Goal: Task Accomplishment & Management: Complete application form

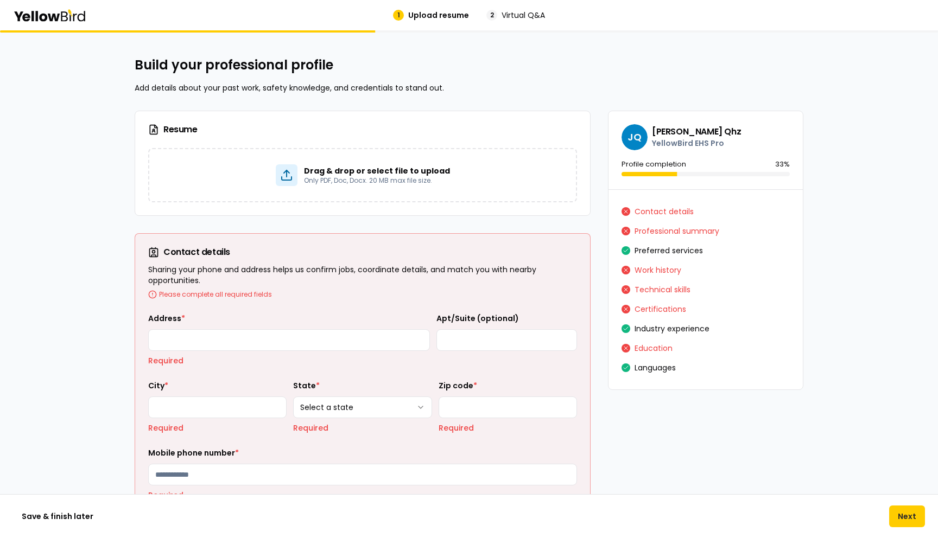
select select "******"
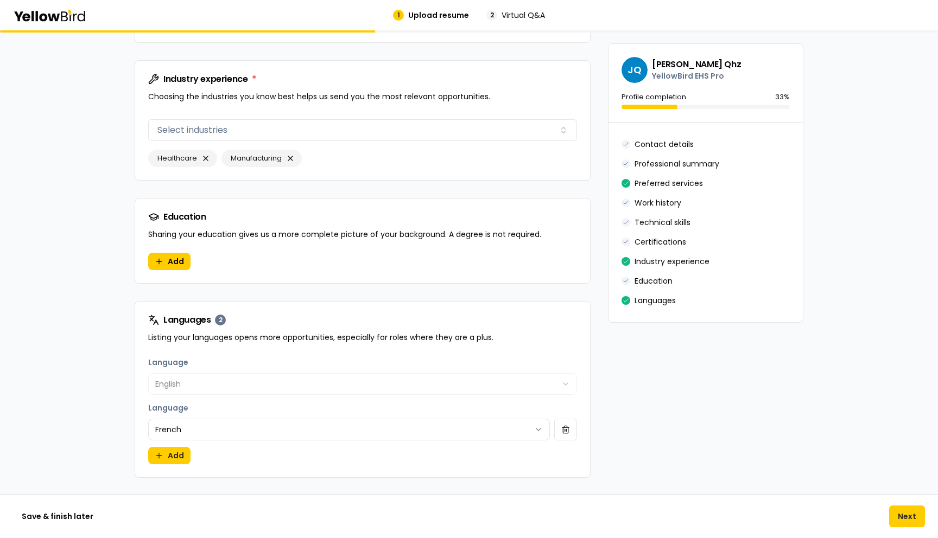
scroll to position [1166, 0]
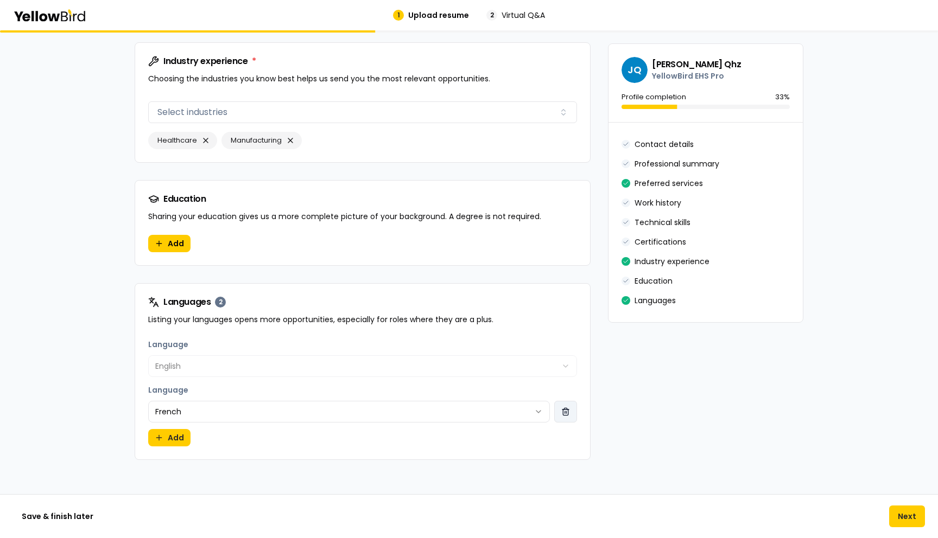
click at [566, 420] on button "button" at bounding box center [565, 412] width 23 height 22
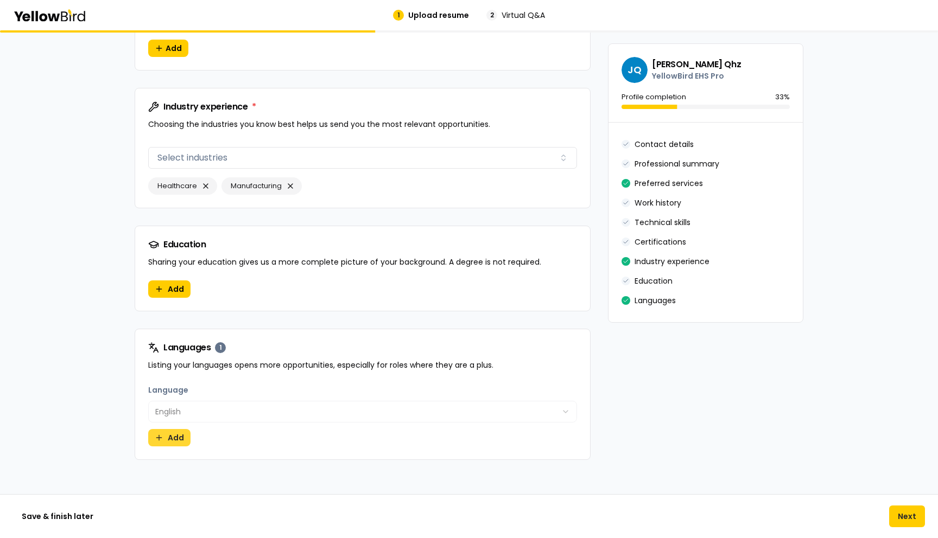
click at [181, 437] on button "Add" at bounding box center [169, 437] width 42 height 17
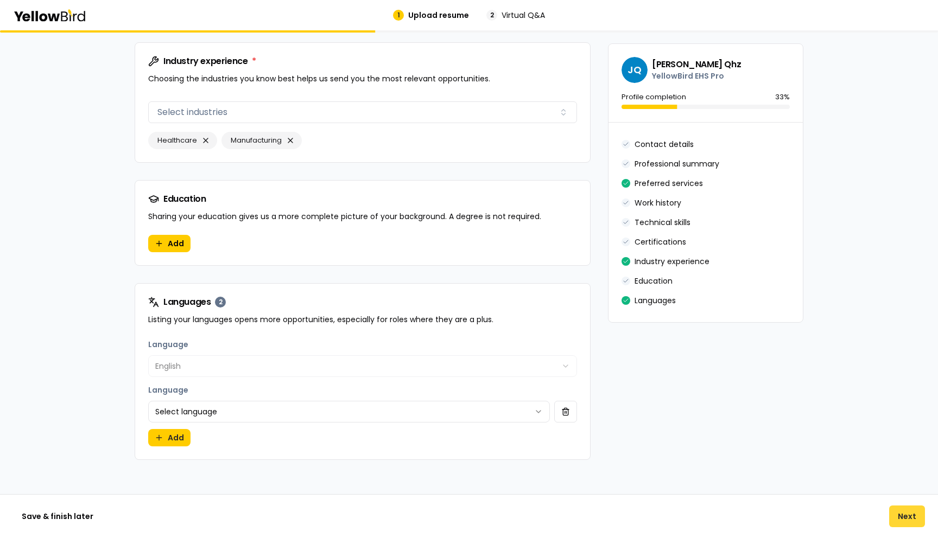
click at [918, 525] on button "Next" at bounding box center [907, 517] width 36 height 22
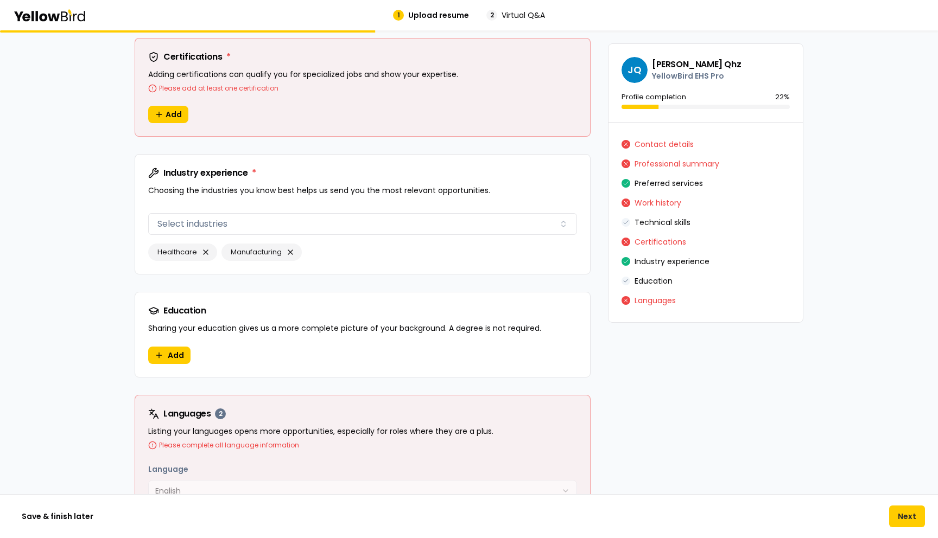
scroll to position [1322, 0]
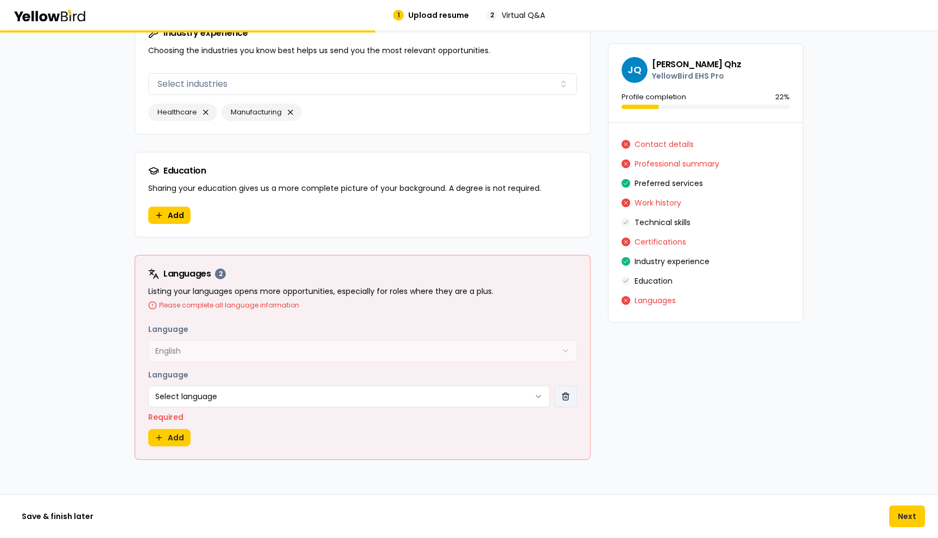
click at [566, 400] on button "button" at bounding box center [565, 397] width 23 height 22
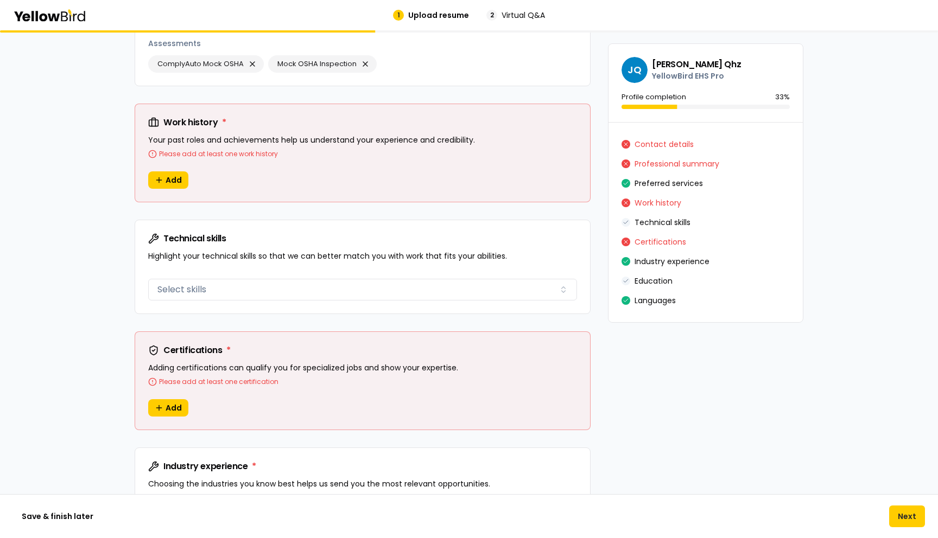
scroll to position [955, 0]
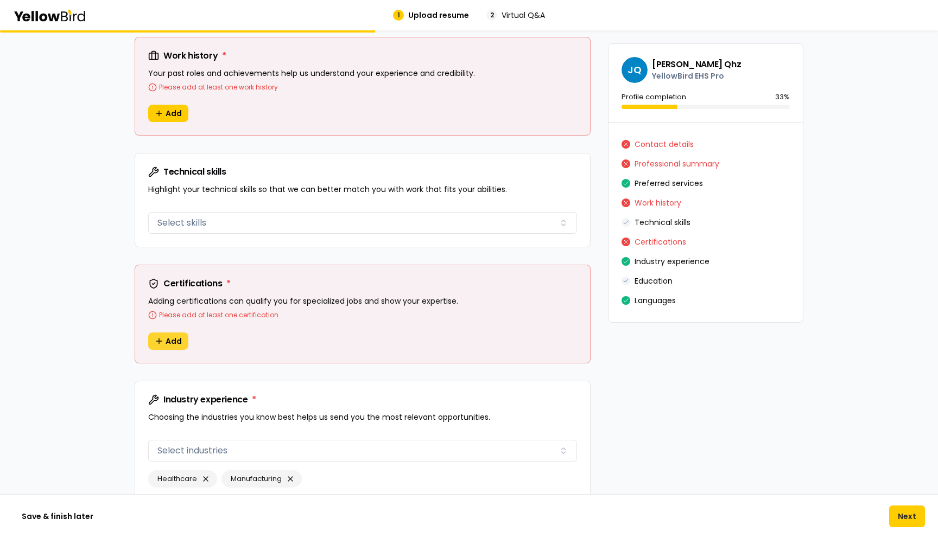
click at [166, 341] on span "Add" at bounding box center [174, 341] width 16 height 11
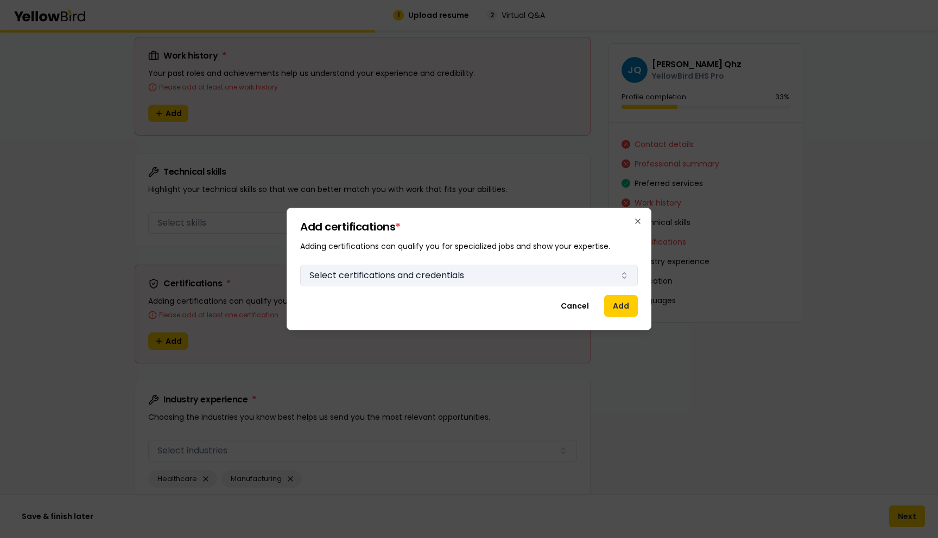
click at [346, 270] on button "Select certifications and credentials" at bounding box center [469, 276] width 338 height 22
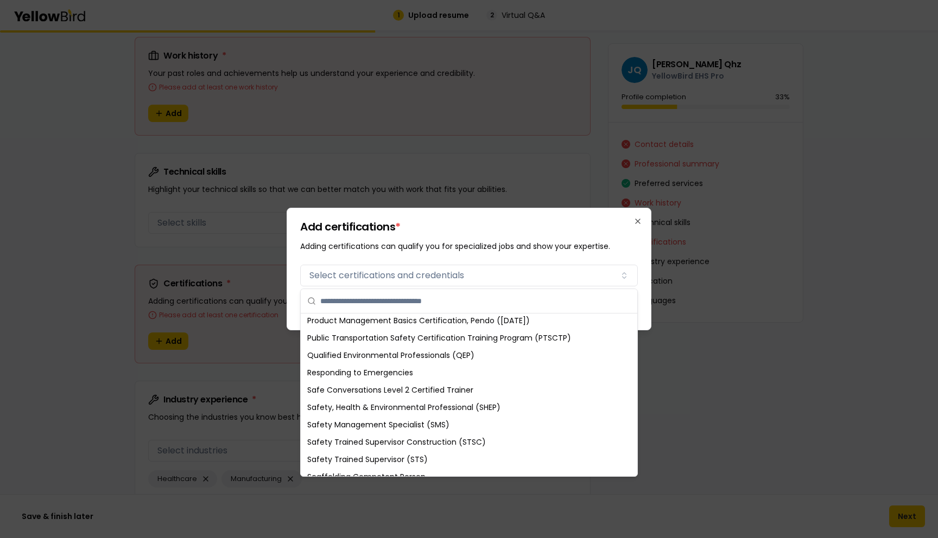
scroll to position [2261, 0]
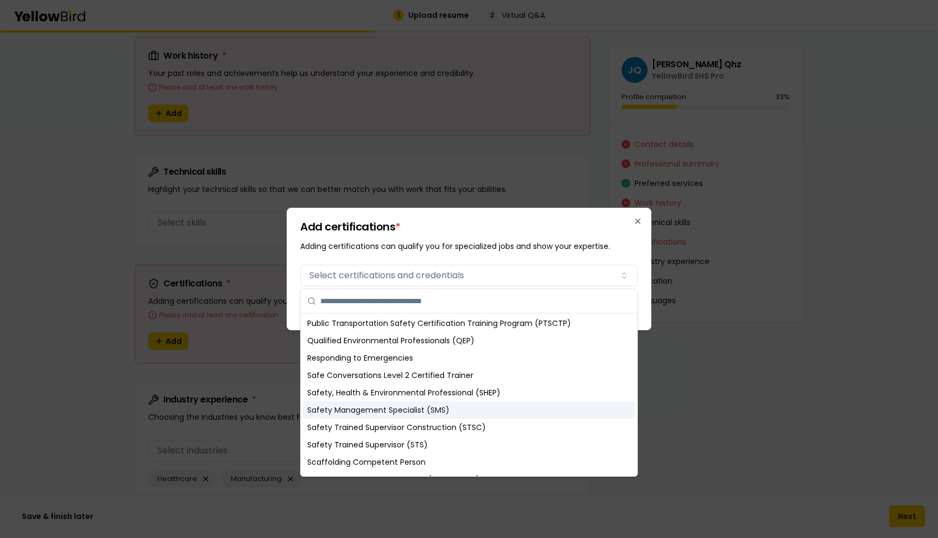
click at [367, 404] on div "Safety Management Specialist (SMS)" at bounding box center [469, 410] width 332 height 17
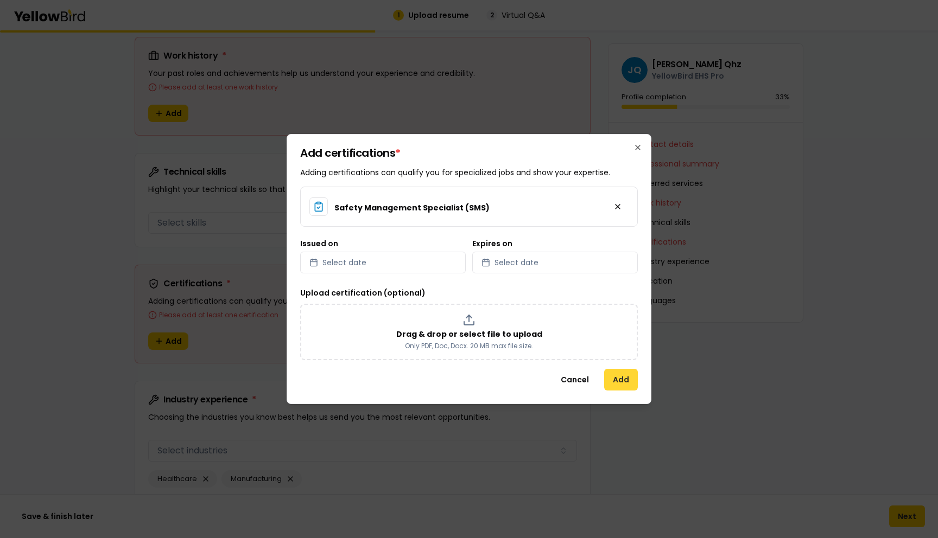
click at [617, 378] on button "Add" at bounding box center [621, 380] width 34 height 22
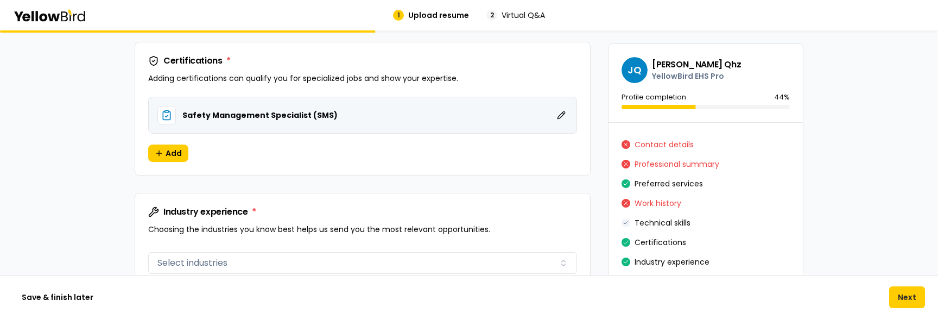
scroll to position [1186, 0]
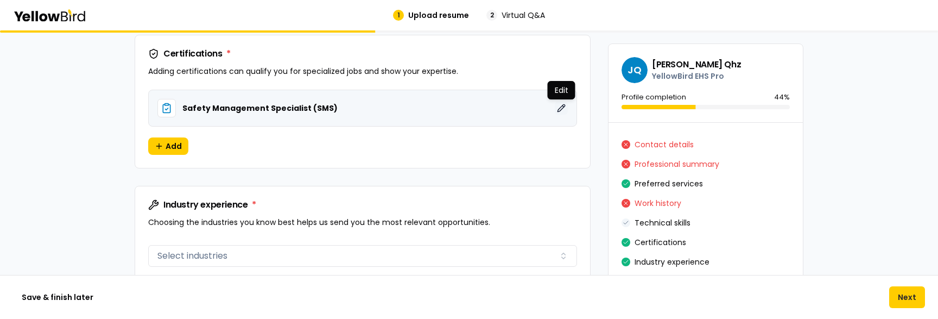
click at [561, 107] on button "Edit" at bounding box center [561, 108] width 13 height 13
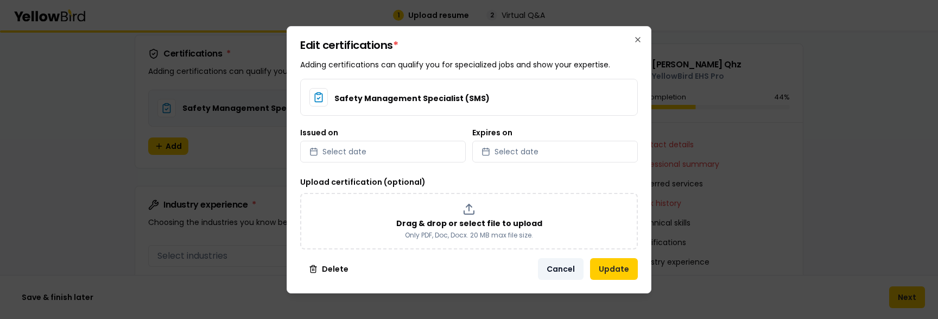
click at [564, 267] on button "Cancel" at bounding box center [561, 269] width 46 height 22
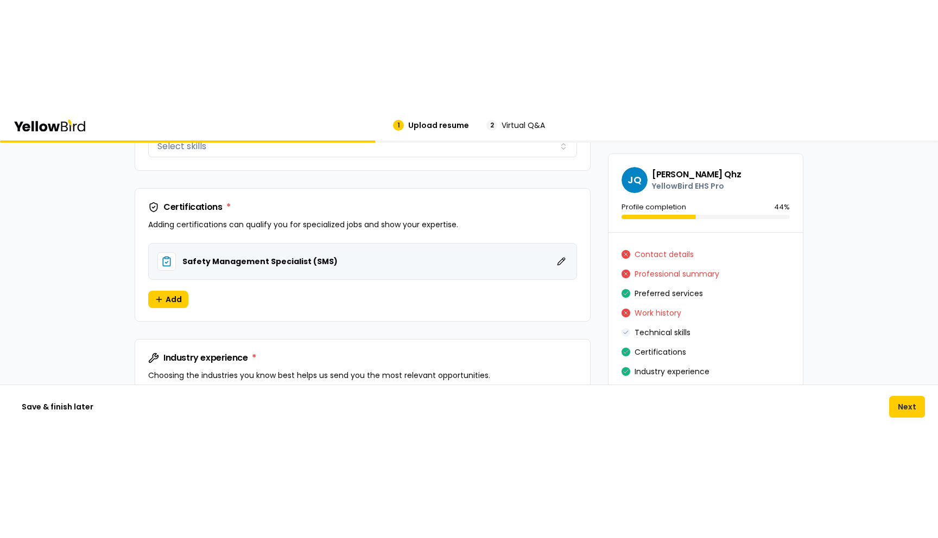
scroll to position [1149, 0]
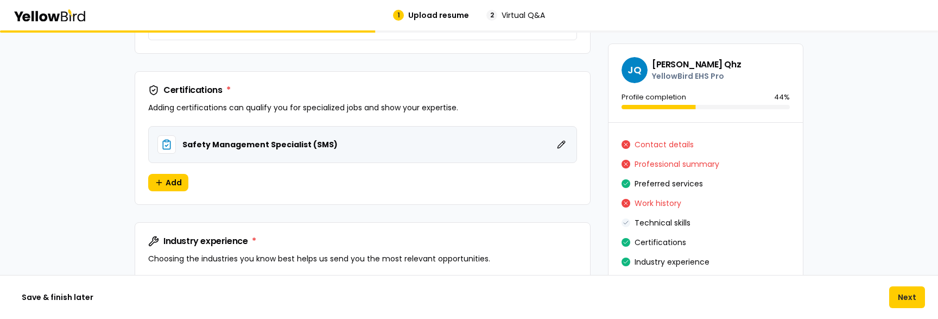
click at [169, 173] on div "Safety Management Specialist (SMS) Edit Add" at bounding box center [362, 165] width 455 height 78
click at [168, 180] on span "Add" at bounding box center [174, 182] width 16 height 11
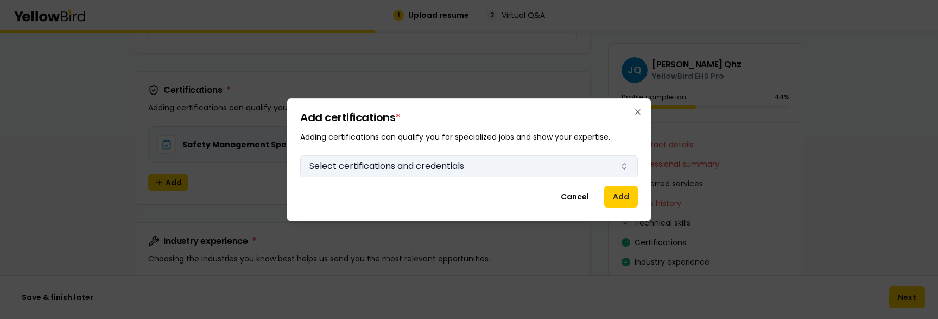
click at [346, 166] on button "Select certifications and credentials" at bounding box center [469, 166] width 338 height 22
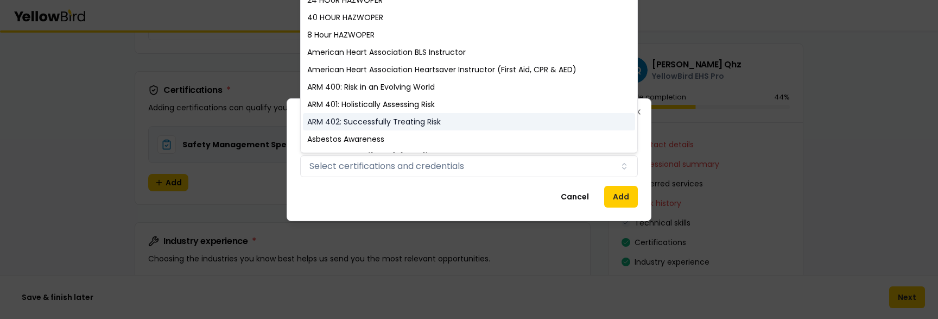
click at [359, 125] on div "ARM 402: Successfully Treating Risk" at bounding box center [469, 121] width 332 height 17
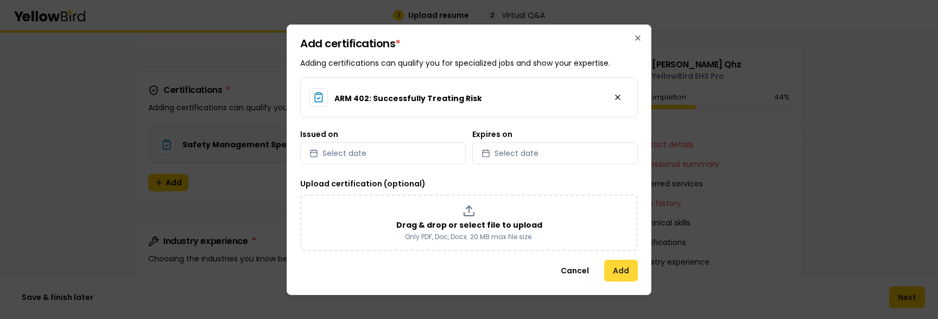
click at [620, 272] on button "Add" at bounding box center [621, 270] width 34 height 22
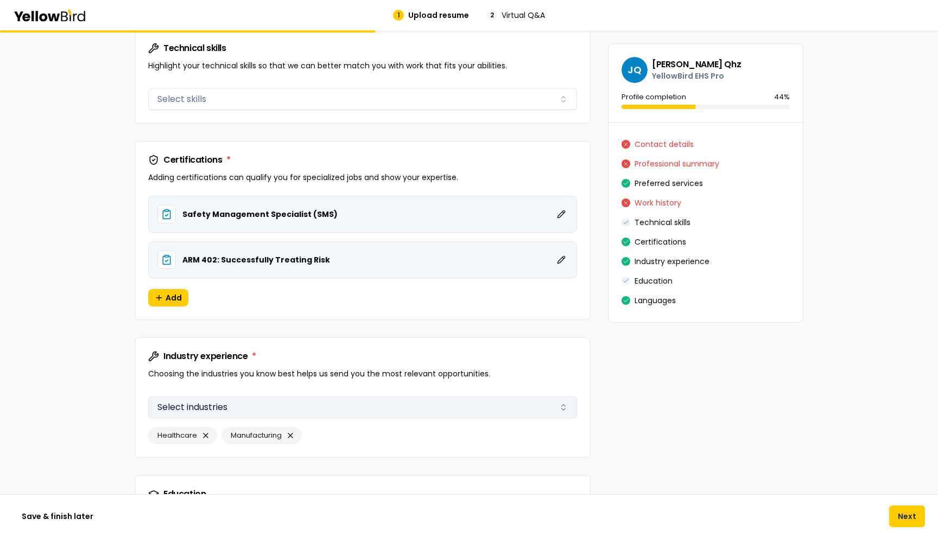
scroll to position [964, 0]
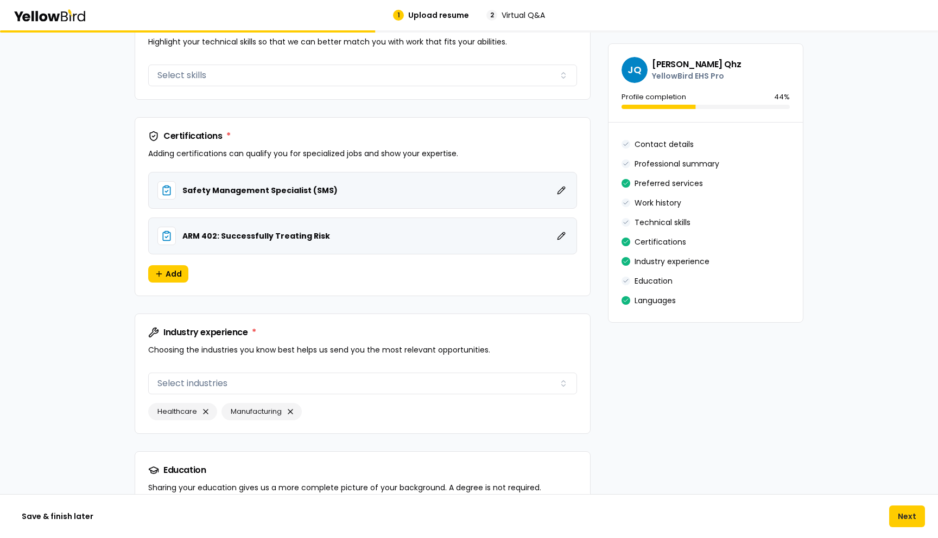
scroll to position [1214, 0]
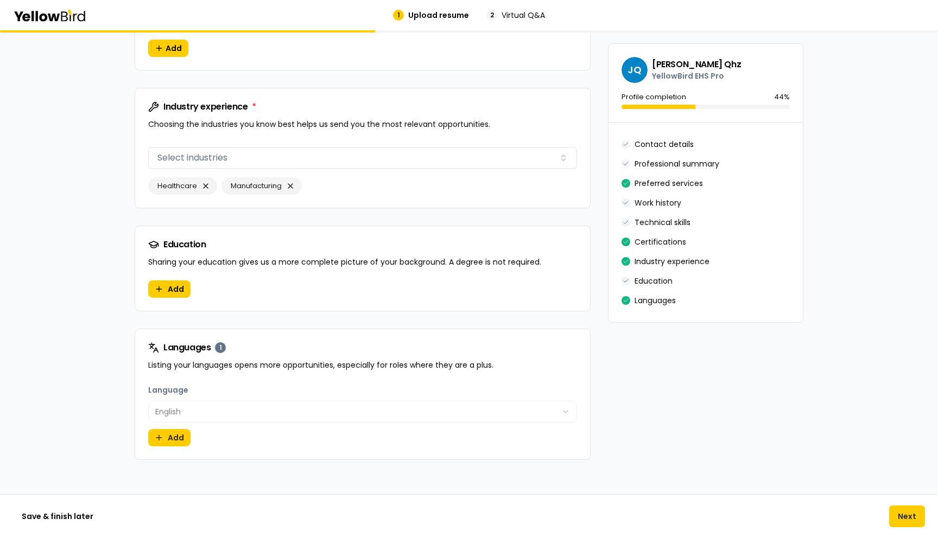
click at [331, 362] on p "Listing your languages opens more opportunities, especially for roles where the…" at bounding box center [362, 365] width 429 height 11
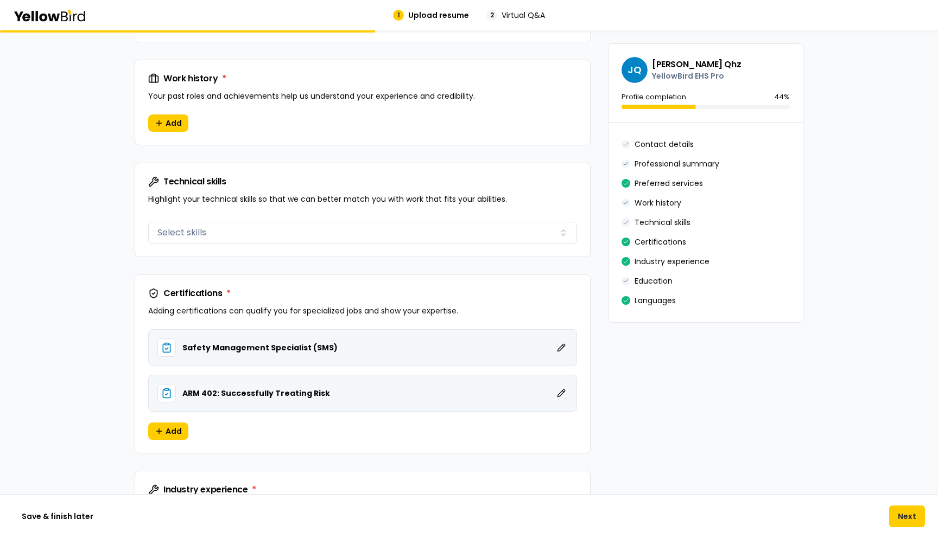
scroll to position [829, 0]
click at [557, 396] on button "Edit" at bounding box center [561, 394] width 13 height 13
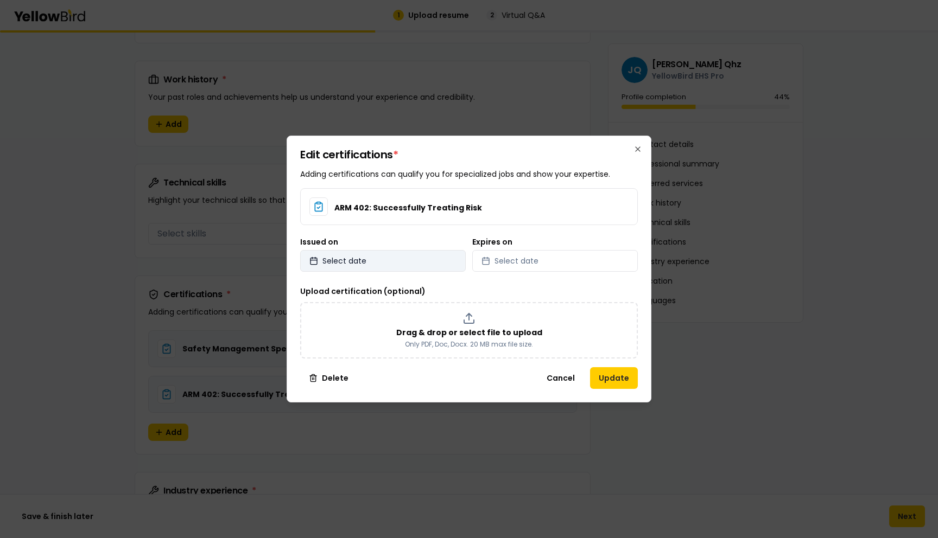
click at [402, 259] on button "Select date" at bounding box center [383, 261] width 166 height 22
select select "*"
select select "****"
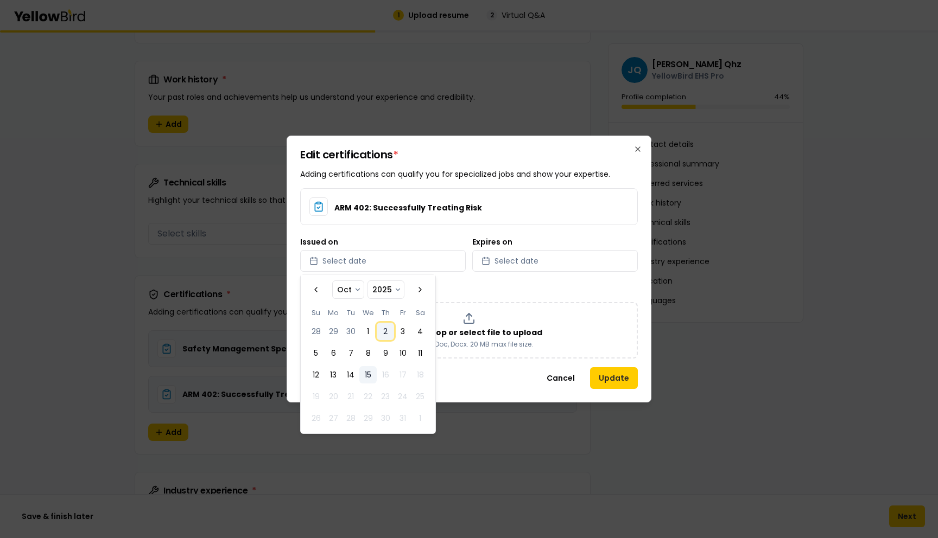
click at [390, 331] on button "2" at bounding box center [385, 331] width 17 height 17
select select "*"
select select "****"
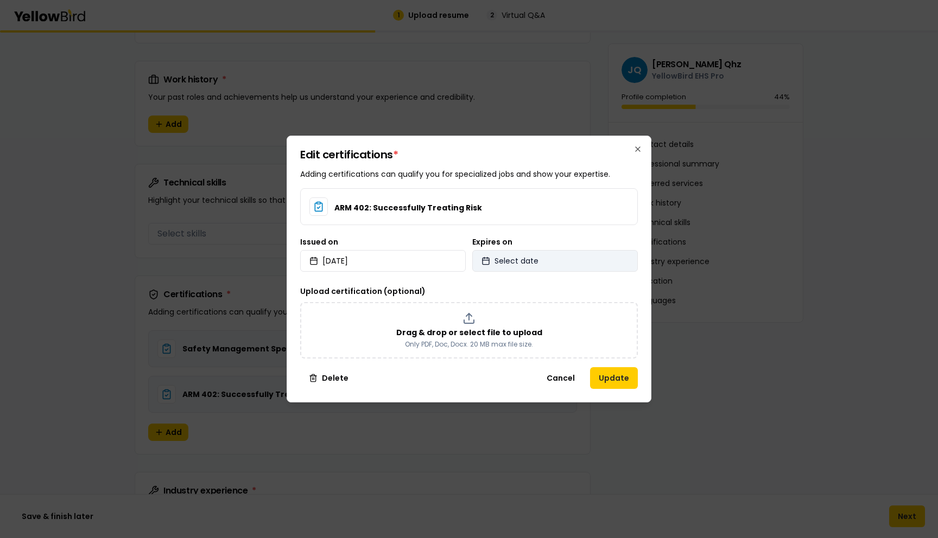
click at [540, 268] on button "Select date" at bounding box center [555, 261] width 166 height 22
select select "*"
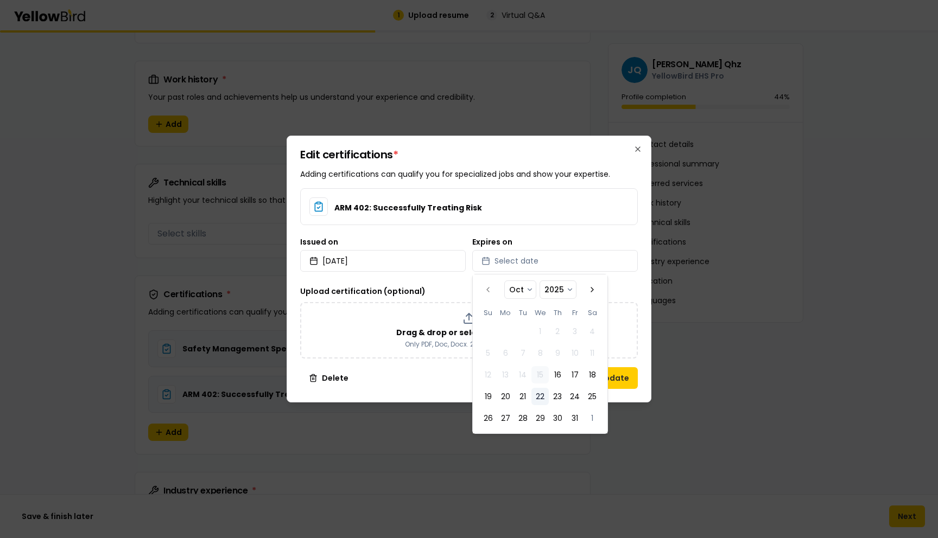
click at [543, 400] on button "22" at bounding box center [539, 396] width 17 height 17
select select "*"
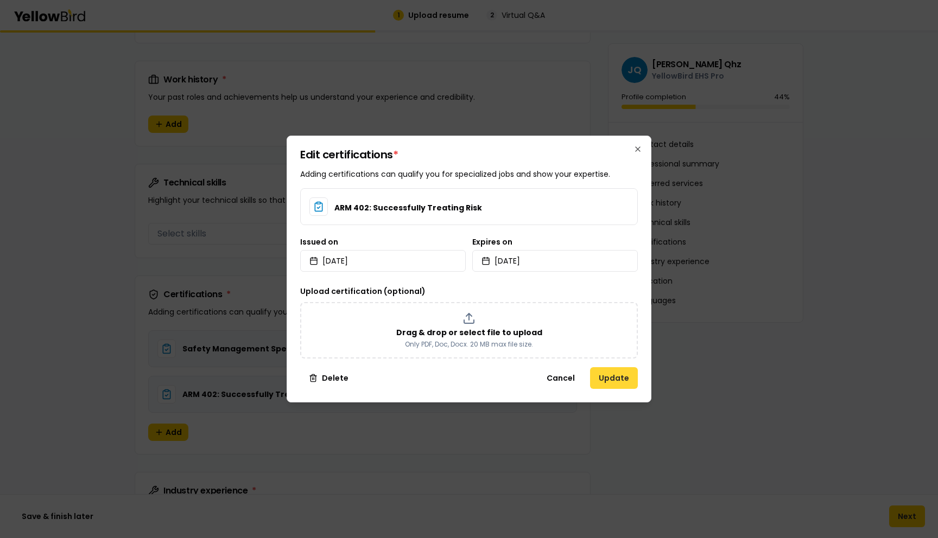
click at [620, 377] on button "Update" at bounding box center [614, 378] width 48 height 22
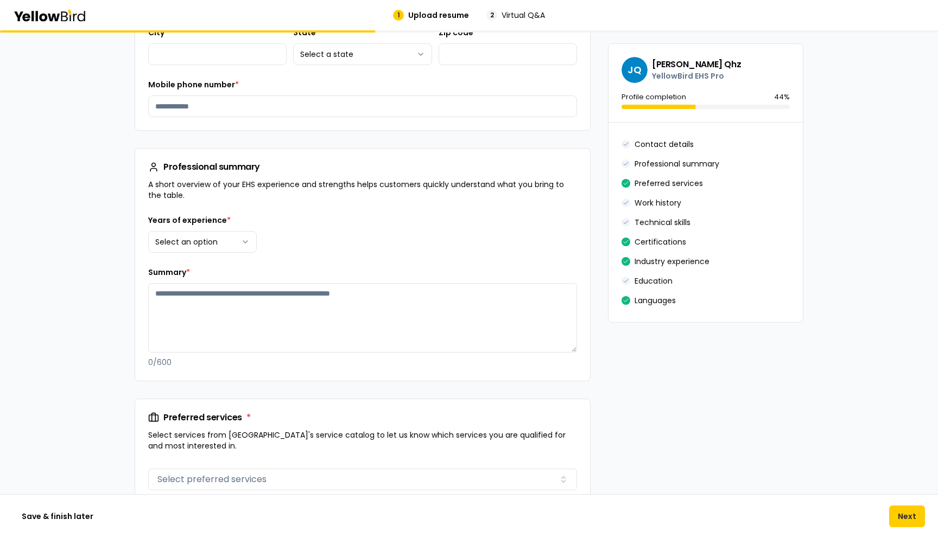
scroll to position [0, 0]
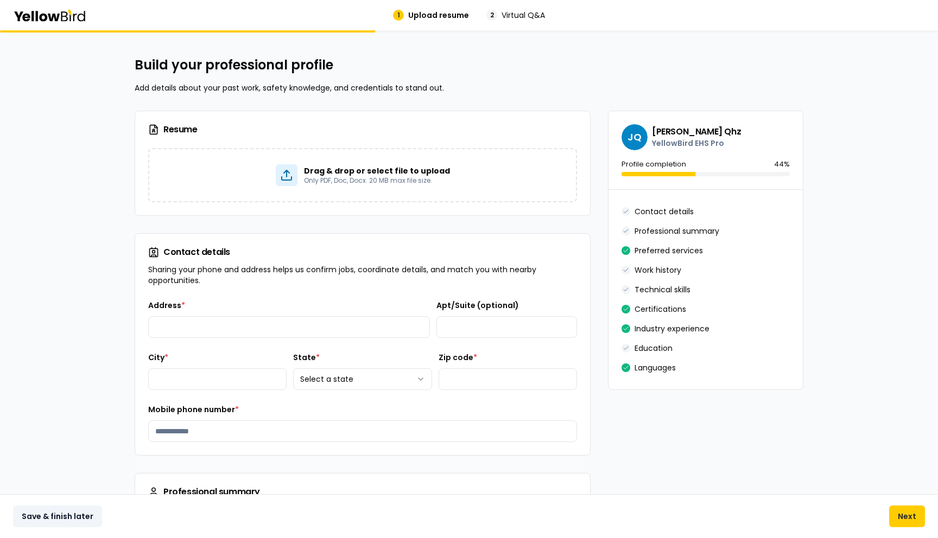
click at [65, 511] on button "Save & finish later" at bounding box center [57, 517] width 89 height 22
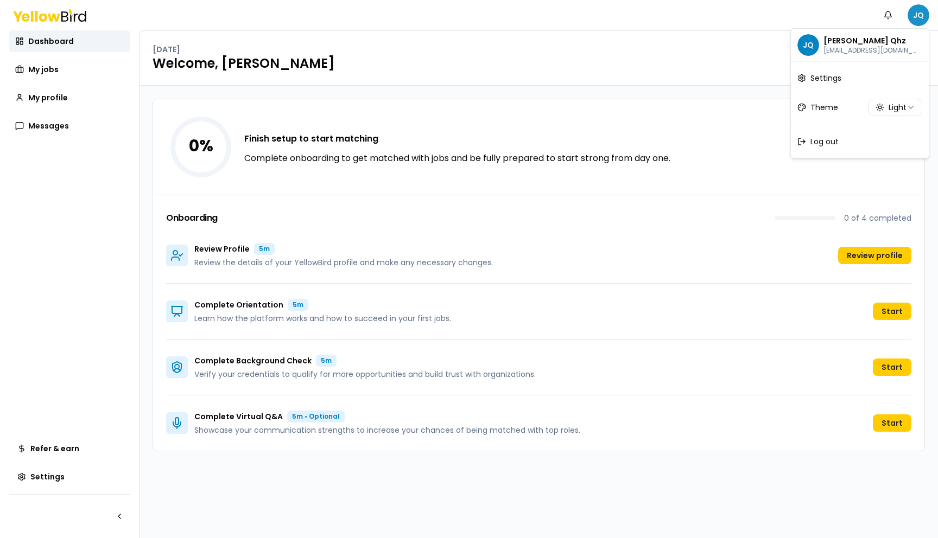
click at [920, 14] on html "Notifications JQ Dashboard My jobs My profile Messages Refer & earn Settings [D…" at bounding box center [469, 269] width 938 height 538
drag, startPoint x: 908, startPoint y: 52, endPoint x: 823, endPoint y: 52, distance: 84.7
click at [823, 52] on div "JQ [PERSON_NAME] Test Qhz [EMAIL_ADDRESS][DOMAIN_NAME]" at bounding box center [860, 45] width 134 height 28
copy p "jcamilo+test3@goyellowb"
click at [840, 143] on div "Log out" at bounding box center [860, 142] width 134 height 28
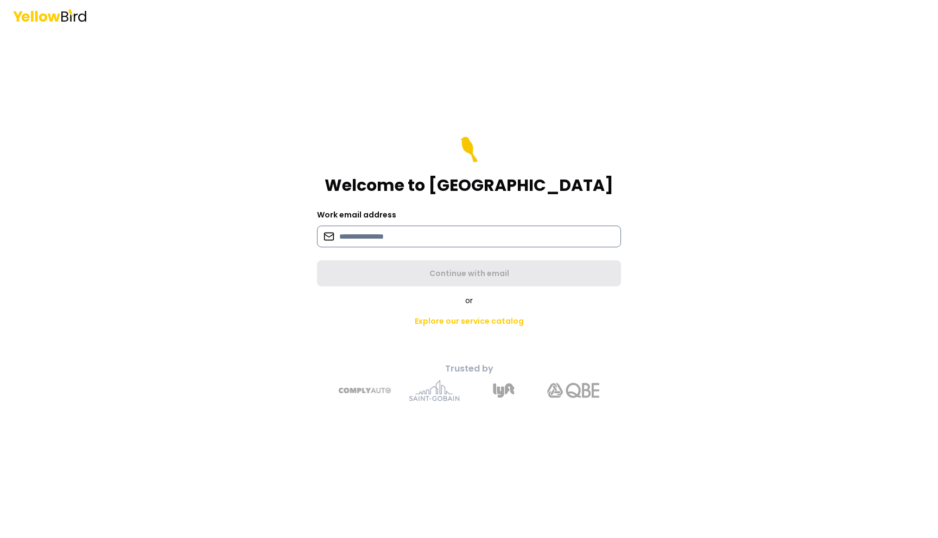
click at [386, 236] on input at bounding box center [469, 237] width 304 height 22
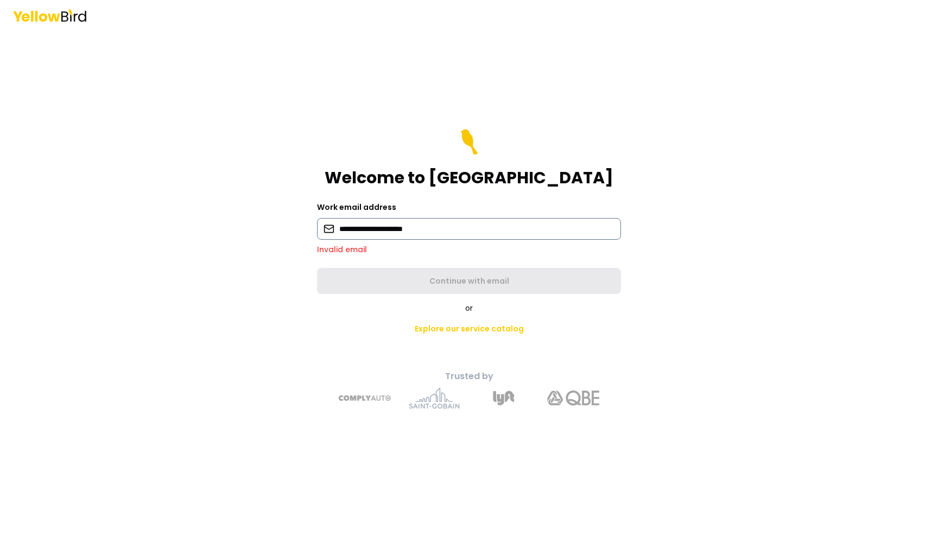
click at [392, 229] on input "**********" at bounding box center [469, 229] width 304 height 22
click at [502, 233] on input "**********" at bounding box center [469, 229] width 304 height 22
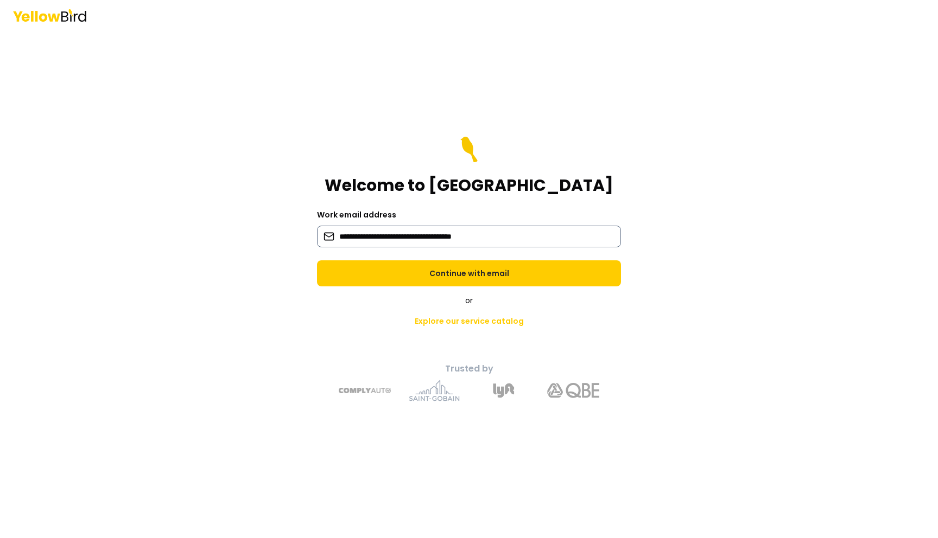
click at [389, 237] on input "**********" at bounding box center [469, 237] width 304 height 22
type input "**********"
click at [730, 275] on div "**********" at bounding box center [469, 269] width 938 height 538
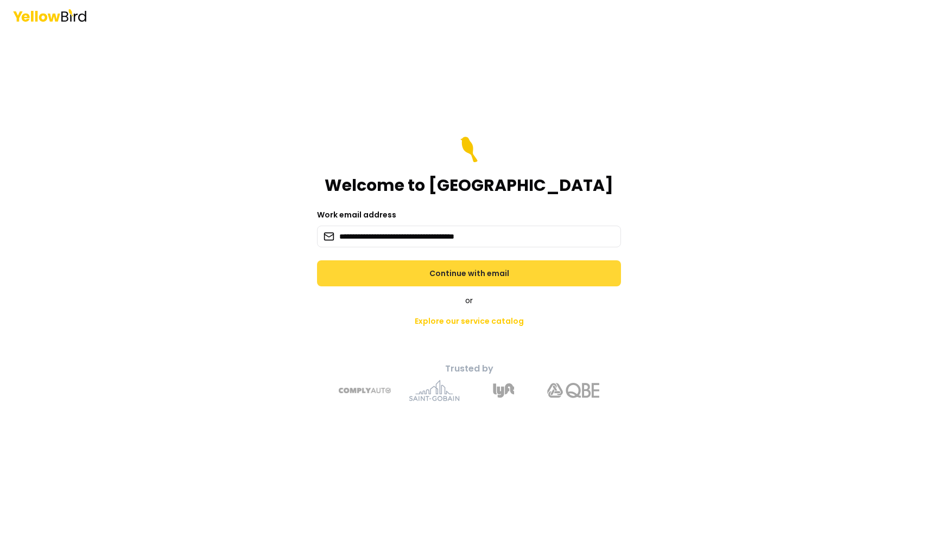
click at [459, 279] on button "Continue with email" at bounding box center [469, 274] width 304 height 26
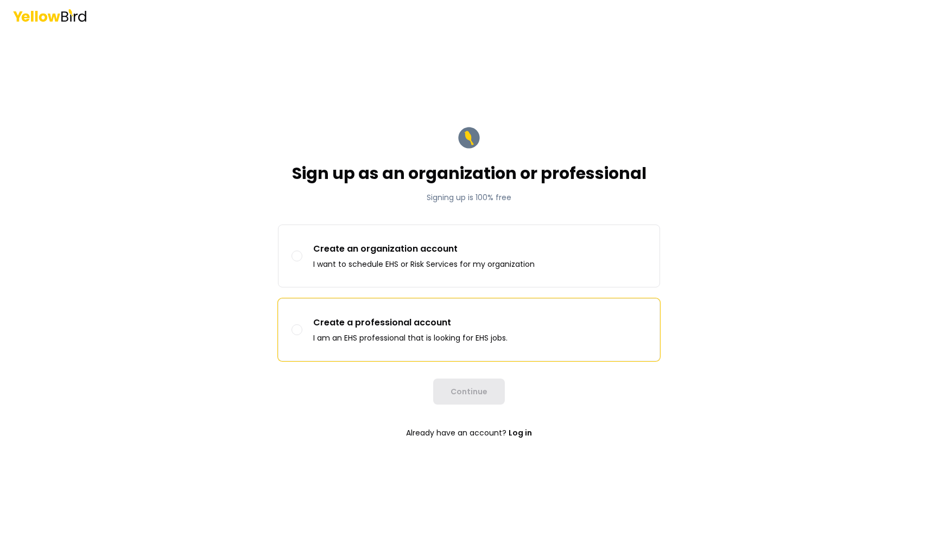
click at [448, 331] on div "Create a professional account I am an EHS professional that is looking for EHS …" at bounding box center [410, 329] width 194 height 27
click at [302, 331] on button "Create a professional account I am an EHS professional that is looking for EHS …" at bounding box center [296, 330] width 11 height 11
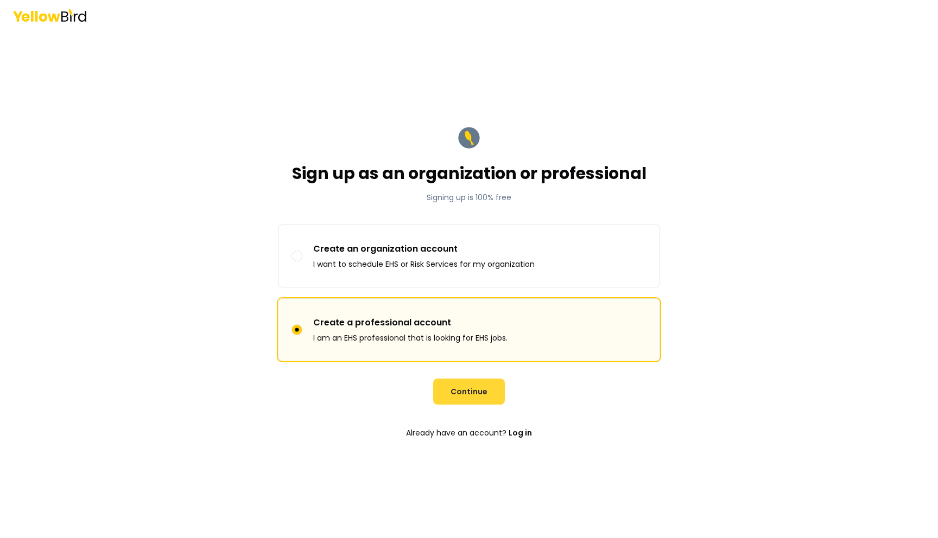
click at [455, 386] on button "Continue" at bounding box center [469, 392] width 72 height 26
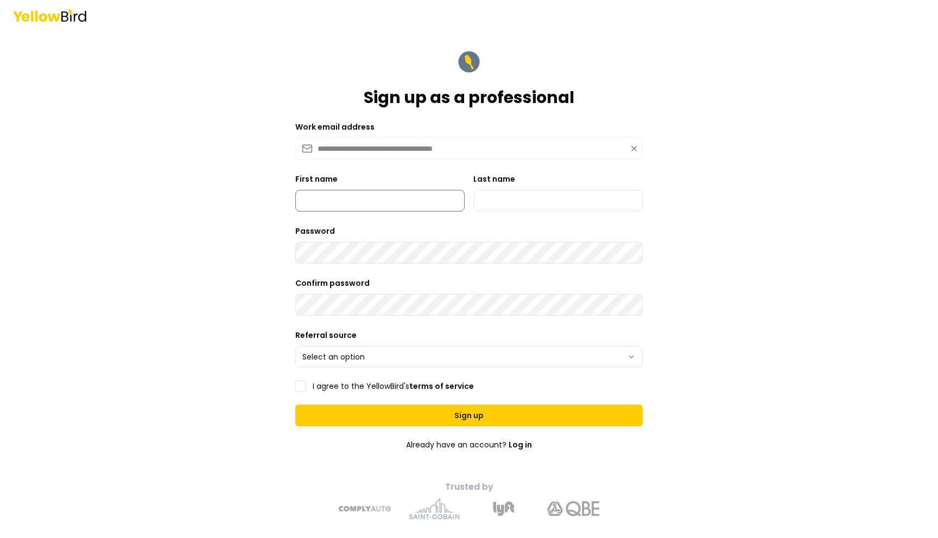
click at [405, 200] on input "First name" at bounding box center [379, 201] width 169 height 22
type input "*********"
click at [521, 198] on input "Last name" at bounding box center [557, 201] width 169 height 22
type input "***"
click at [389, 240] on div "Password" at bounding box center [468, 244] width 347 height 39
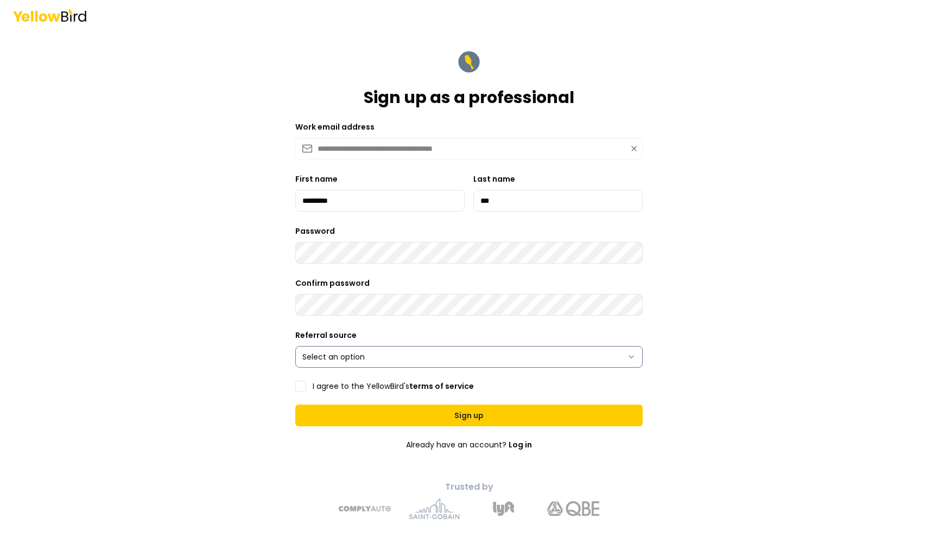
click at [369, 357] on html "**********" at bounding box center [469, 269] width 938 height 538
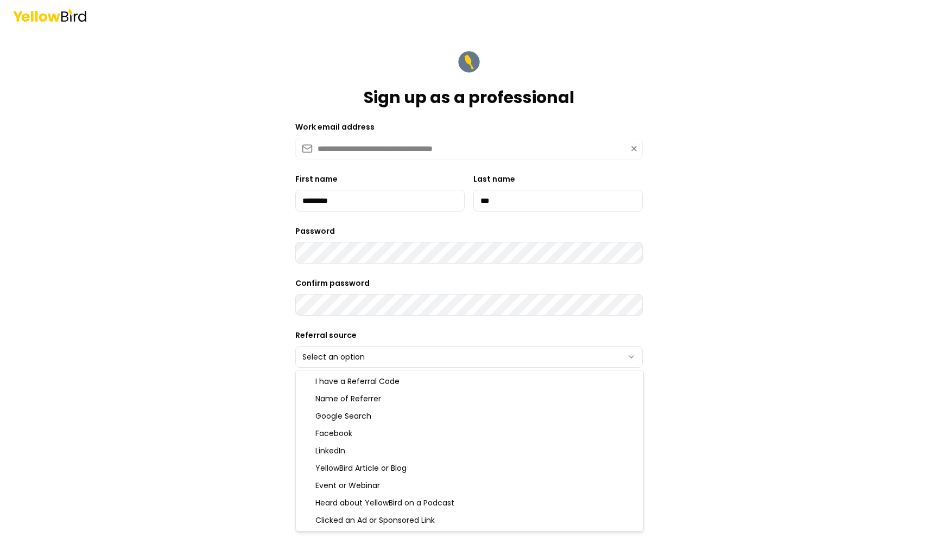
select select "******"
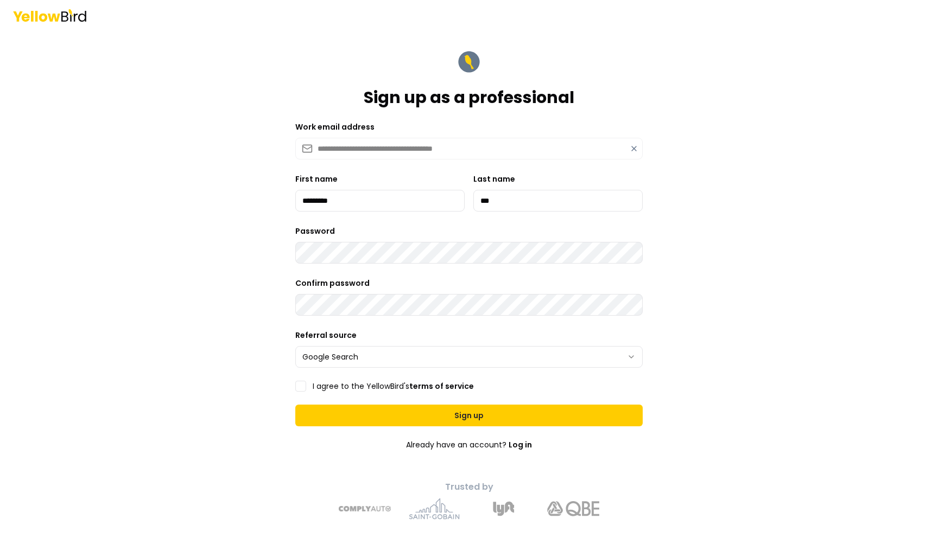
click at [345, 388] on label "I agree to the YellowBird's terms of service" at bounding box center [393, 387] width 161 height 8
click at [306, 388] on button "I agree to the YellowBird's terms of service" at bounding box center [300, 386] width 11 height 11
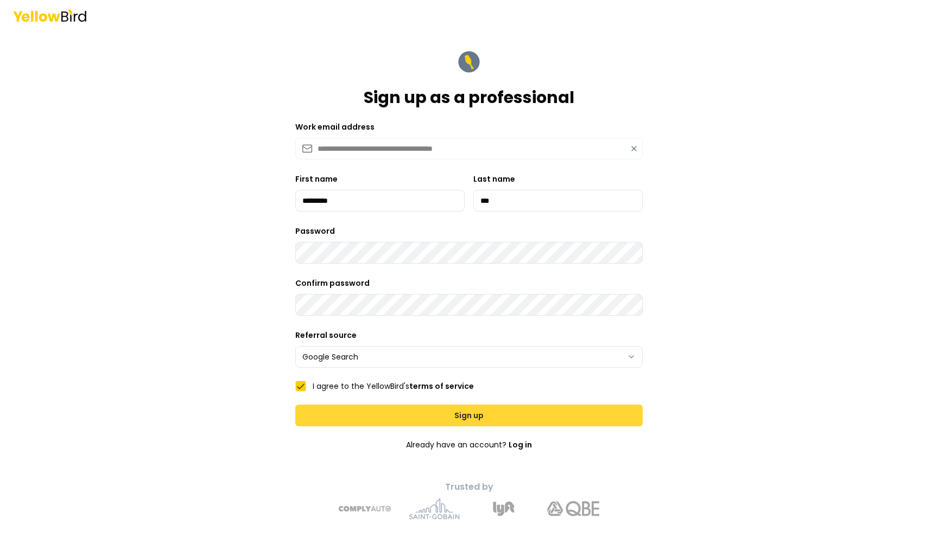
click at [369, 415] on button "Sign up" at bounding box center [468, 416] width 347 height 22
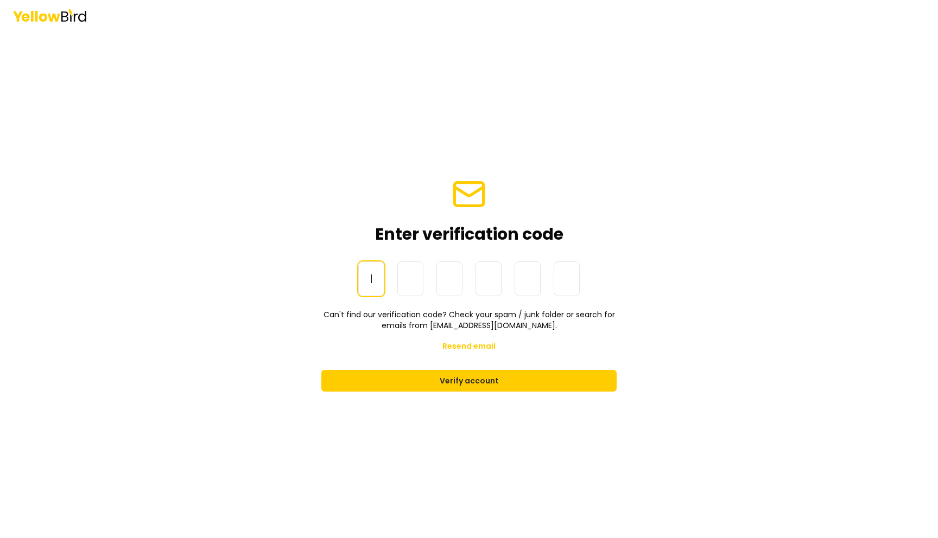
paste input "******"
type input "******"
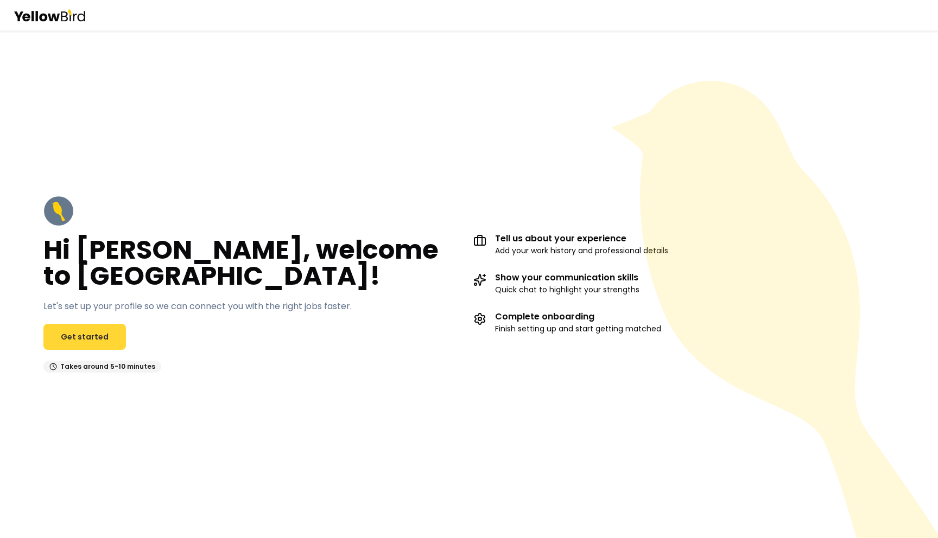
click at [99, 332] on link "Get started" at bounding box center [84, 337] width 83 height 26
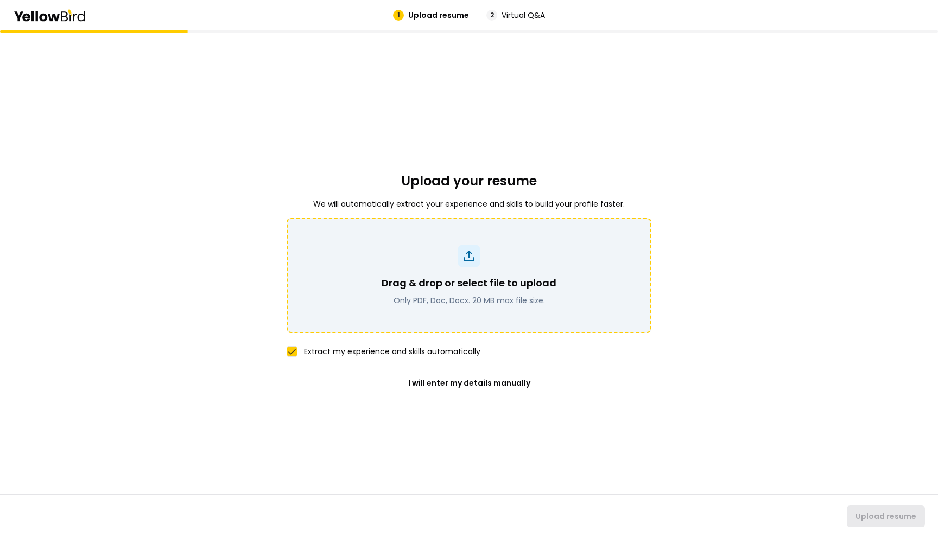
click at [515, 278] on p "Drag & drop or select file to upload" at bounding box center [469, 283] width 175 height 15
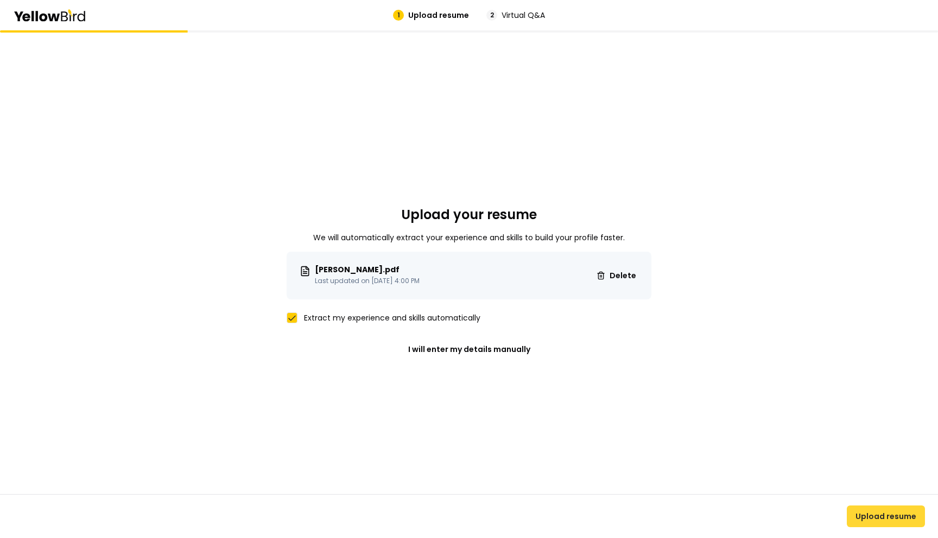
click at [870, 515] on button "Upload resume" at bounding box center [886, 517] width 78 height 22
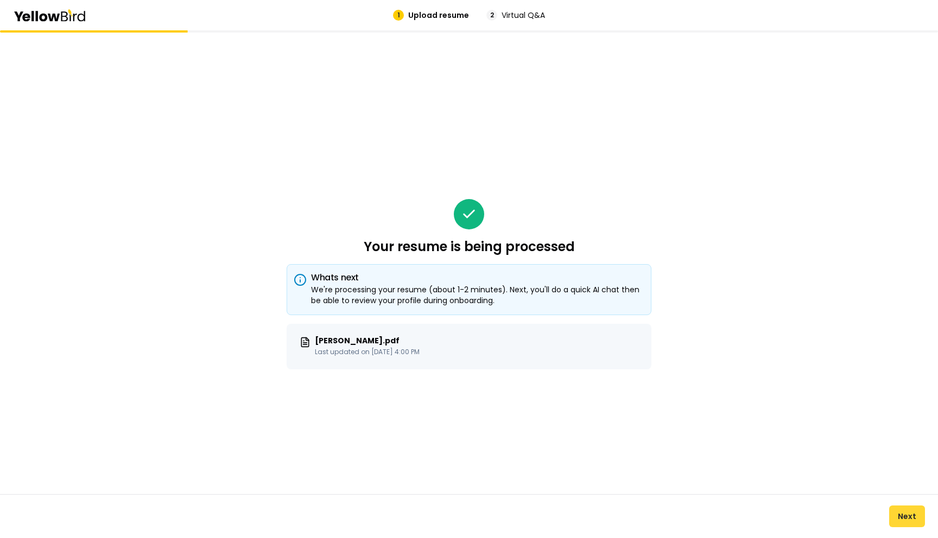
click at [913, 518] on button "Next" at bounding box center [907, 517] width 36 height 22
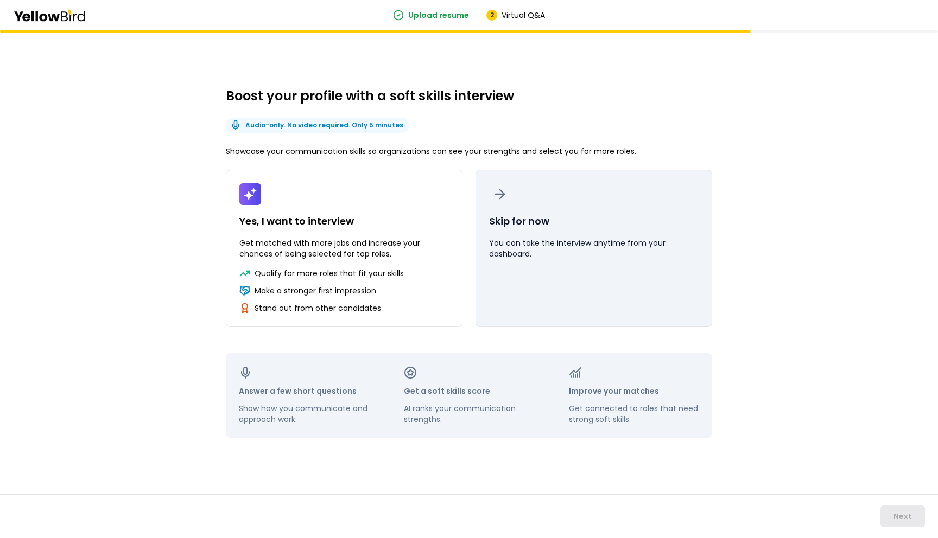
click at [614, 263] on button "Skip for now You can take the interview anytime from your dashboard." at bounding box center [594, 248] width 237 height 157
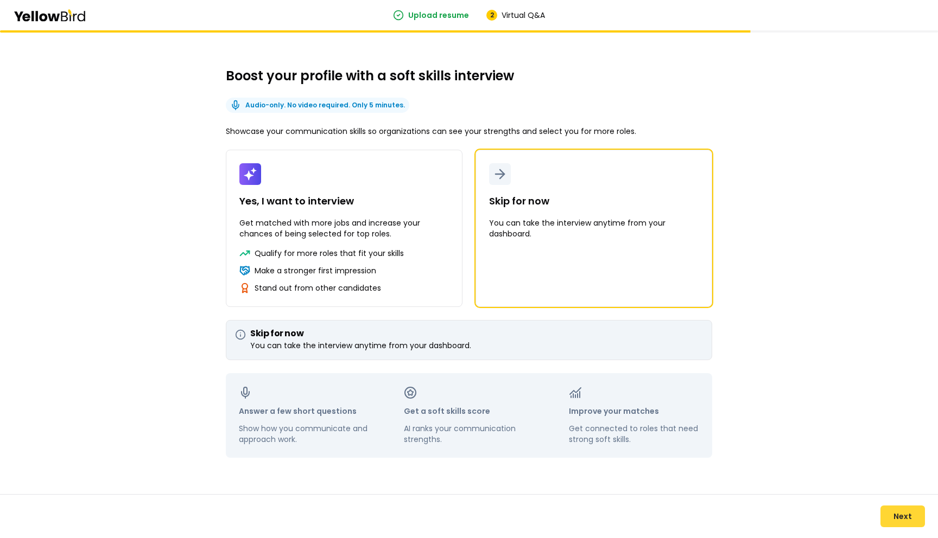
click at [902, 517] on button "Next" at bounding box center [902, 517] width 45 height 22
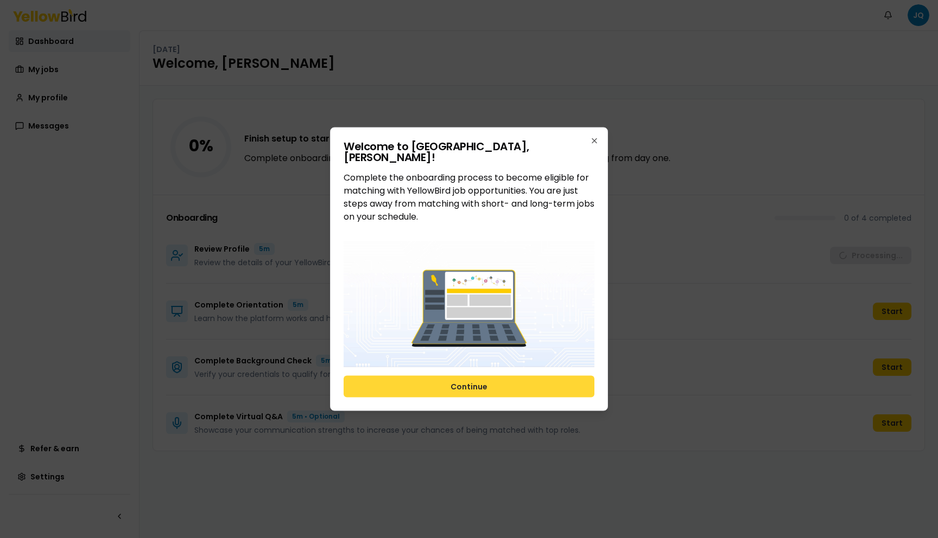
click at [506, 384] on button "Continue" at bounding box center [469, 387] width 251 height 22
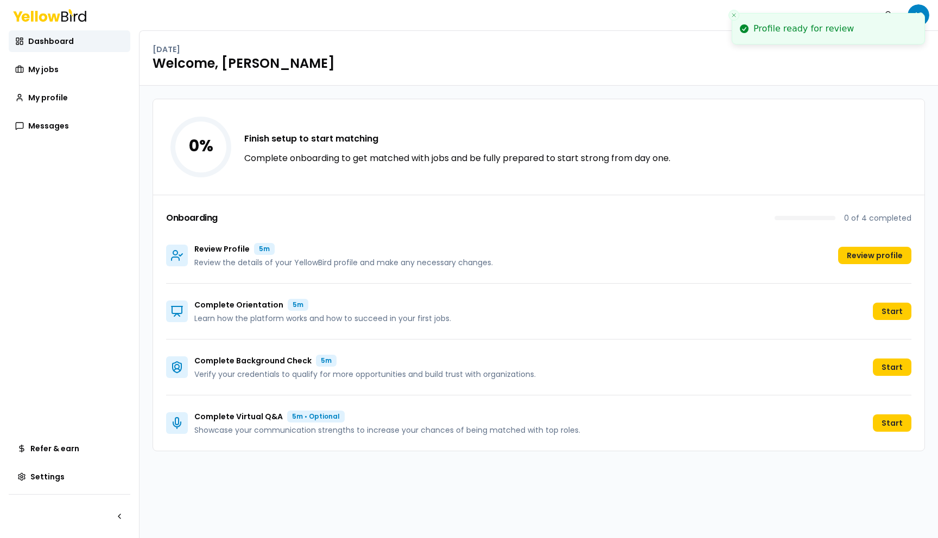
click at [734, 13] on icon "Close toast" at bounding box center [734, 15] width 7 height 7
click at [889, 15] on button "Notifications" at bounding box center [888, 15] width 22 height 22
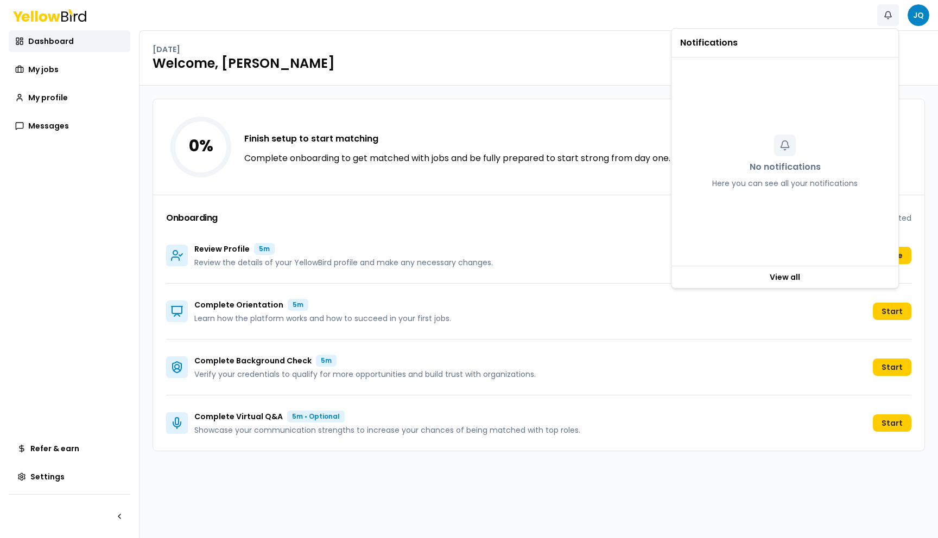
click at [889, 15] on button "Notifications" at bounding box center [888, 15] width 22 height 22
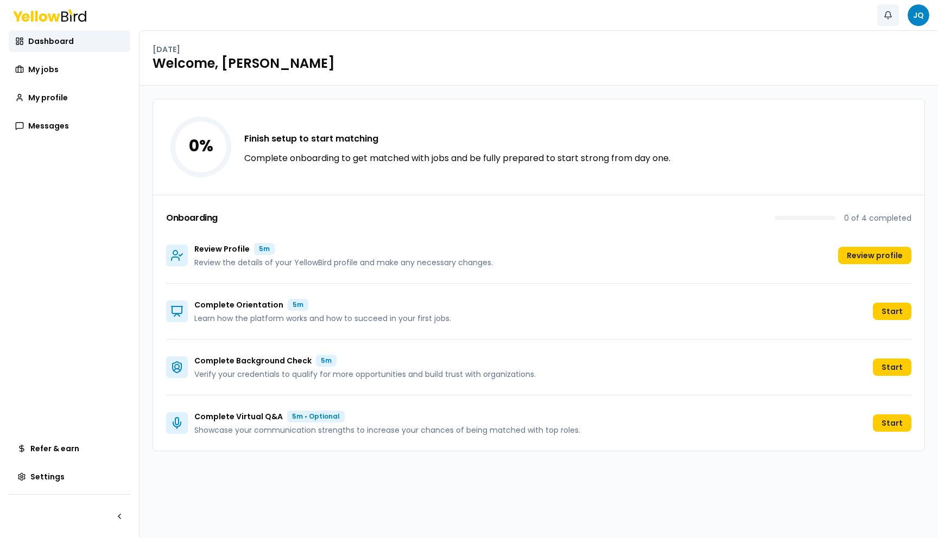
click at [889, 15] on button "Notifications" at bounding box center [888, 15] width 22 height 22
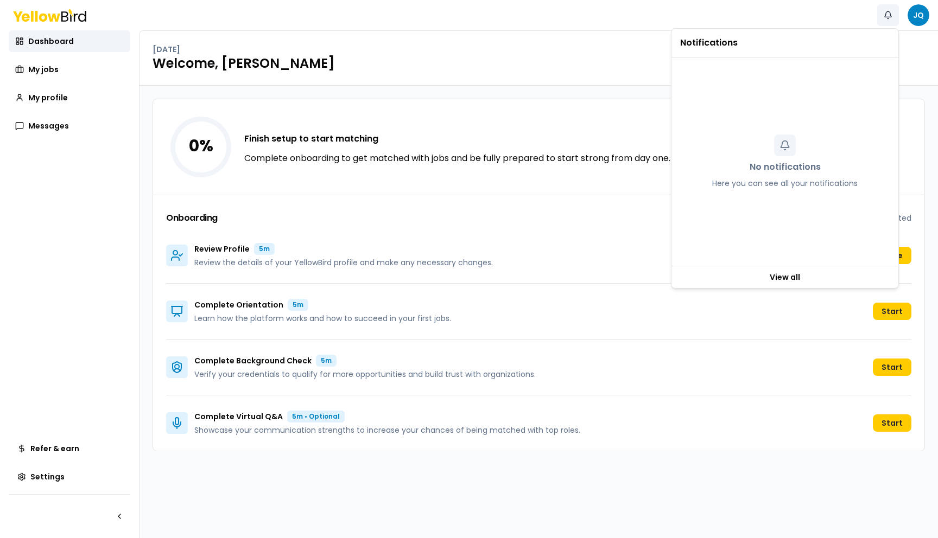
click at [889, 15] on button "Notifications" at bounding box center [888, 15] width 22 height 22
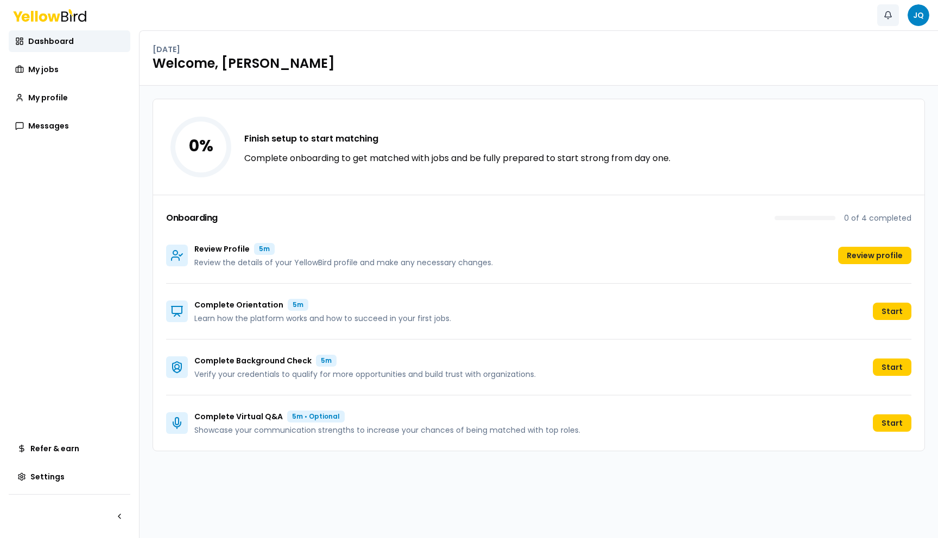
click at [889, 15] on button "Notifications" at bounding box center [888, 15] width 22 height 22
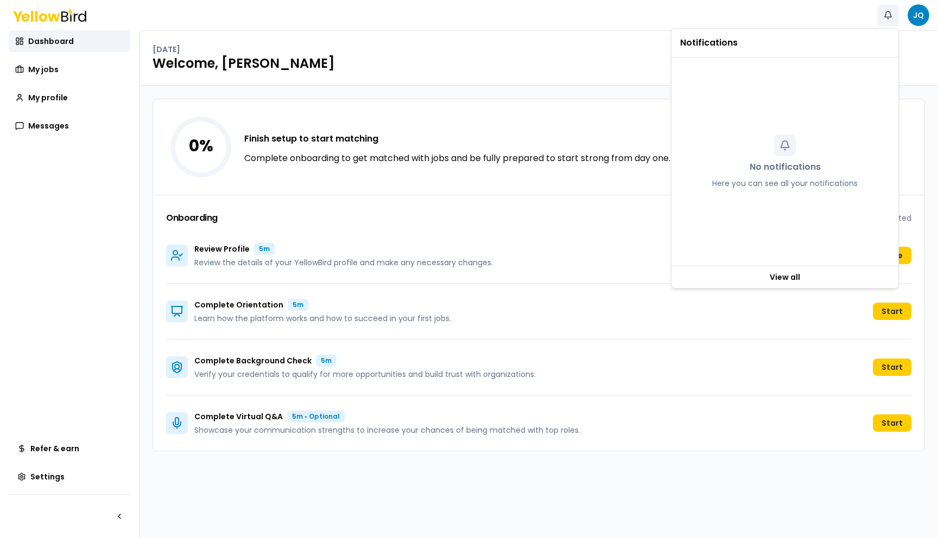
click at [889, 15] on button "Notifications" at bounding box center [888, 15] width 22 height 22
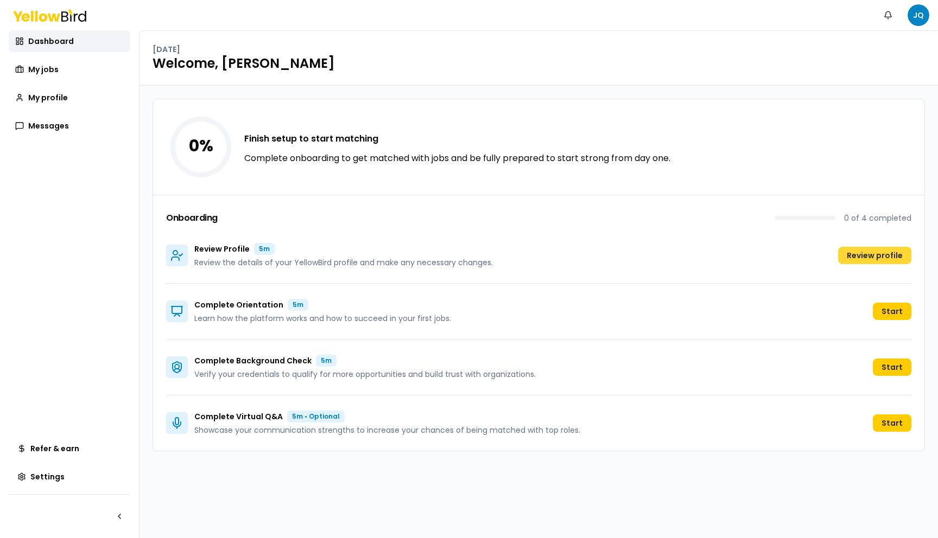
click at [868, 254] on button "Review profile" at bounding box center [874, 255] width 73 height 17
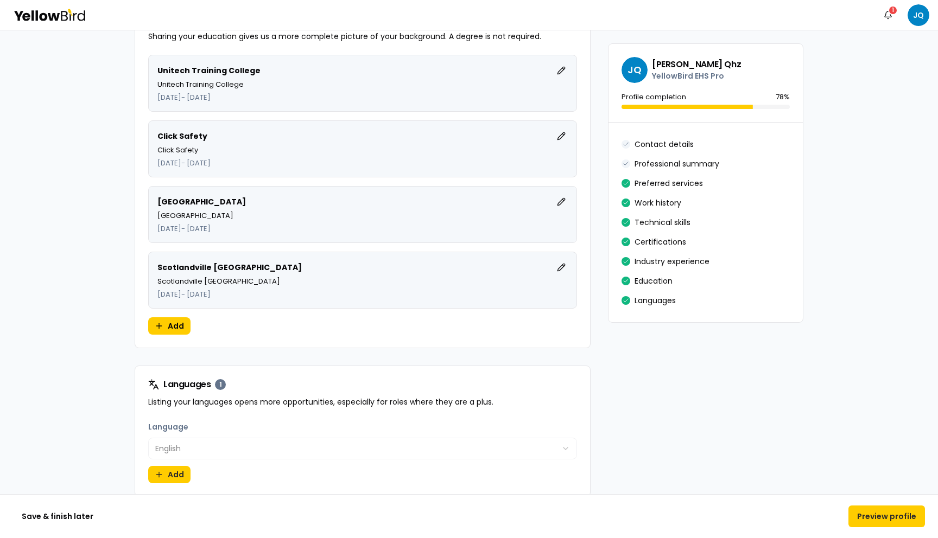
scroll to position [2697, 0]
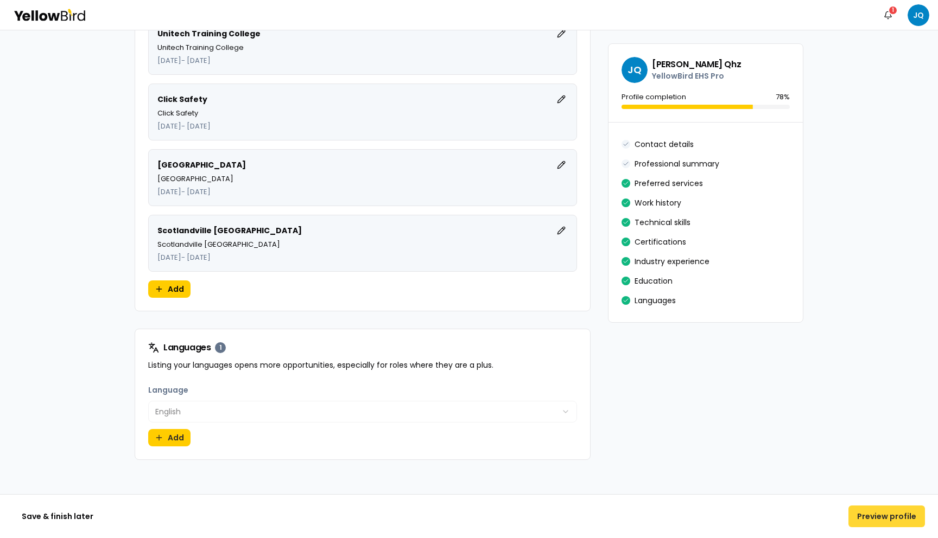
click at [876, 521] on button "Preview profile" at bounding box center [886, 517] width 77 height 22
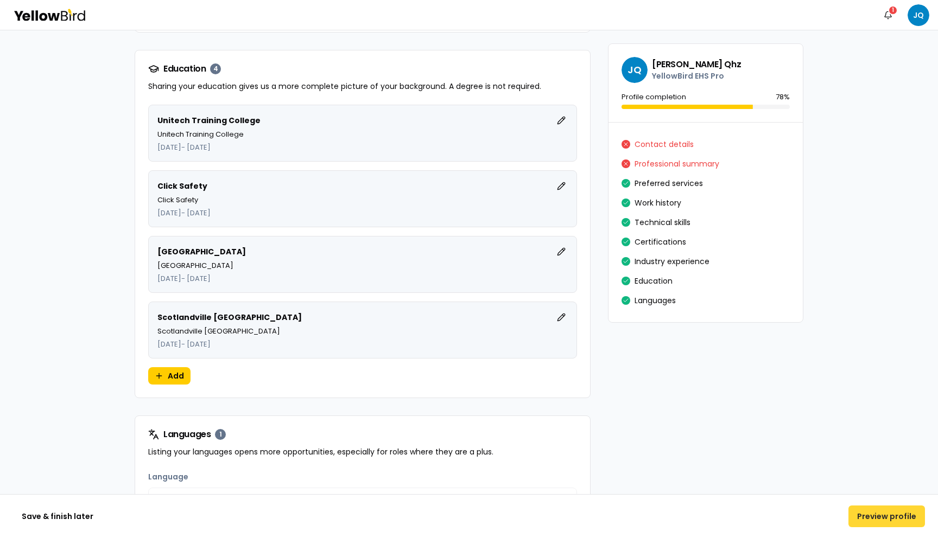
scroll to position [52, 0]
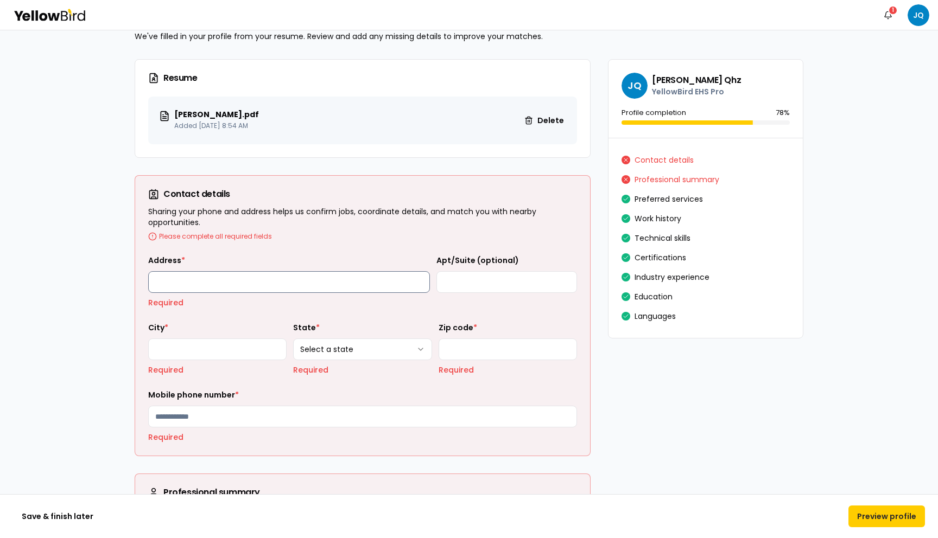
click at [360, 273] on input "Address *" at bounding box center [289, 282] width 282 height 22
type input "**********"
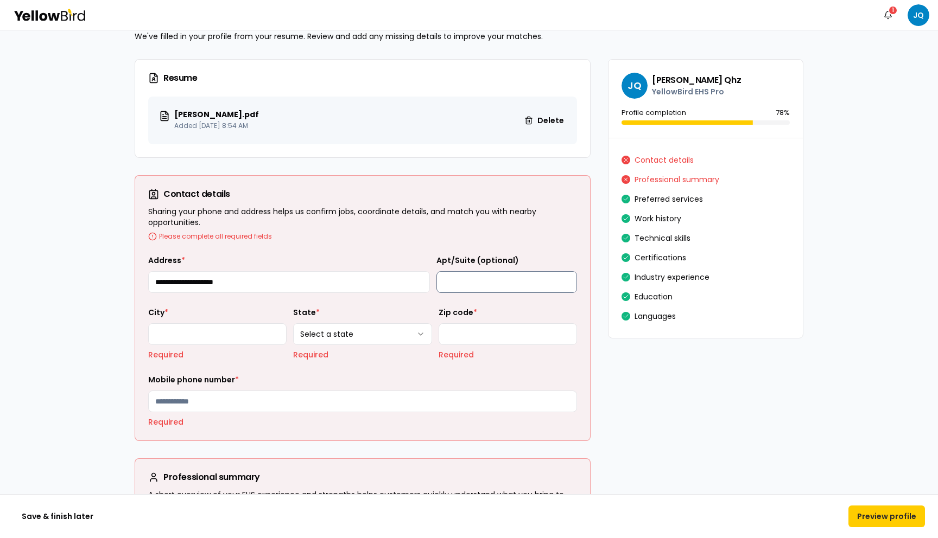
click at [496, 283] on input "Apt/Suite (optional)" at bounding box center [506, 282] width 141 height 22
type input "**********"
click at [193, 333] on input "City *" at bounding box center [217, 335] width 138 height 22
type input "*******"
click at [325, 326] on html "**********" at bounding box center [469, 269] width 938 height 538
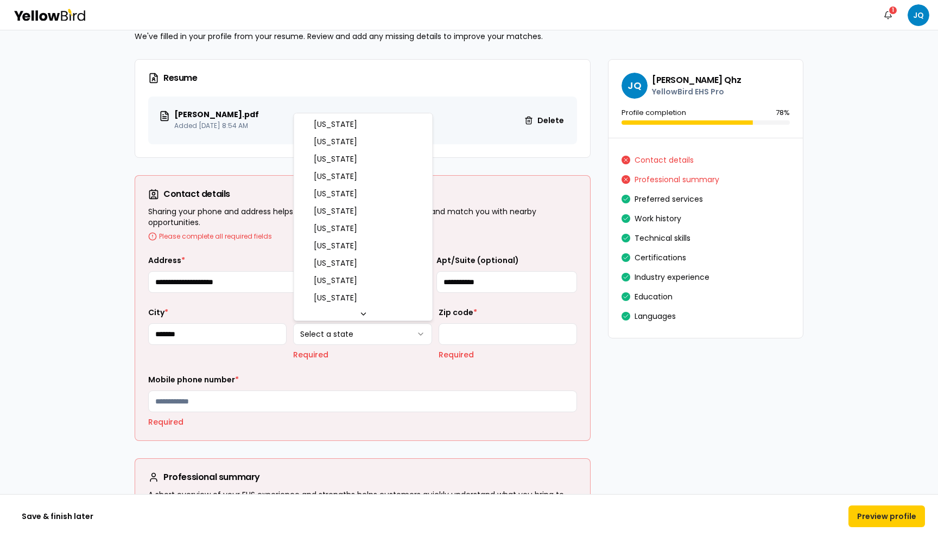
select select "**"
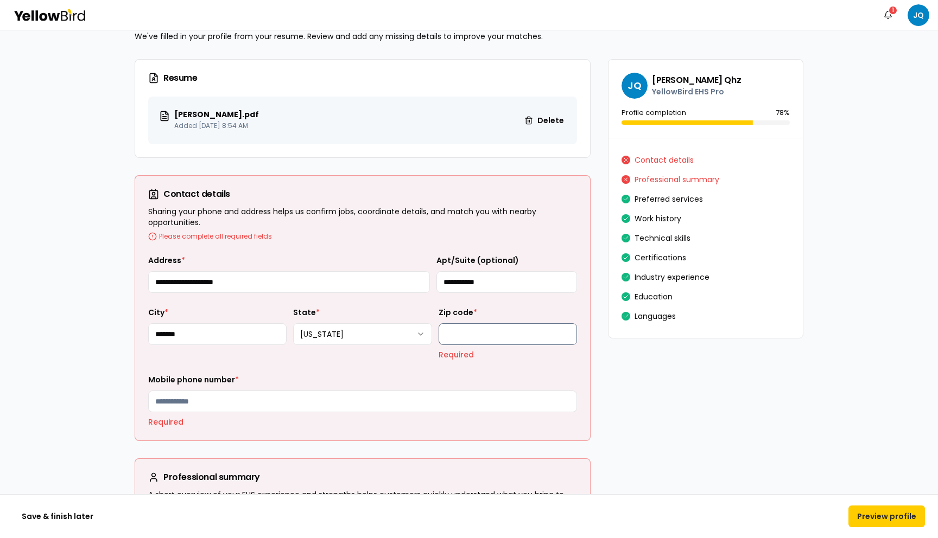
click at [464, 335] on input "Zip code *" at bounding box center [508, 335] width 138 height 22
type input "*****"
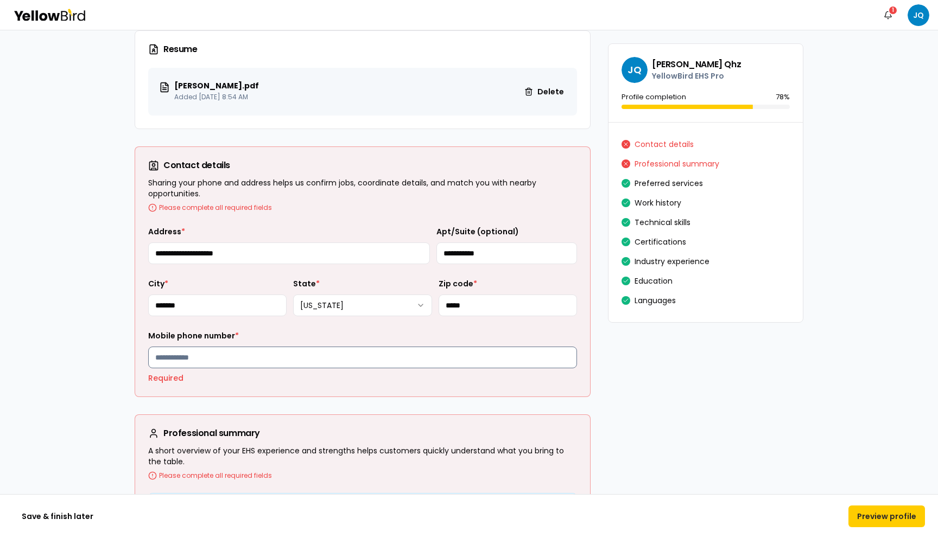
scroll to position [88, 0]
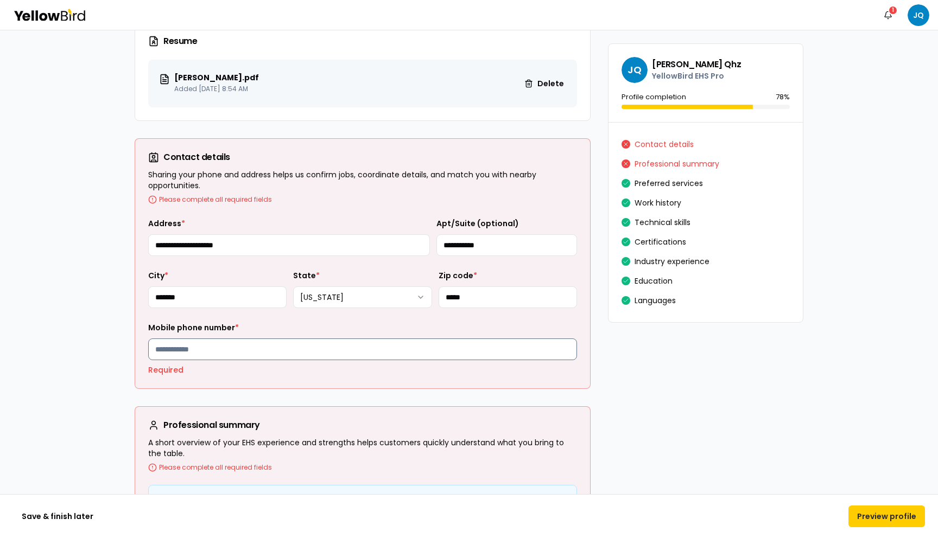
click at [307, 353] on input "Mobile phone number *" at bounding box center [362, 350] width 429 height 22
type input "**********"
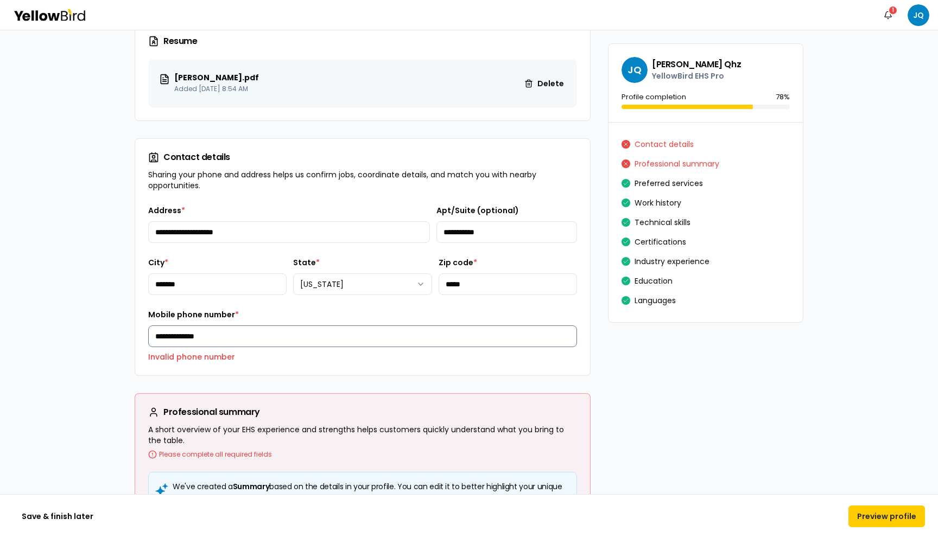
click at [251, 339] on input "**********" at bounding box center [362, 337] width 429 height 22
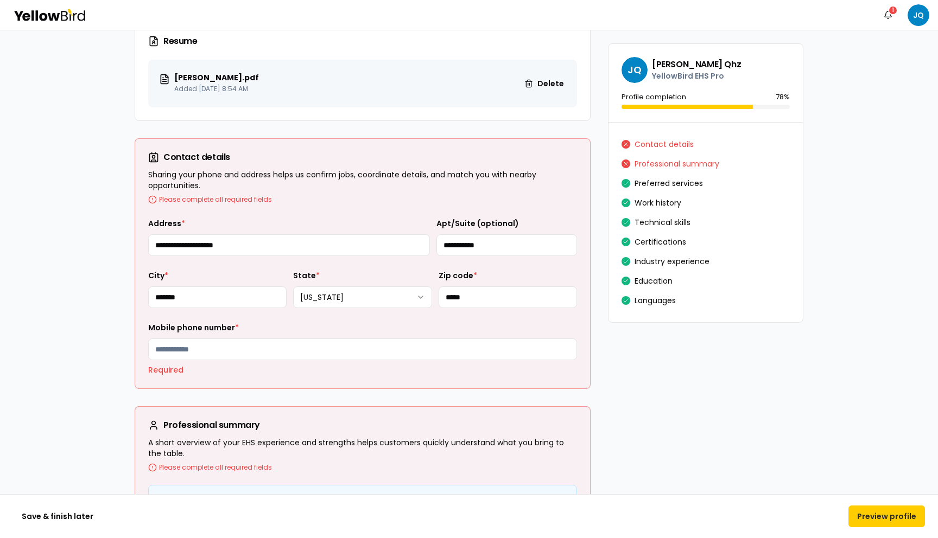
click at [222, 376] on div "**********" at bounding box center [362, 303] width 455 height 172
click at [221, 348] on input "Mobile phone number *" at bounding box center [362, 350] width 429 height 22
type input "**********"
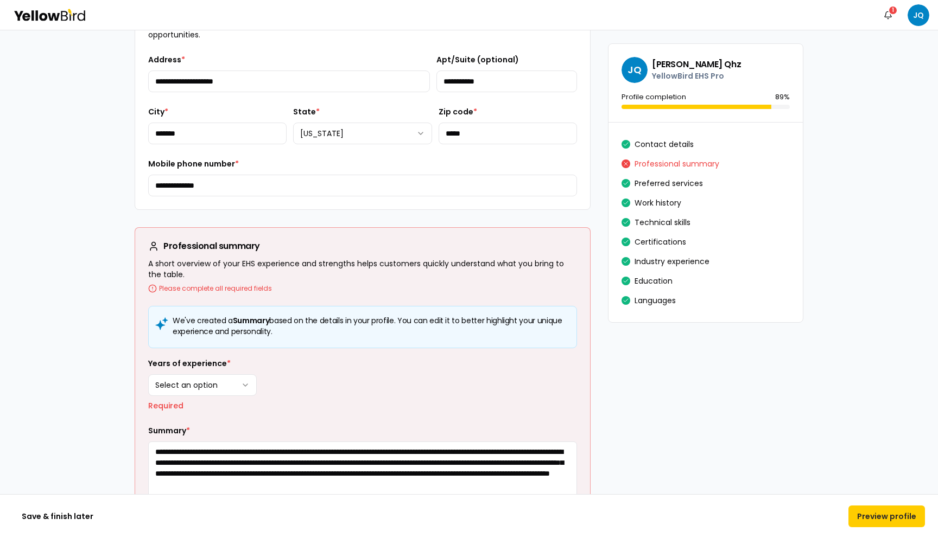
scroll to position [240, 0]
click at [206, 385] on html "**********" at bounding box center [469, 269] width 938 height 538
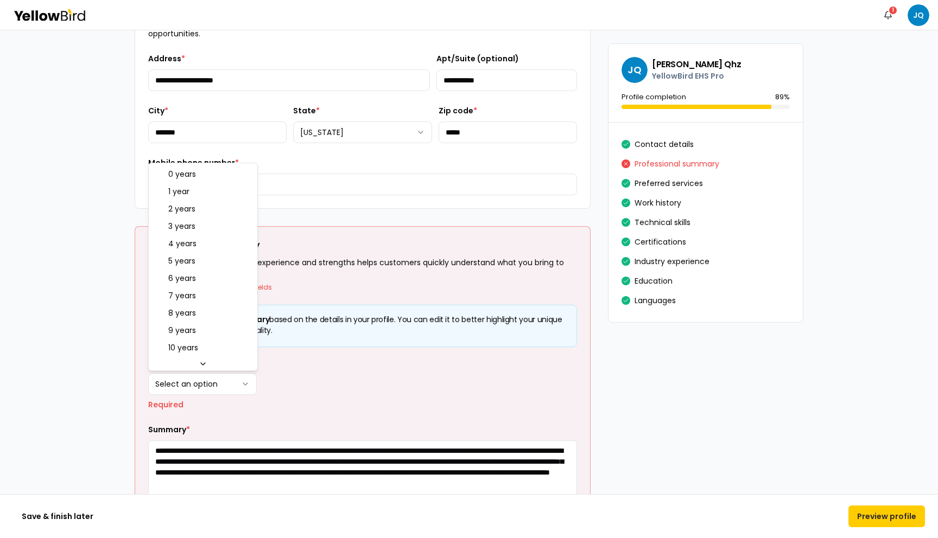
select select "****"
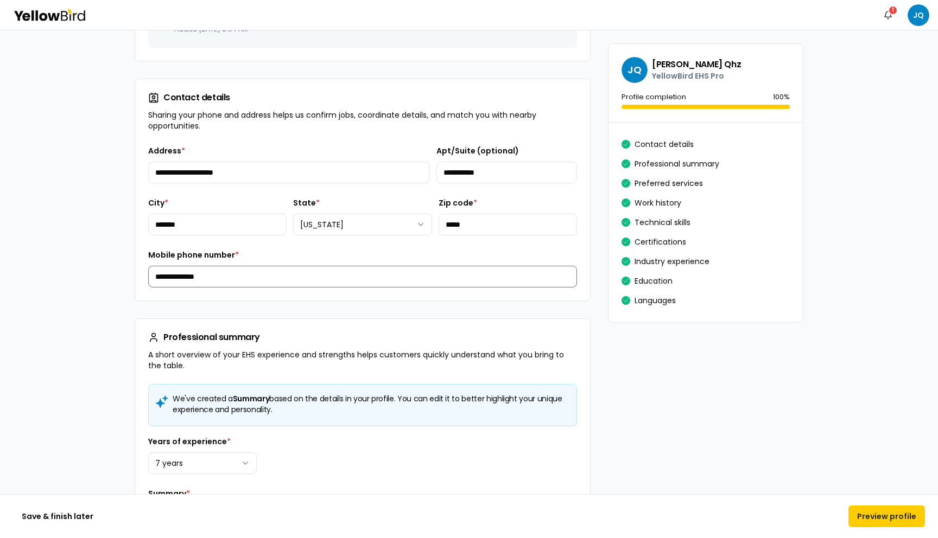
scroll to position [147, 0]
click at [237, 281] on input "**********" at bounding box center [362, 279] width 429 height 22
type input "*********"
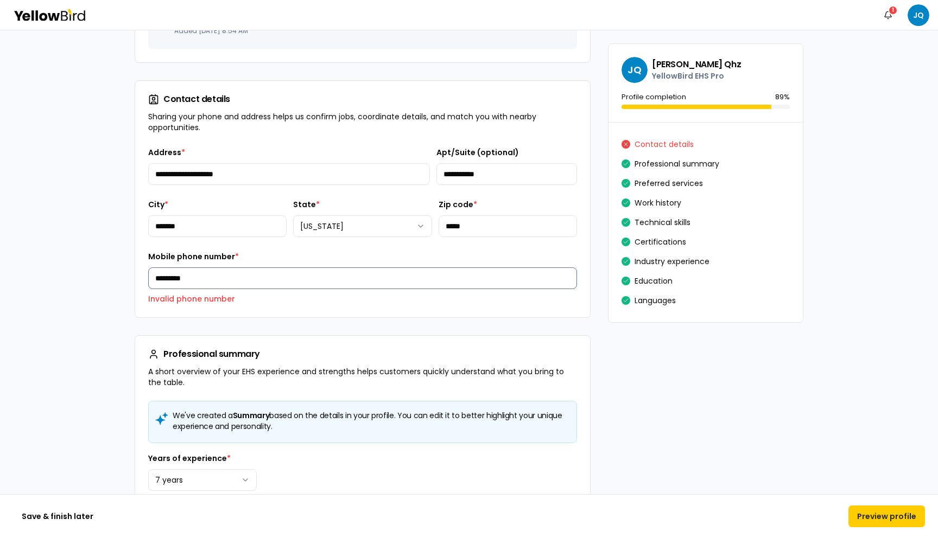
click at [235, 286] on input "*********" at bounding box center [362, 279] width 429 height 22
type input "**********"
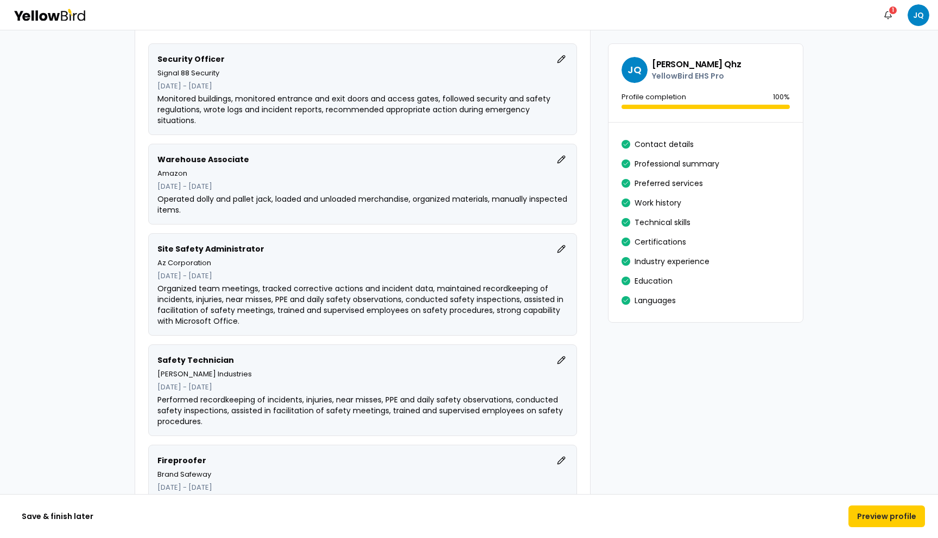
scroll to position [1179, 0]
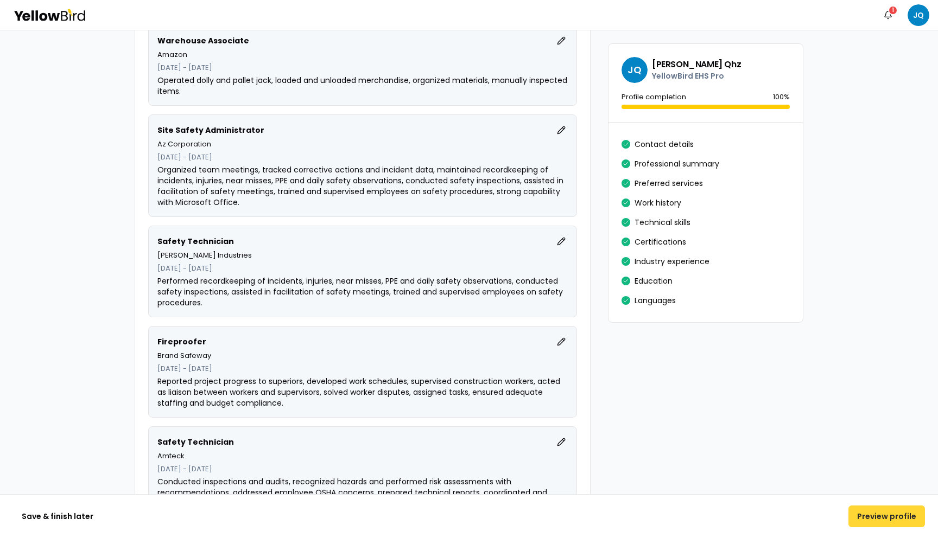
click at [878, 517] on button "Preview profile" at bounding box center [886, 517] width 77 height 22
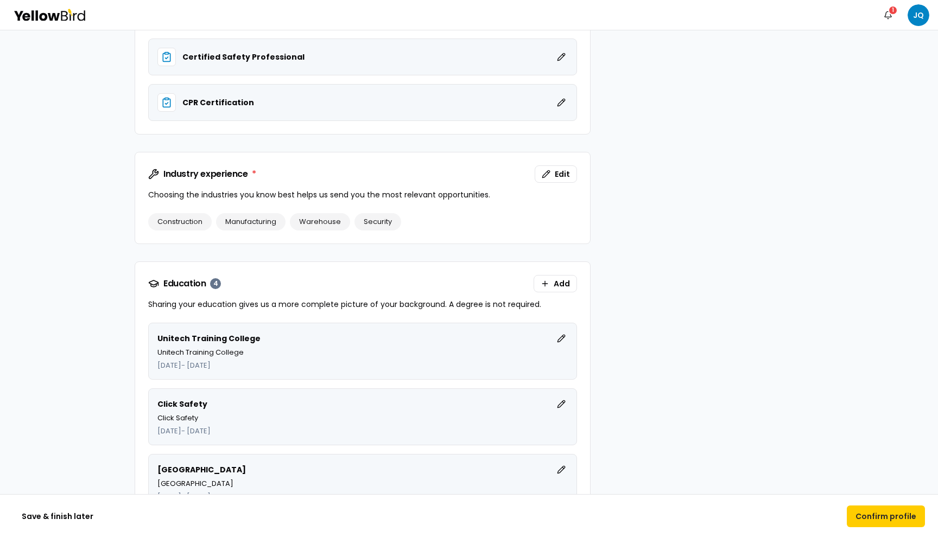
scroll to position [1831, 0]
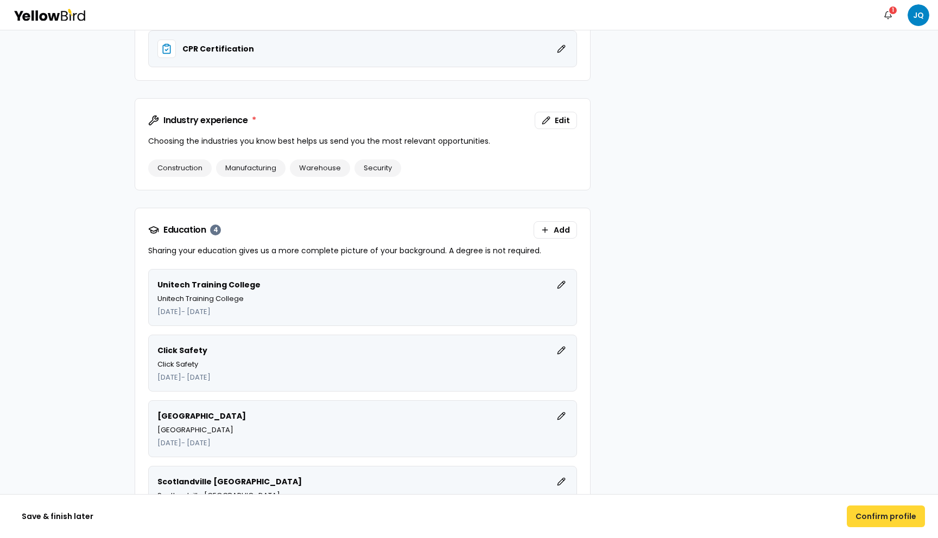
click at [876, 509] on button "Confirm profile" at bounding box center [886, 517] width 78 height 22
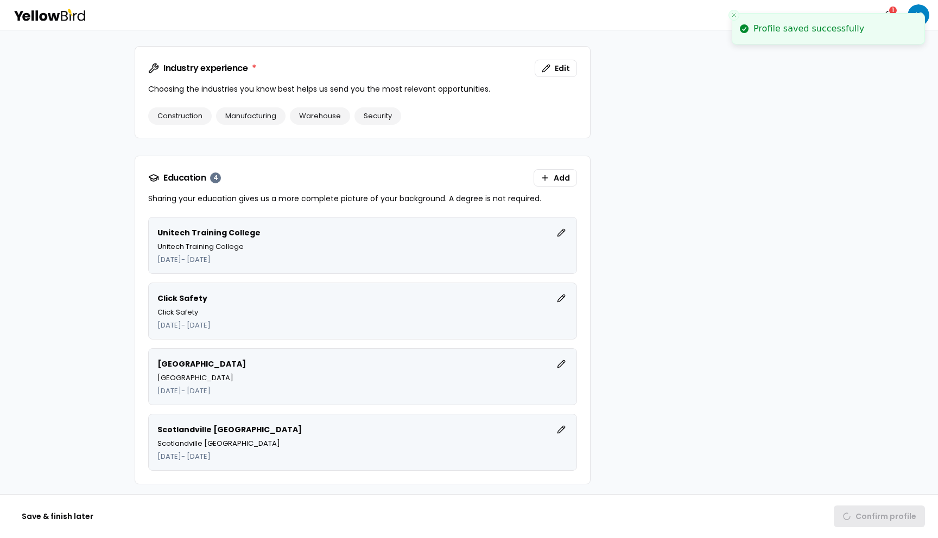
scroll to position [1802, 0]
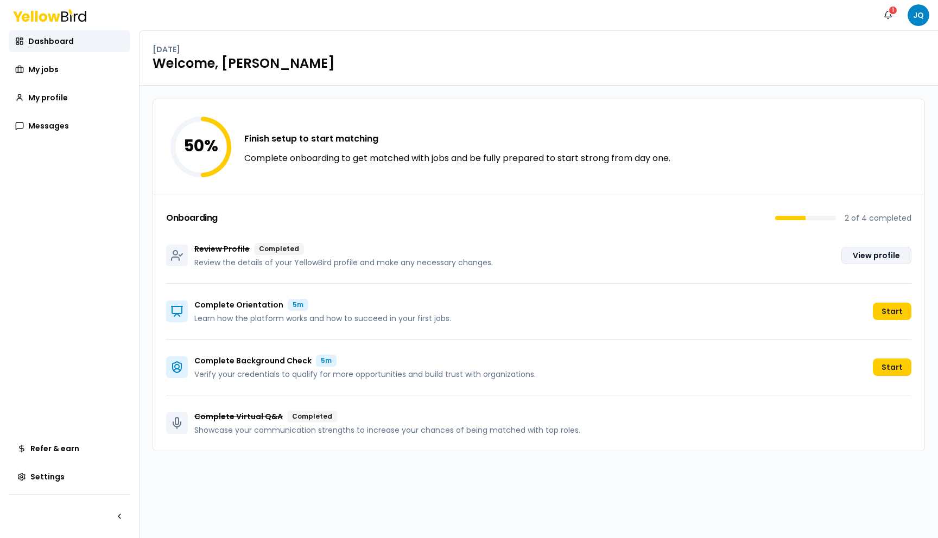
click at [884, 256] on link "View profile" at bounding box center [876, 255] width 70 height 17
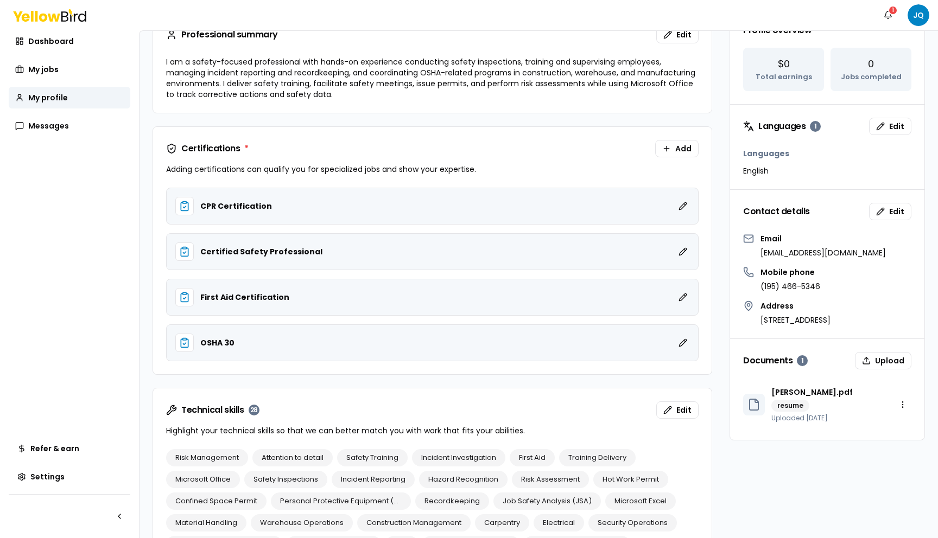
scroll to position [131, 0]
click at [902, 417] on html "Notifications 1 JQ Dashboard My jobs My profile Messages Refer & earn Settings …" at bounding box center [469, 269] width 938 height 538
click at [808, 474] on html "Notifications 1 JQ Dashboard My jobs My profile Messages Refer & earn Settings …" at bounding box center [469, 269] width 938 height 538
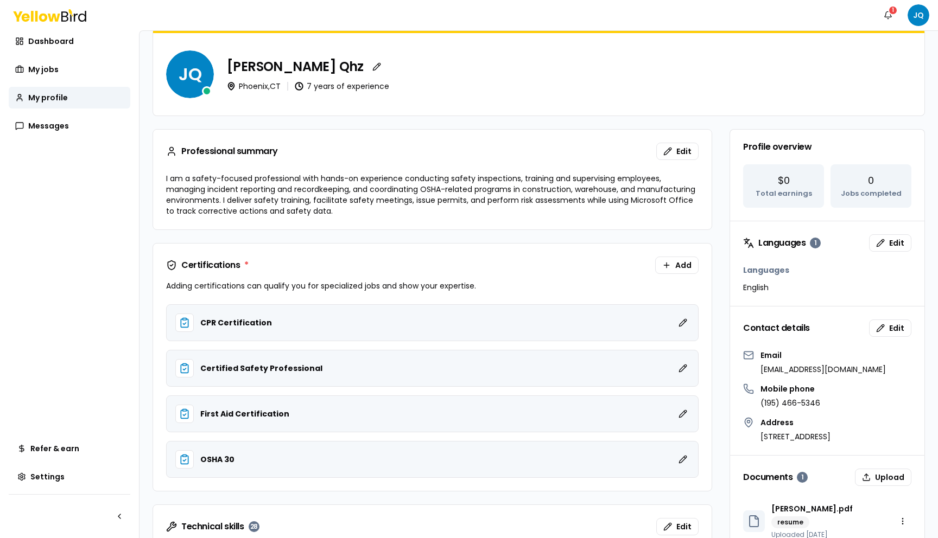
scroll to position [10, 0]
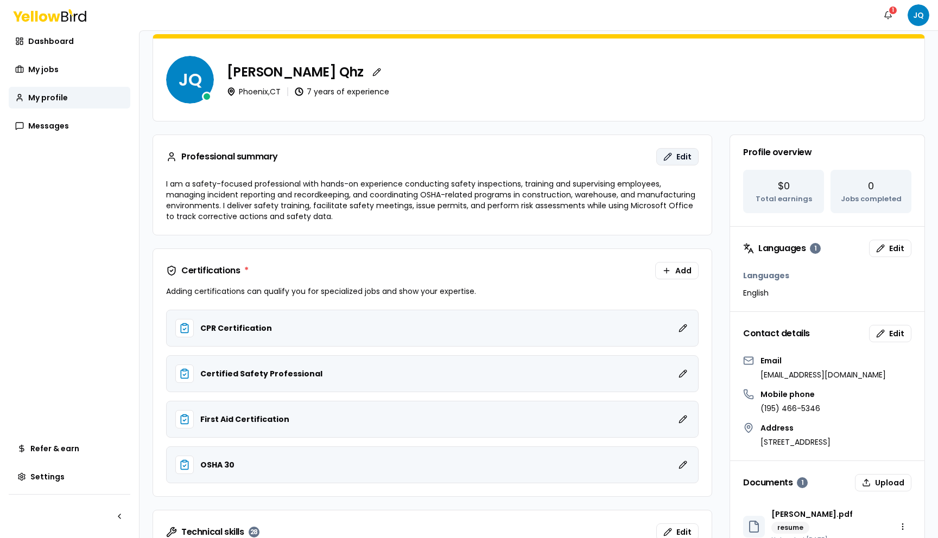
click at [682, 159] on span "Edit" at bounding box center [683, 156] width 15 height 11
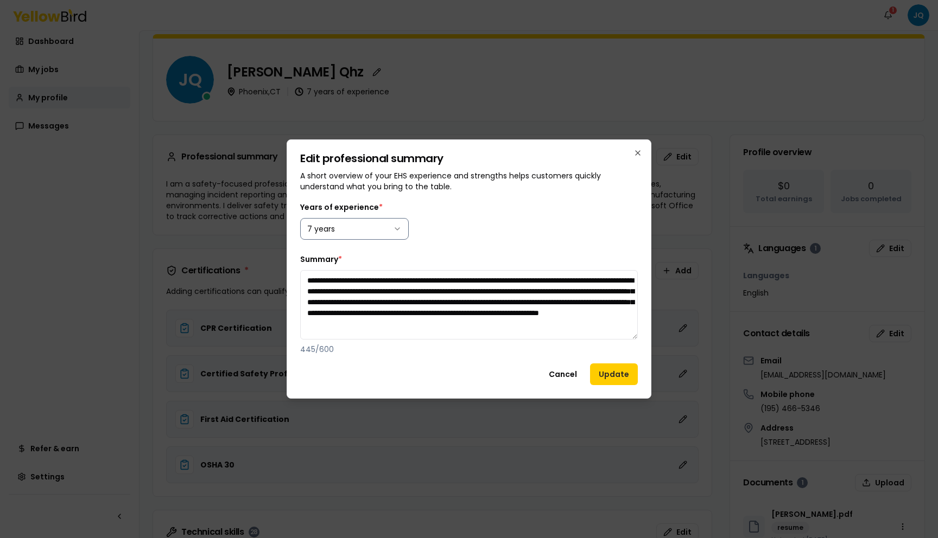
click at [363, 230] on body "Notifications 1 JQ Dashboard My jobs My profile Messages Refer & earn Settings …" at bounding box center [469, 269] width 938 height 538
click at [605, 369] on button "Update" at bounding box center [614, 375] width 48 height 22
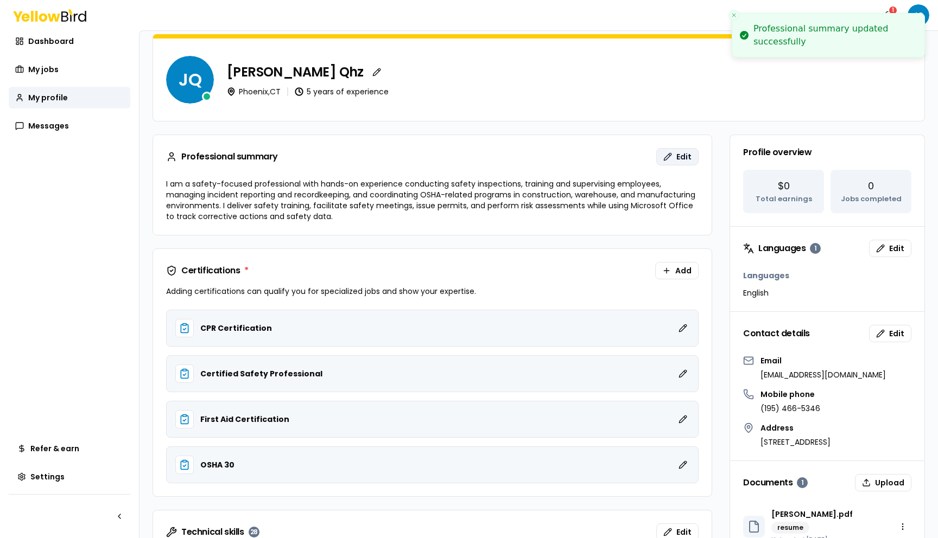
click at [674, 160] on button "Edit" at bounding box center [677, 156] width 42 height 17
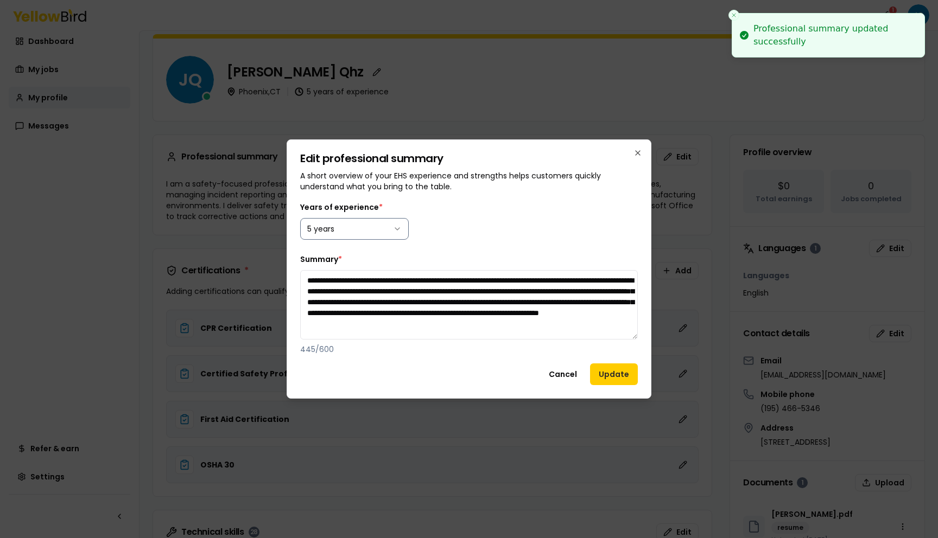
click at [377, 224] on body "Professional summary updated successfully Notifications 1 JQ Dashboard My jobs …" at bounding box center [469, 269] width 938 height 538
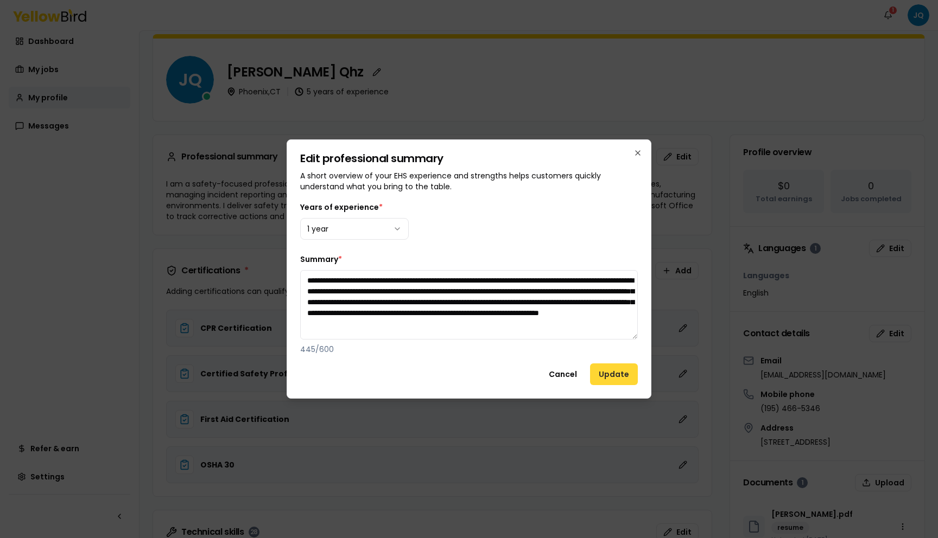
click at [614, 371] on button "Update" at bounding box center [614, 375] width 48 height 22
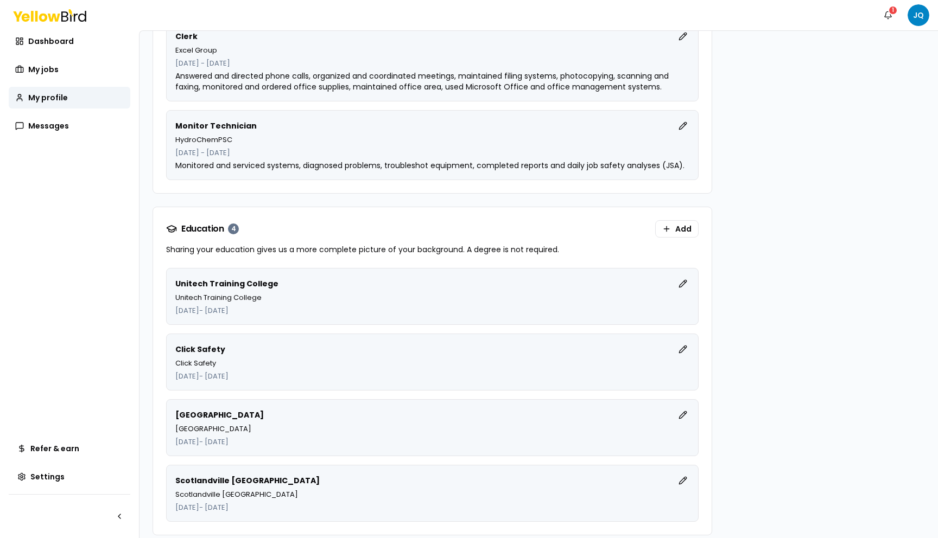
scroll to position [1721, 0]
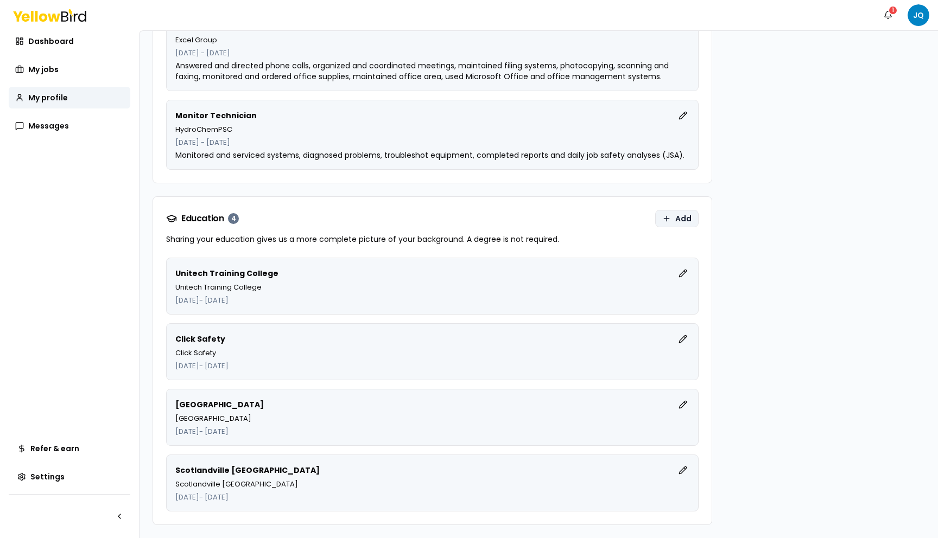
click at [669, 221] on button "Add" at bounding box center [676, 218] width 43 height 17
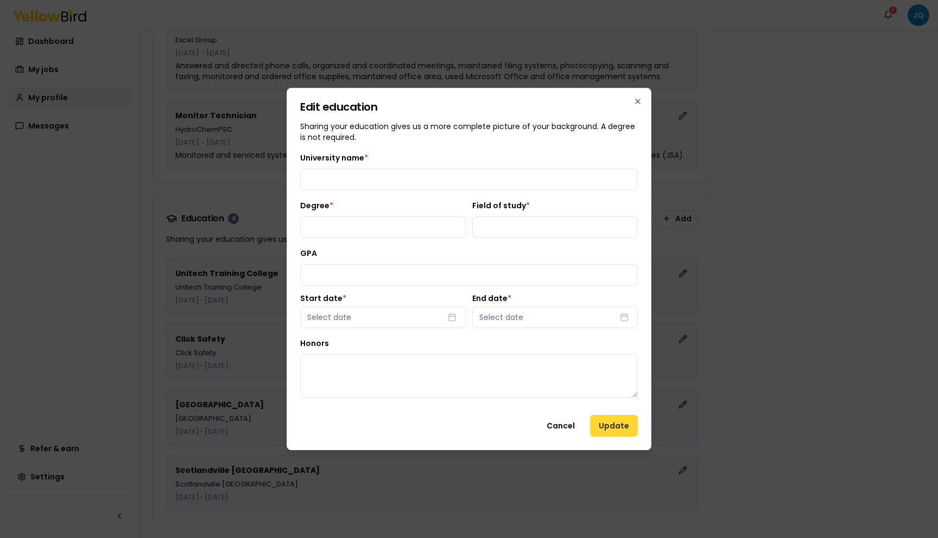
click at [611, 427] on button "Update" at bounding box center [614, 426] width 48 height 22
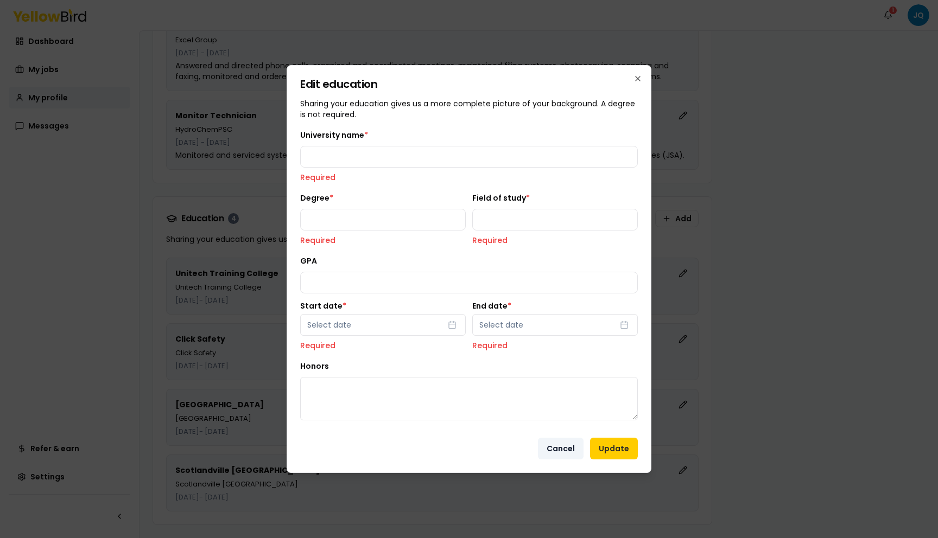
click at [571, 446] on button "Cancel" at bounding box center [561, 449] width 46 height 22
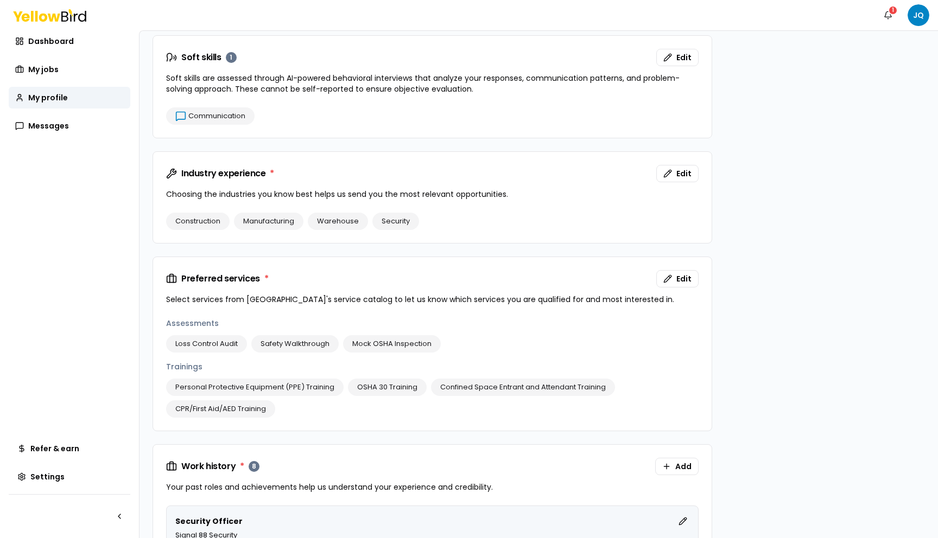
scroll to position [672, 0]
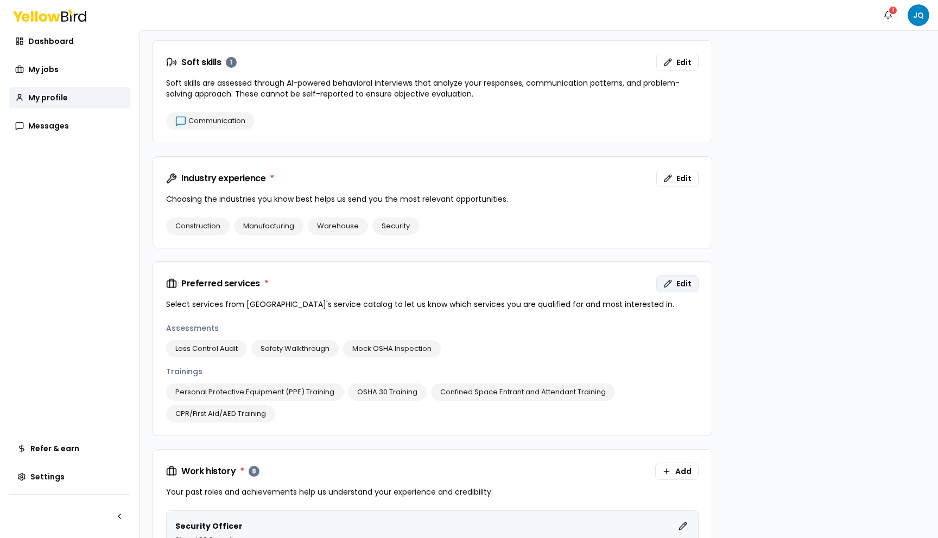
click at [674, 288] on button "Edit" at bounding box center [677, 283] width 42 height 17
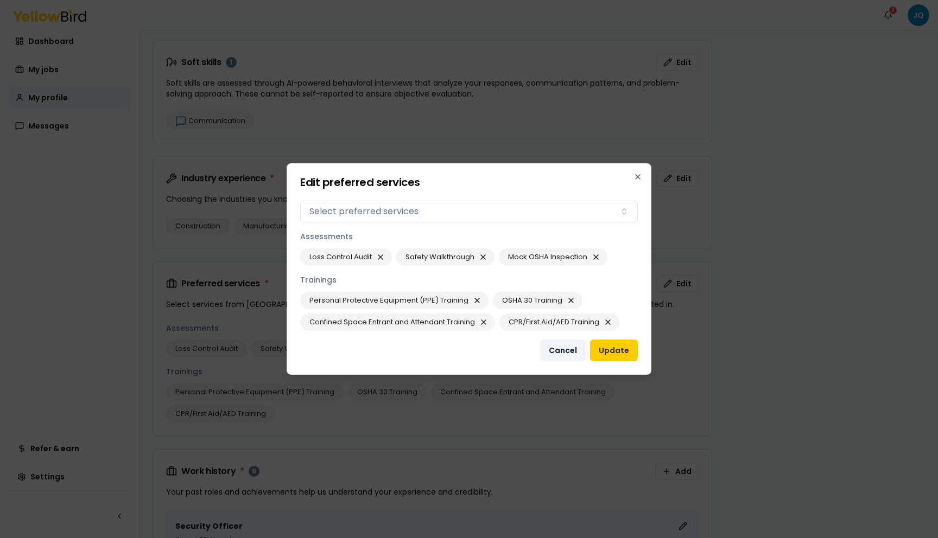
click at [565, 352] on button "Cancel" at bounding box center [563, 351] width 46 height 22
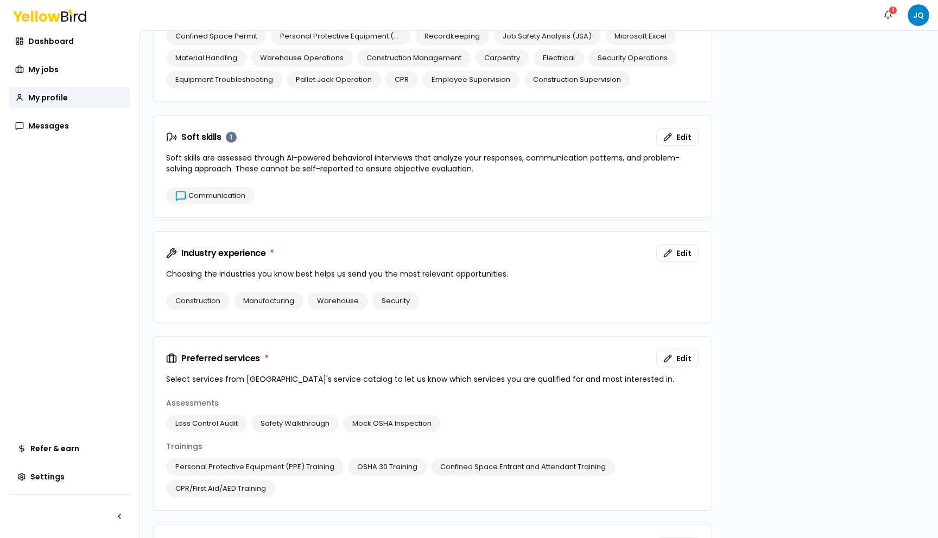
scroll to position [592, 0]
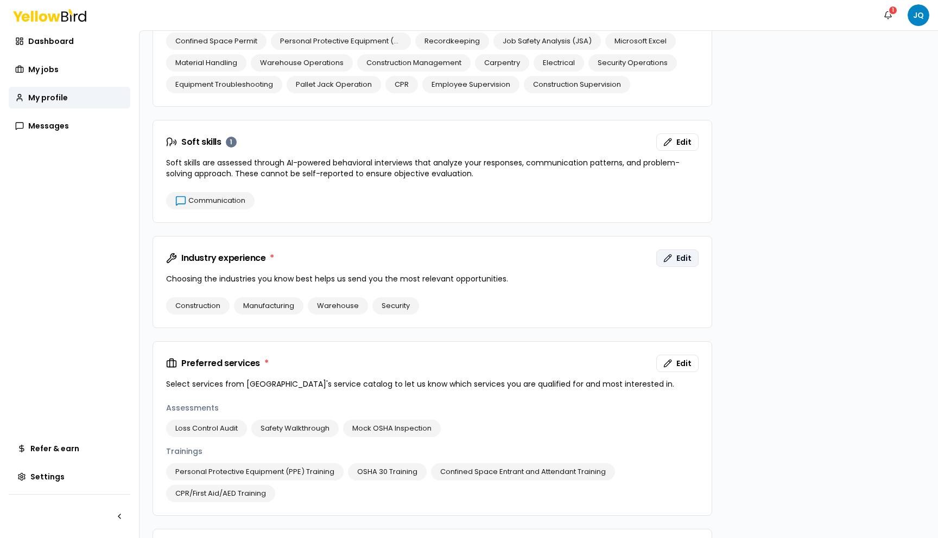
click at [671, 260] on button "Edit" at bounding box center [677, 258] width 42 height 17
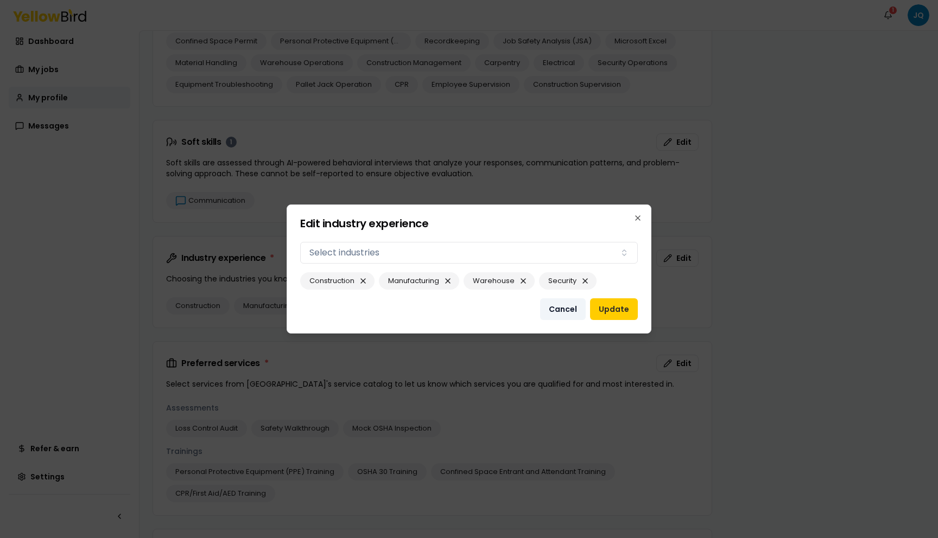
click at [570, 316] on button "Cancel" at bounding box center [563, 310] width 46 height 22
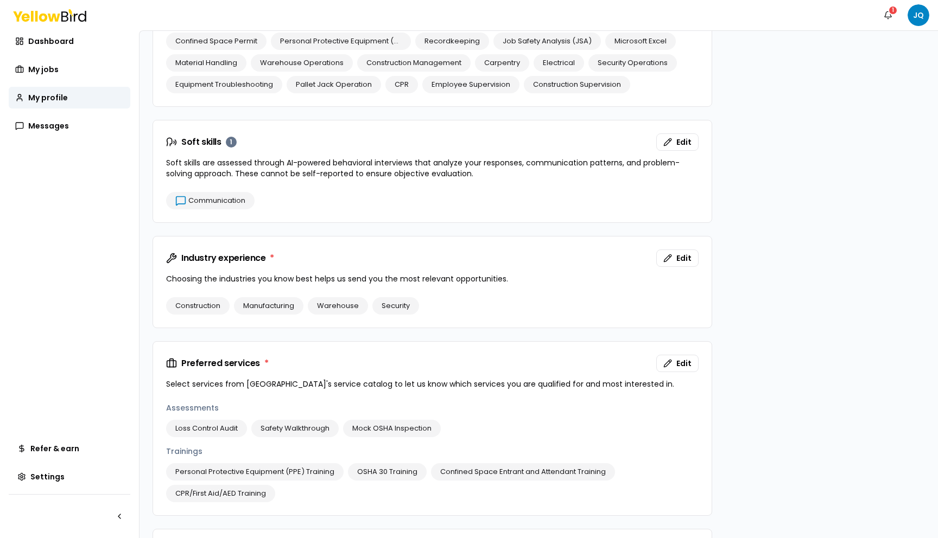
scroll to position [568, 0]
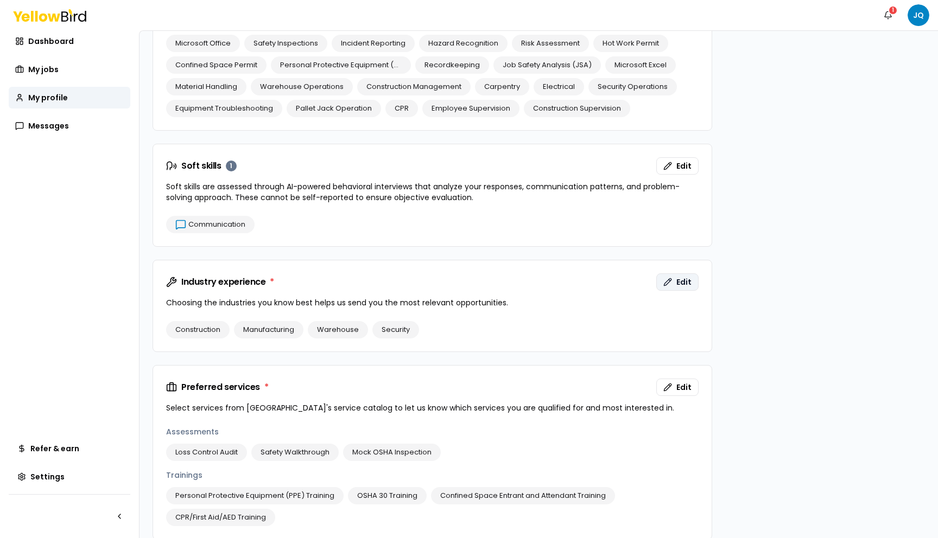
click at [681, 283] on span "Edit" at bounding box center [683, 282] width 15 height 11
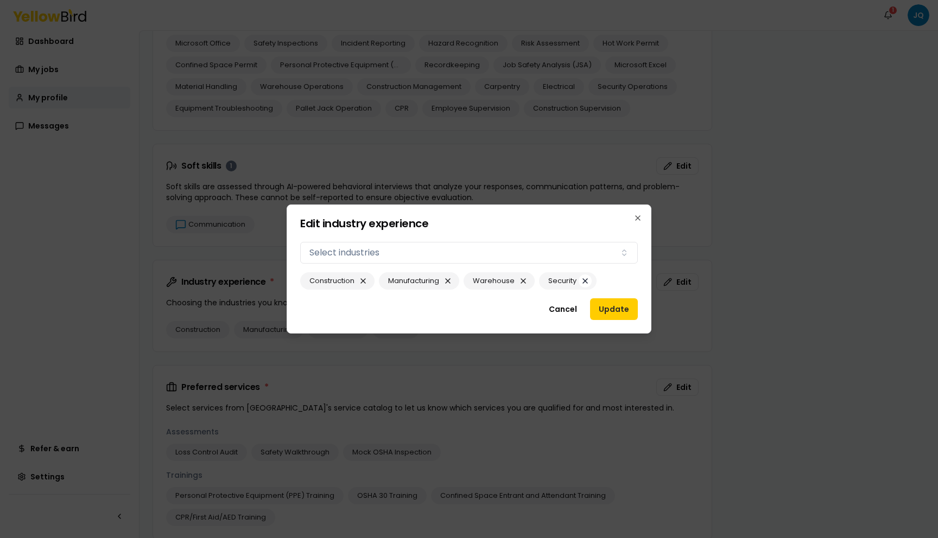
click at [585, 280] on button "button" at bounding box center [585, 281] width 13 height 13
click at [610, 308] on button "Update" at bounding box center [614, 310] width 48 height 22
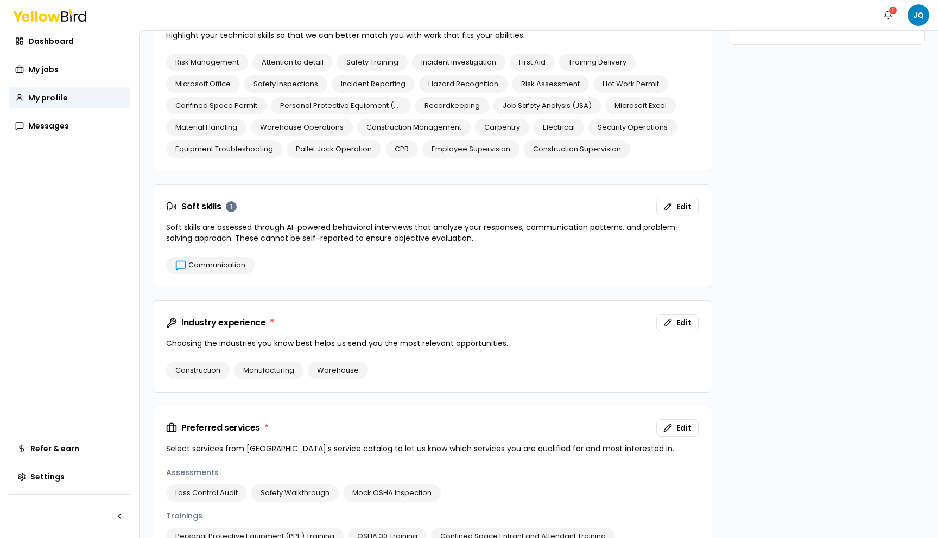
scroll to position [521, 0]
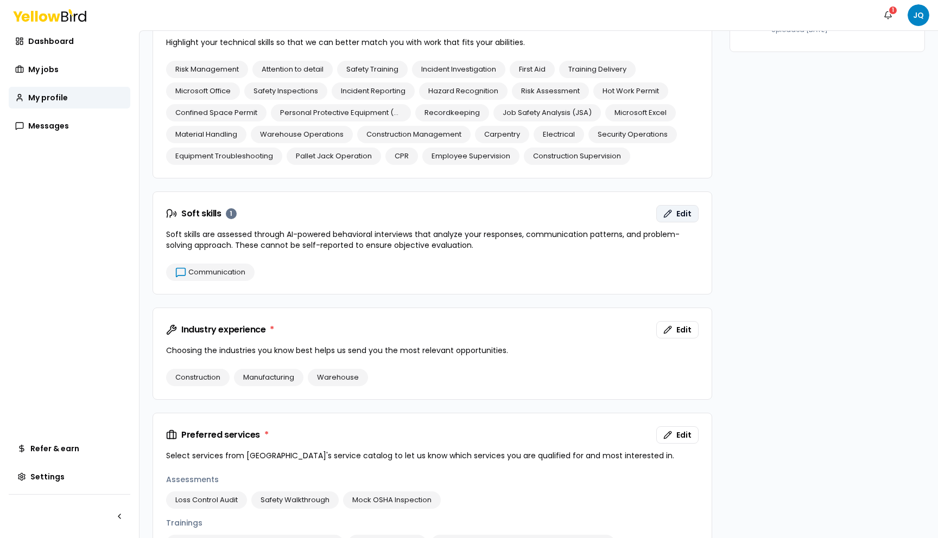
click at [681, 212] on span "Edit" at bounding box center [683, 213] width 15 height 11
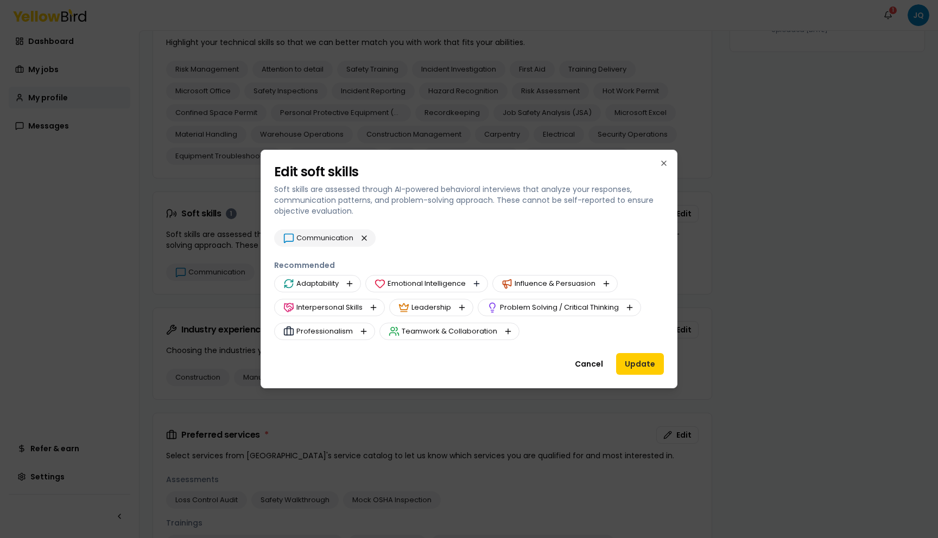
click at [477, 284] on button "button" at bounding box center [476, 283] width 13 height 13
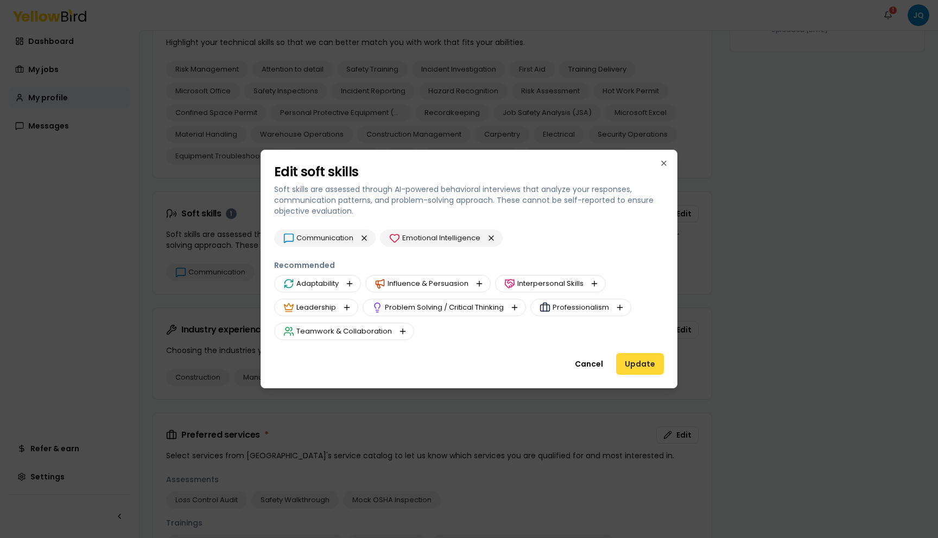
click at [640, 366] on button "Update" at bounding box center [640, 364] width 48 height 22
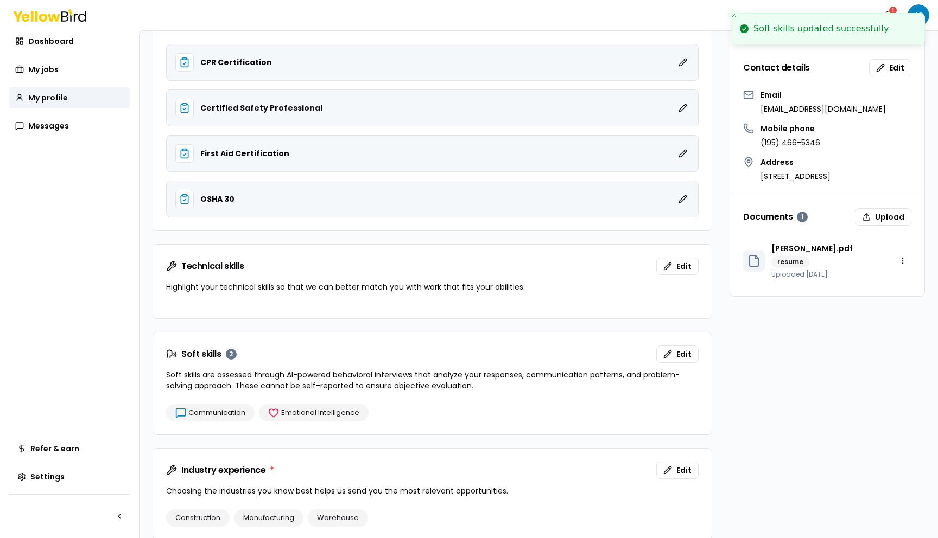
scroll to position [271, 0]
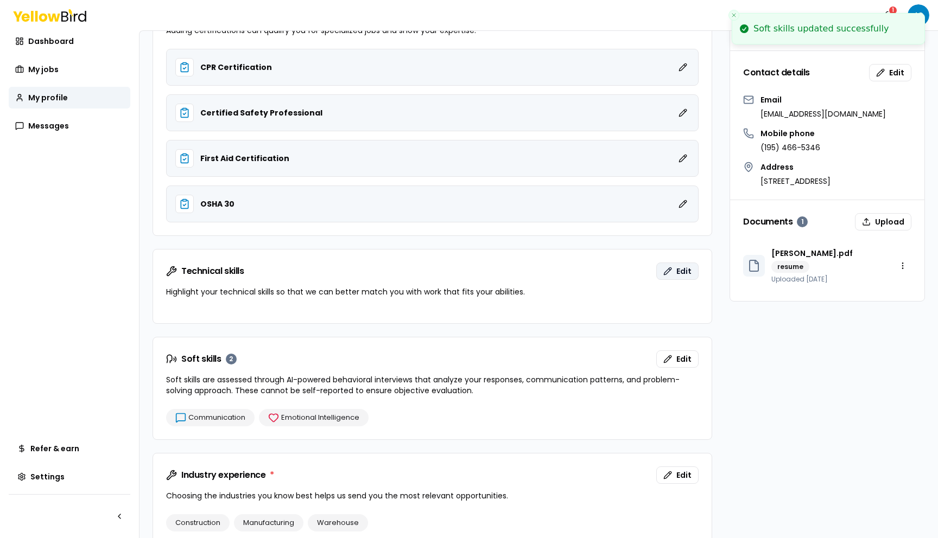
click at [674, 270] on button "Edit" at bounding box center [677, 271] width 42 height 17
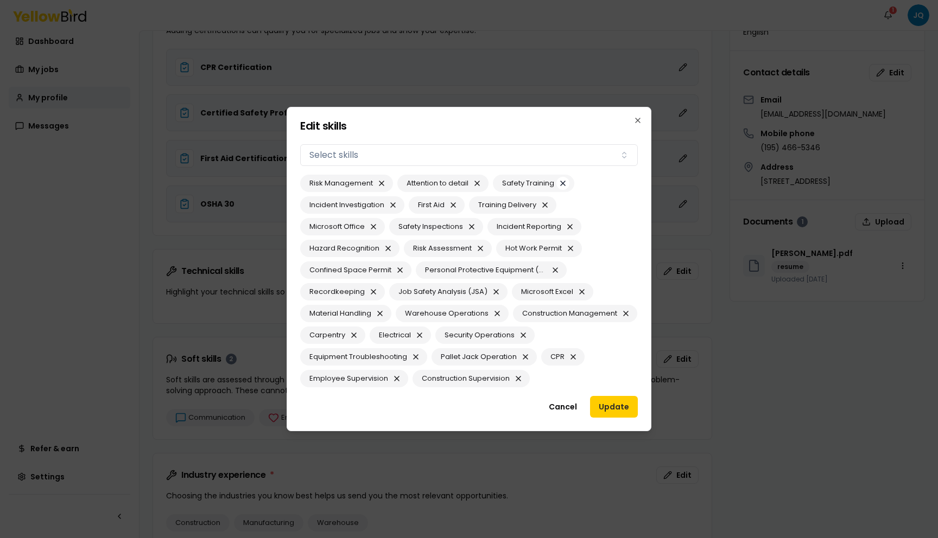
click at [567, 184] on button "button" at bounding box center [562, 183] width 13 height 13
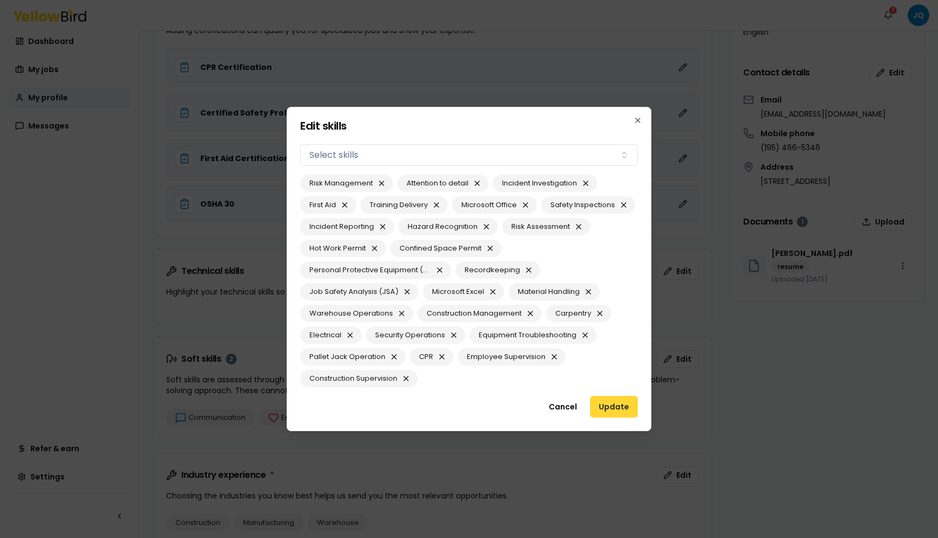
click at [615, 402] on button "Update" at bounding box center [614, 407] width 48 height 22
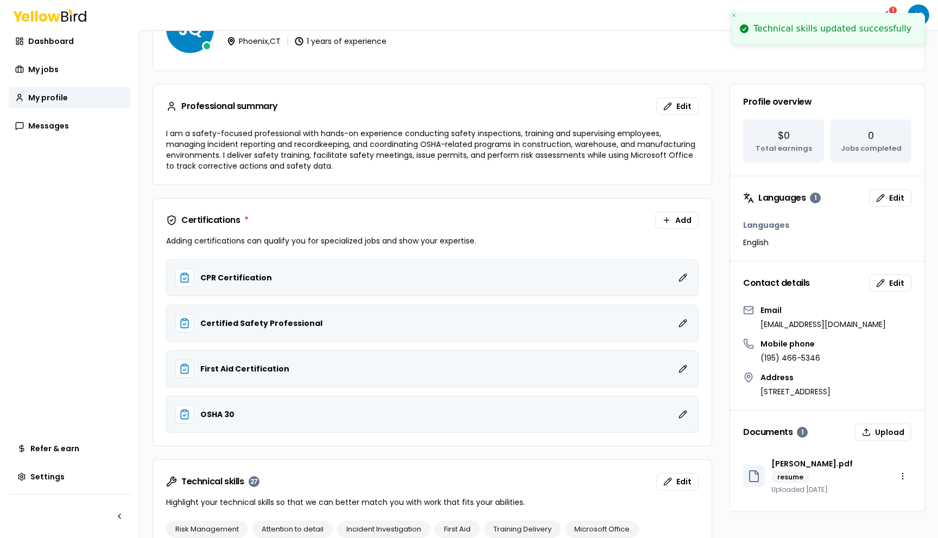
scroll to position [60, 0]
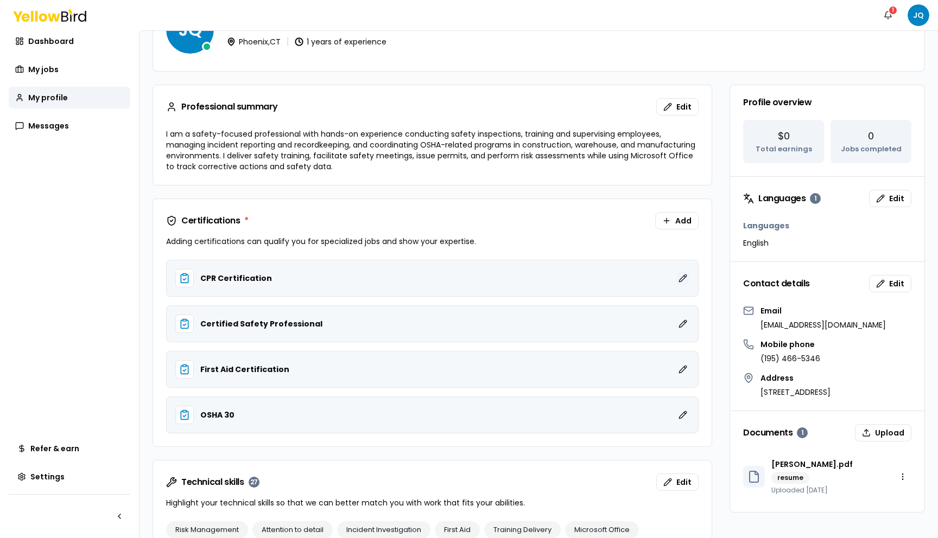
click at [681, 284] on button "Edit" at bounding box center [682, 278] width 13 height 13
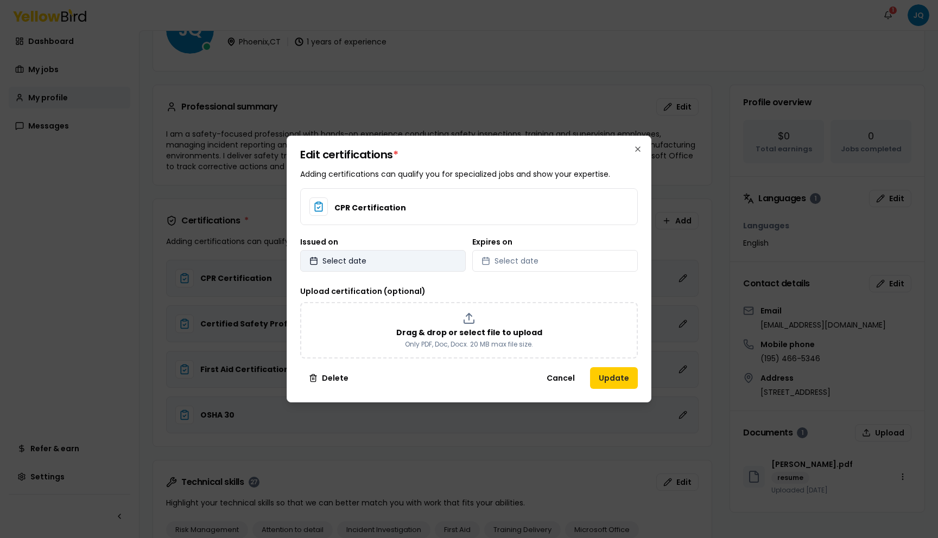
click at [426, 257] on button "Select date" at bounding box center [383, 261] width 166 height 22
select select "*"
select select "****"
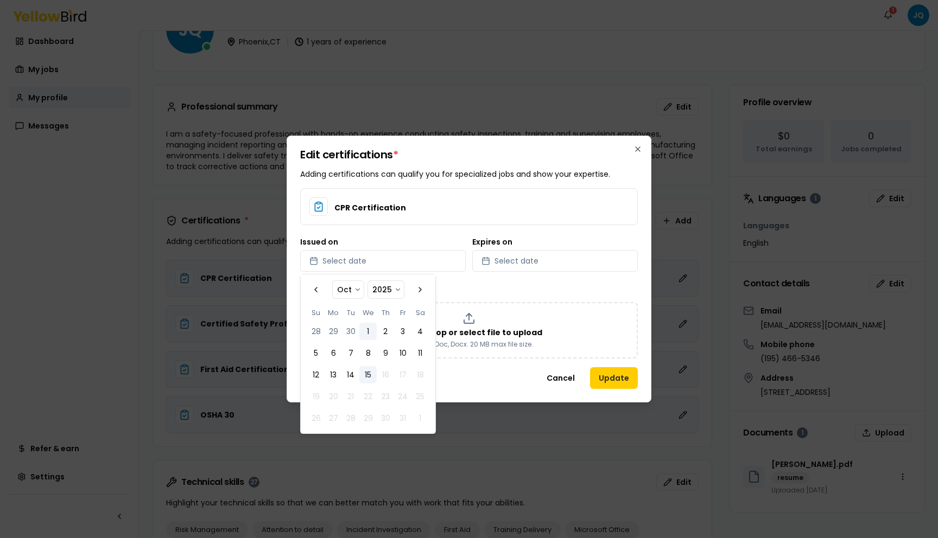
click at [370, 327] on button "1" at bounding box center [367, 331] width 17 height 17
select select "*"
select select "****"
click at [523, 261] on span "Select date" at bounding box center [517, 261] width 44 height 11
select select "*"
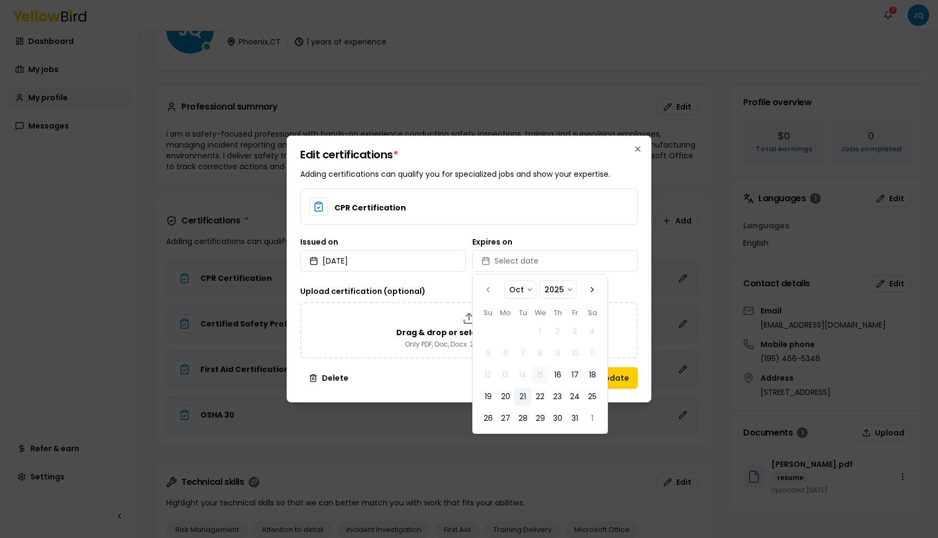
click at [526, 401] on button "21" at bounding box center [522, 396] width 17 height 17
select select "*"
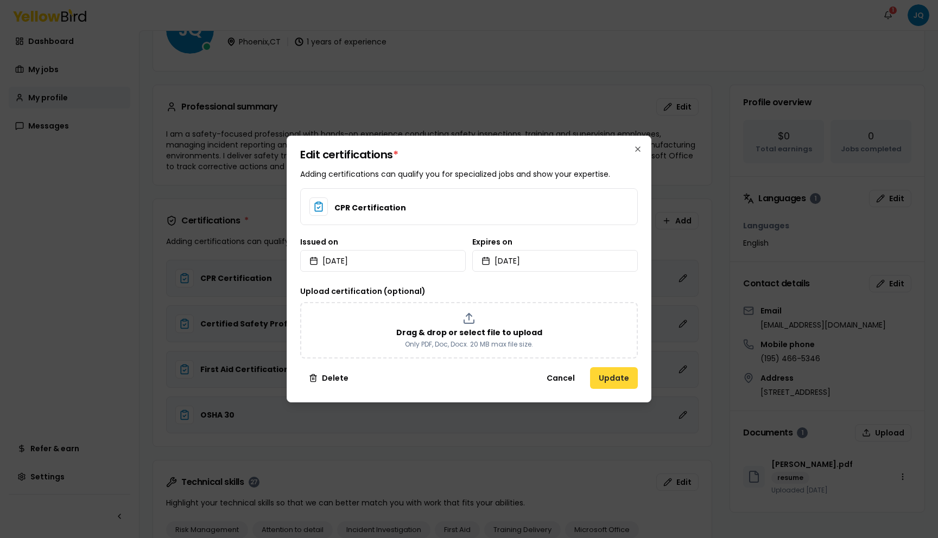
click at [628, 381] on button "Update" at bounding box center [614, 378] width 48 height 22
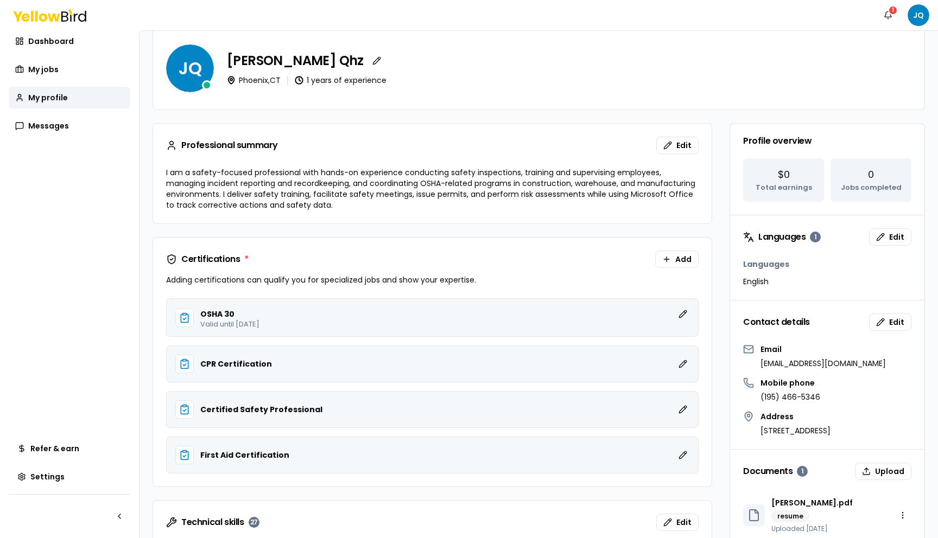
scroll to position [0, 0]
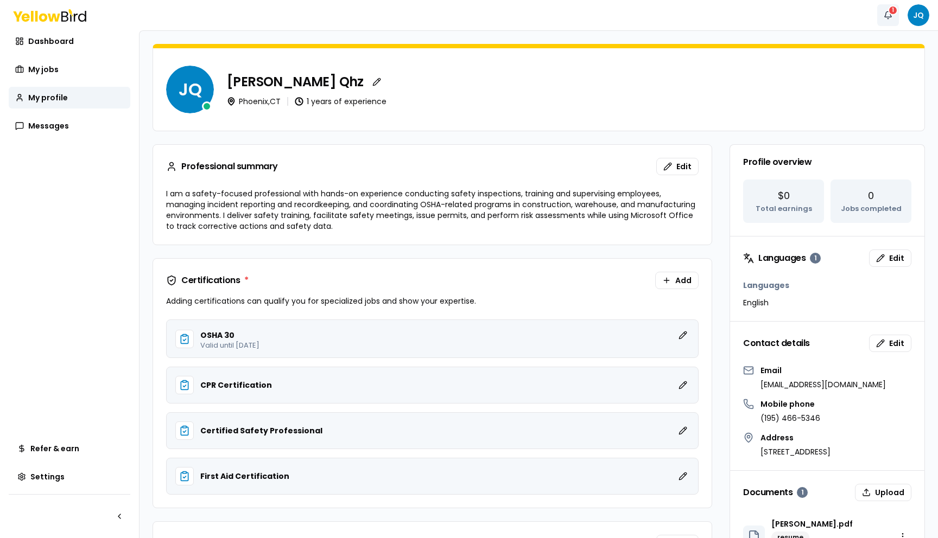
click at [890, 21] on button "Notifications 1" at bounding box center [888, 15] width 22 height 22
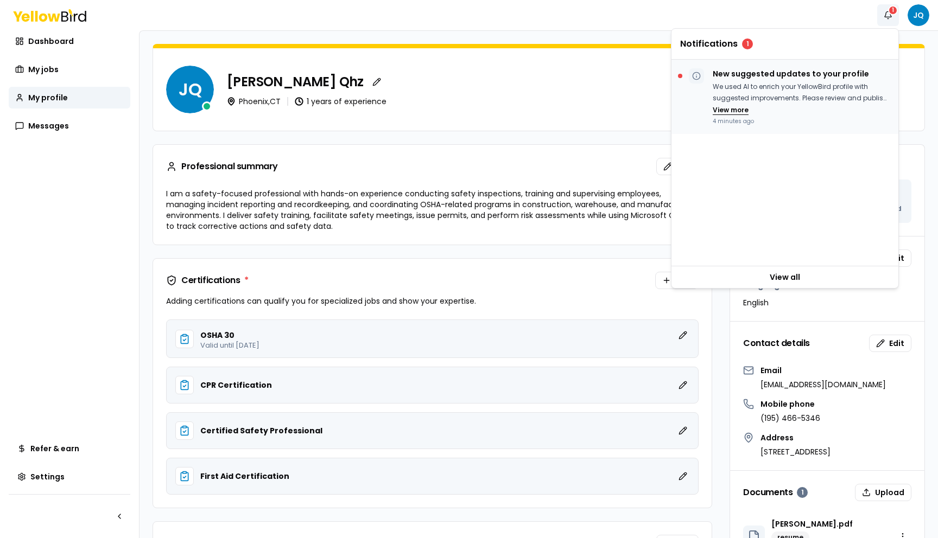
click at [731, 109] on button "View more" at bounding box center [731, 110] width 36 height 9
click at [728, 123] on button "View less" at bounding box center [729, 121] width 32 height 9
click at [747, 95] on p "We used AI to enrich your YellowBird profile with suggested improvements. Pleas…" at bounding box center [801, 92] width 177 height 22
click at [782, 16] on div "Notifications JQ" at bounding box center [469, 15] width 938 height 30
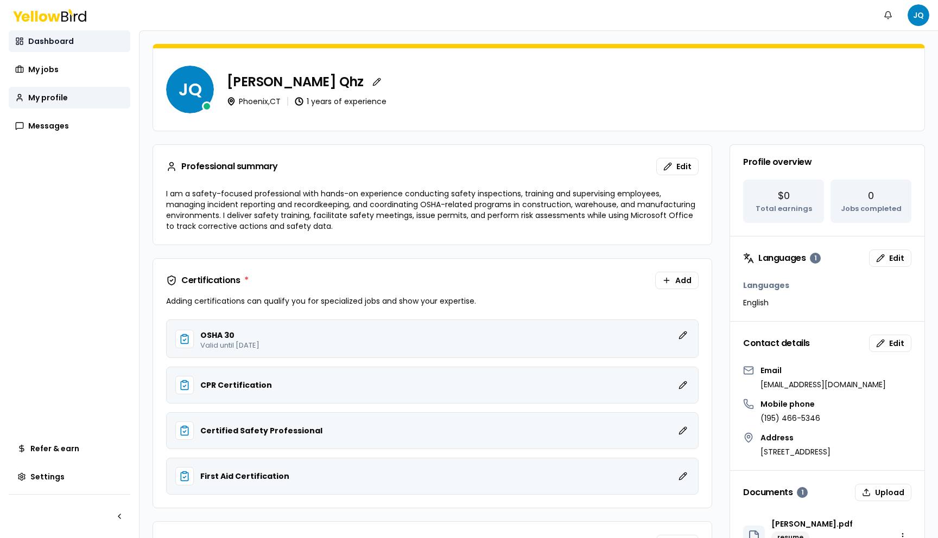
click at [95, 39] on link "Dashboard" at bounding box center [70, 41] width 122 height 22
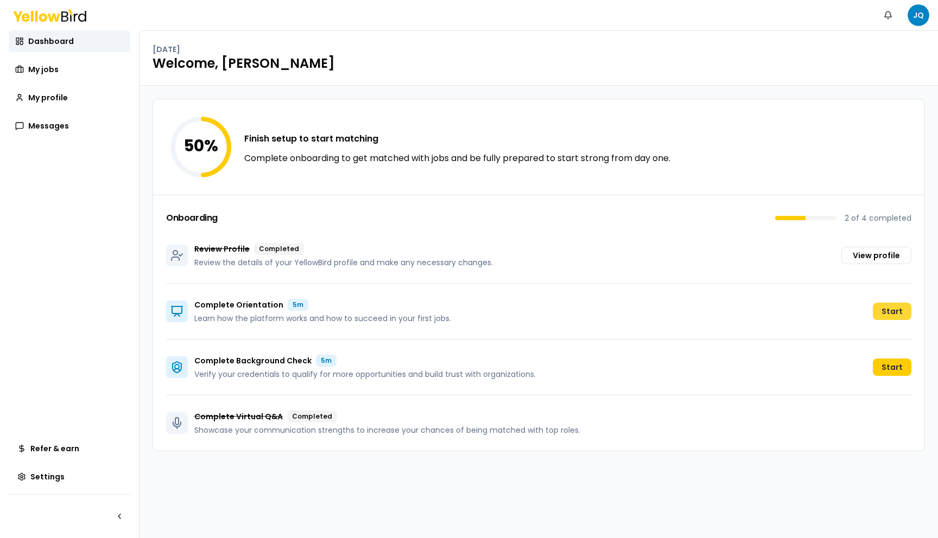
click at [892, 313] on button "Start" at bounding box center [892, 311] width 39 height 17
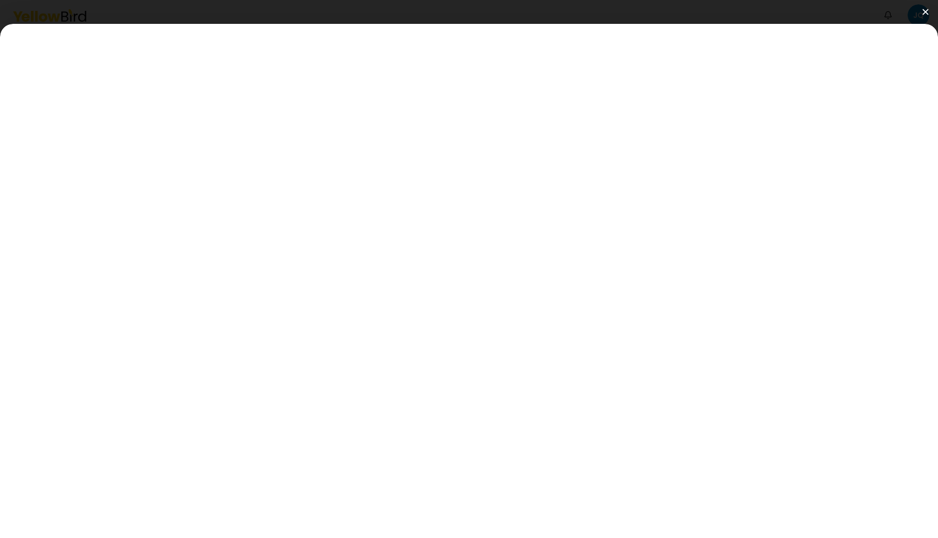
click at [925, 11] on img at bounding box center [925, 12] width 6 height 6
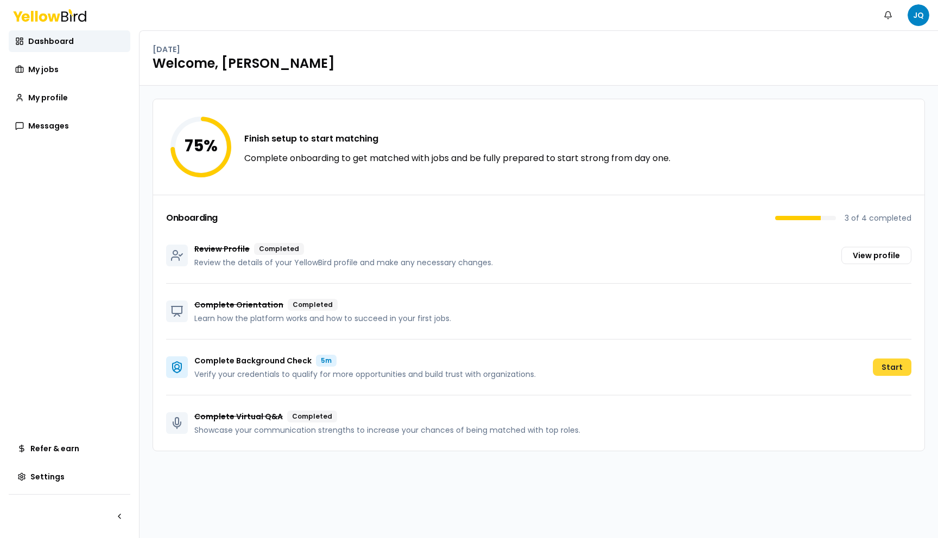
click at [891, 367] on button "Start" at bounding box center [892, 367] width 39 height 17
click at [880, 259] on link "View profile" at bounding box center [876, 255] width 70 height 17
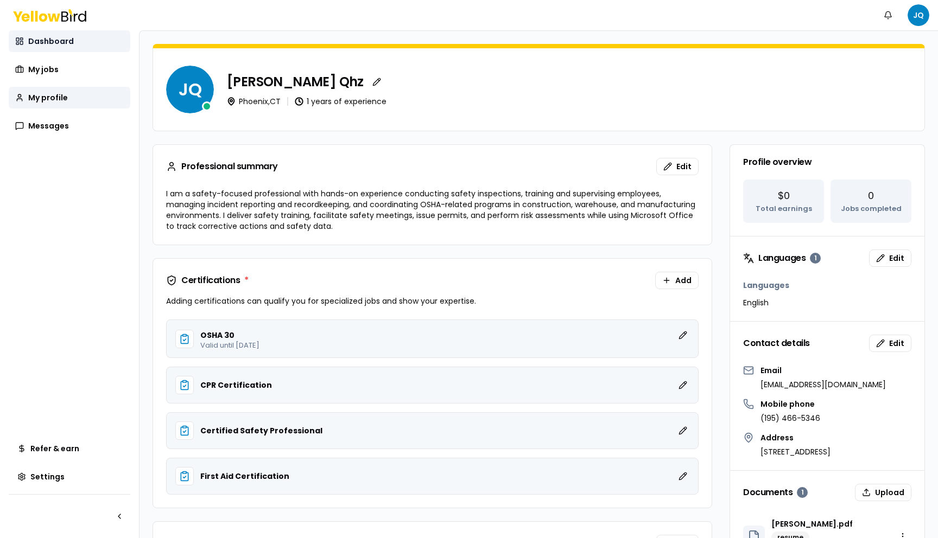
click at [67, 40] on span "Dashboard" at bounding box center [51, 41] width 46 height 11
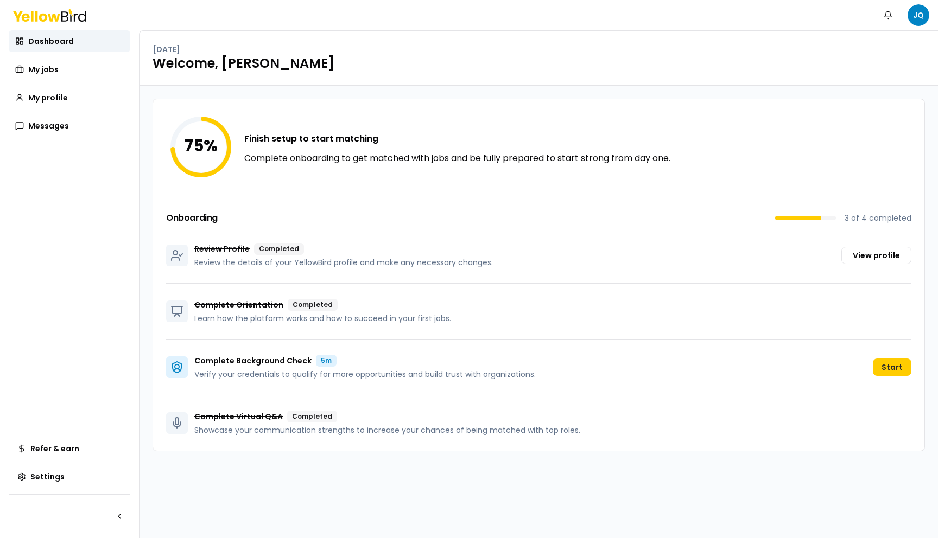
click at [289, 416] on div "Completed" at bounding box center [312, 417] width 50 height 12
click at [264, 416] on p "Complete Virtual Q&A" at bounding box center [238, 416] width 88 height 11
click at [371, 406] on div "Complete Virtual Q&A Completed Showcase your communication strengths to increas…" at bounding box center [538, 423] width 745 height 55
click at [70, 94] on link "My profile" at bounding box center [70, 98] width 122 height 22
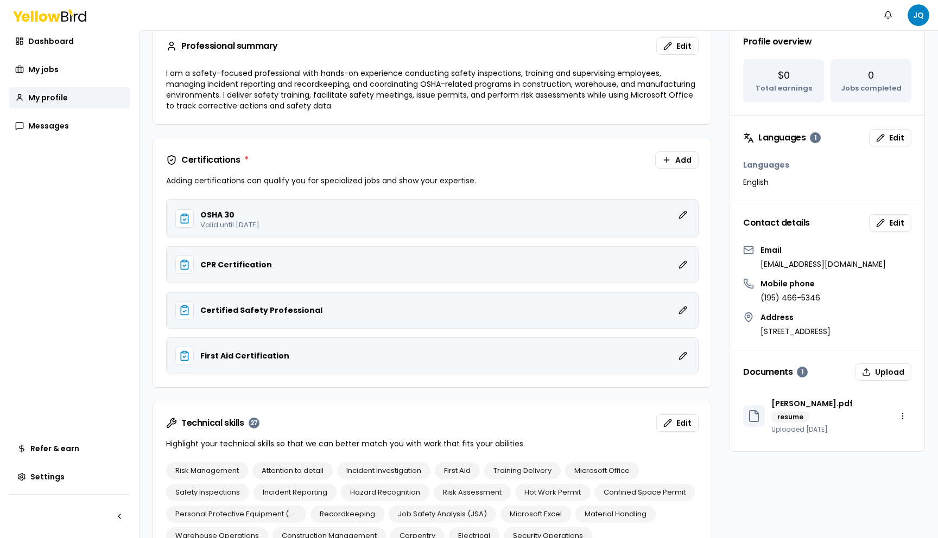
scroll to position [122, 0]
click at [895, 221] on span "Edit" at bounding box center [896, 222] width 15 height 11
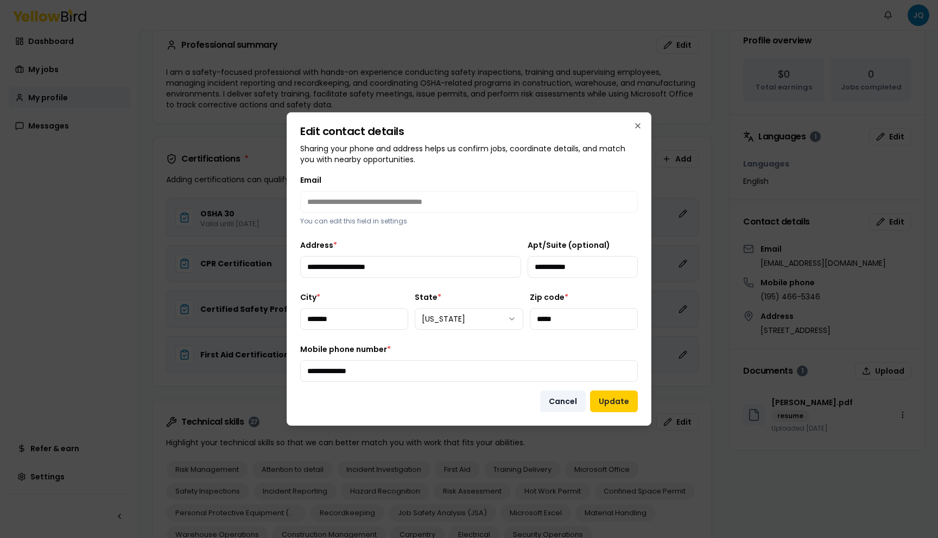
click at [570, 402] on button "Cancel" at bounding box center [563, 402] width 46 height 22
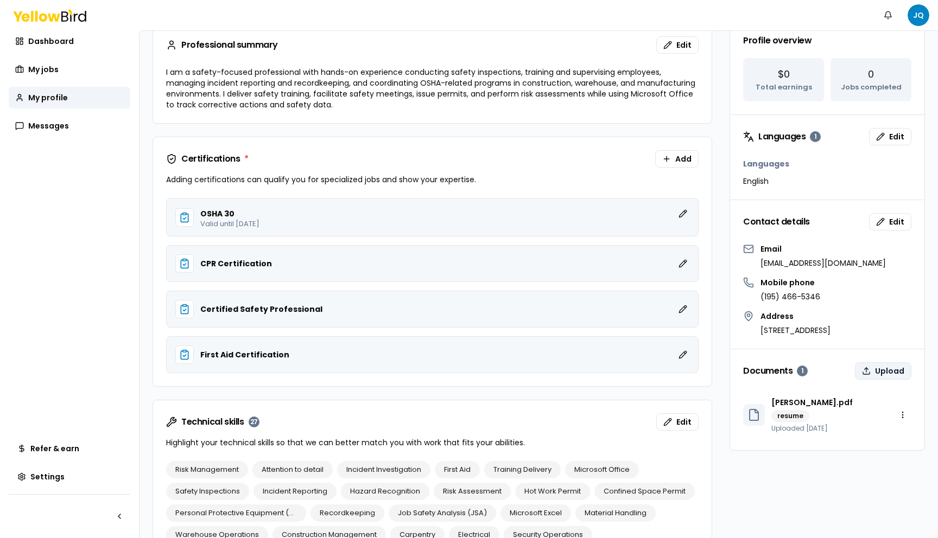
click at [881, 380] on button "Upload" at bounding box center [883, 371] width 56 height 17
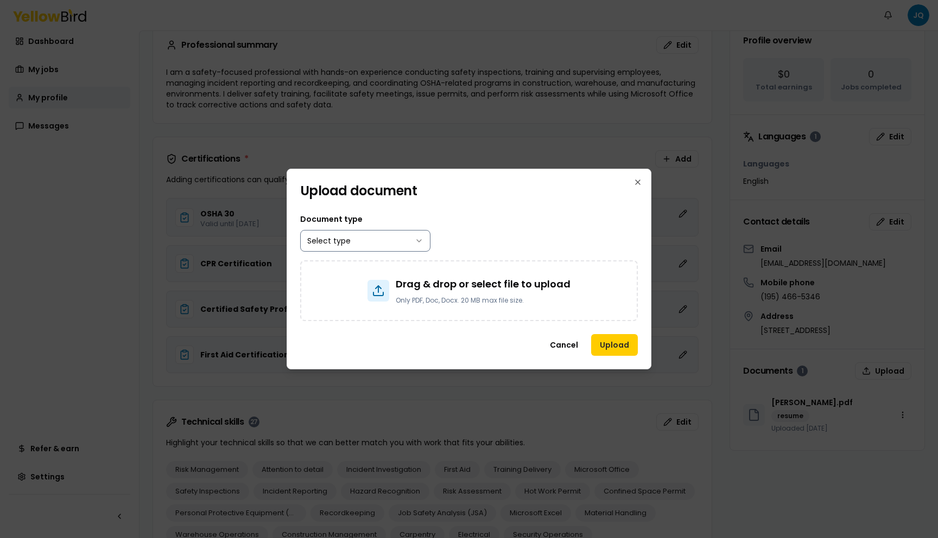
click at [404, 230] on body "Notifications JQ Dashboard My jobs My profile Messages Refer & earn Settings JQ…" at bounding box center [469, 269] width 938 height 538
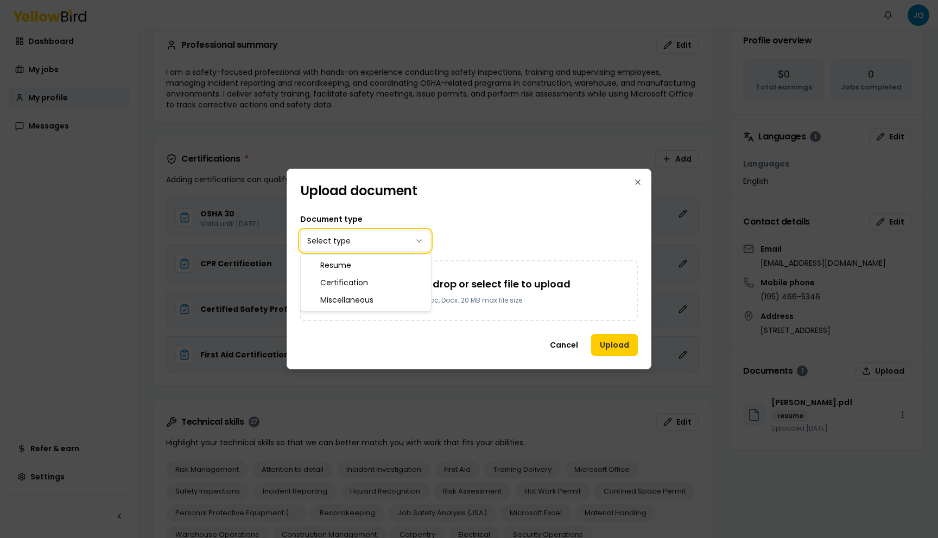
click at [485, 231] on body "Notifications JQ Dashboard My jobs My profile Messages Refer & earn Settings JQ…" at bounding box center [469, 269] width 938 height 538
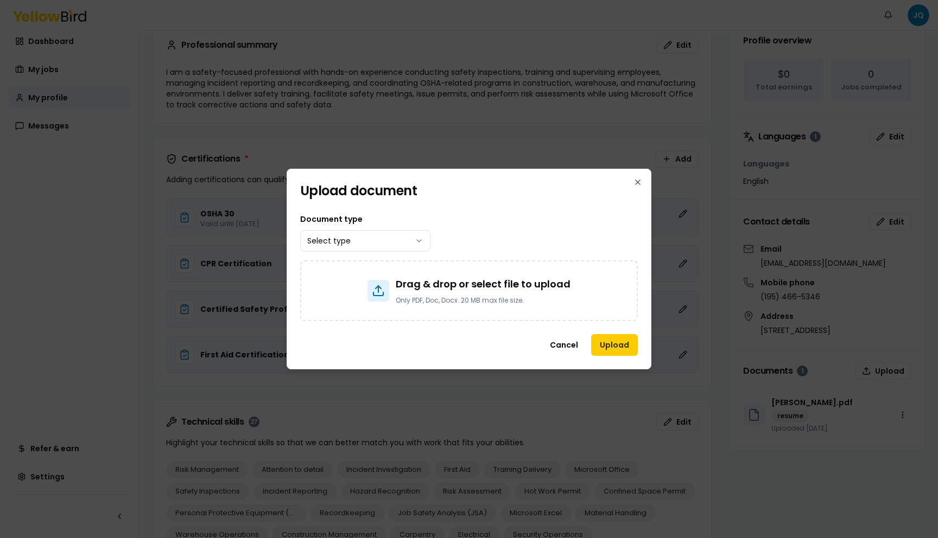
click at [367, 226] on div "Document type Select type" at bounding box center [469, 232] width 338 height 39
click at [367, 233] on body "Notifications JQ Dashboard My jobs My profile Messages Refer & earn Settings JQ…" at bounding box center [469, 269] width 938 height 538
click at [363, 243] on body "Notifications JQ Dashboard My jobs My profile Messages Refer & earn Settings JQ…" at bounding box center [469, 269] width 938 height 538
click at [361, 248] on body "Notifications JQ Dashboard My jobs My profile Messages Refer & earn Settings JQ…" at bounding box center [469, 269] width 938 height 538
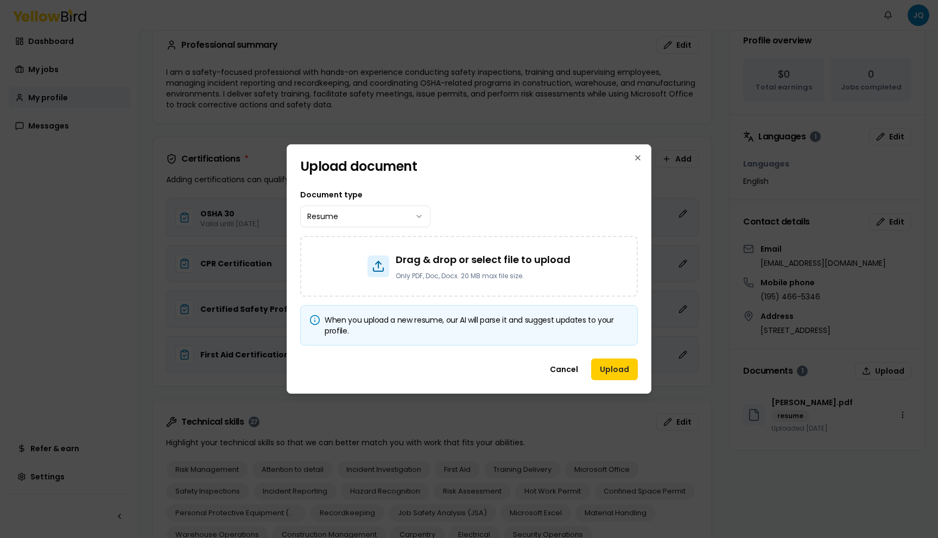
click at [467, 209] on div "Document type Resume" at bounding box center [469, 207] width 338 height 39
click at [557, 369] on button "Cancel" at bounding box center [564, 370] width 46 height 22
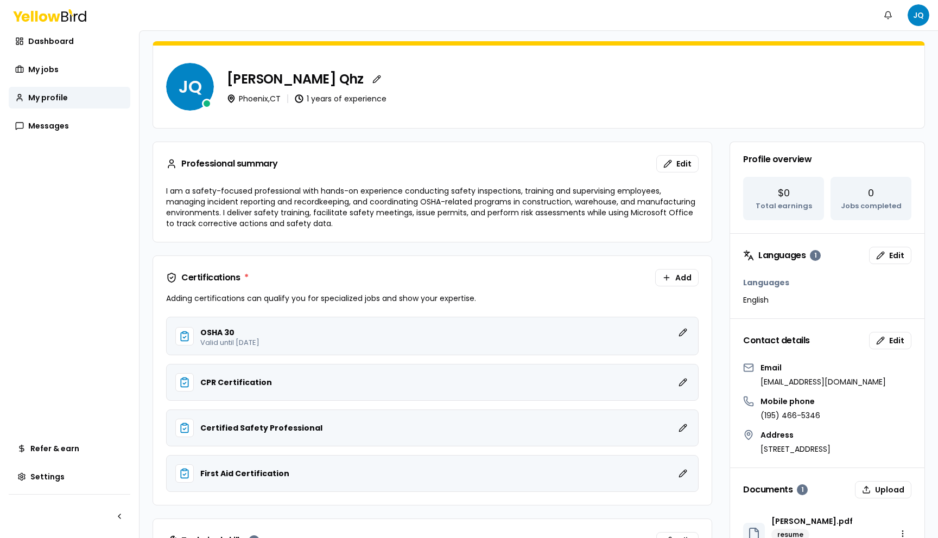
scroll to position [1, 0]
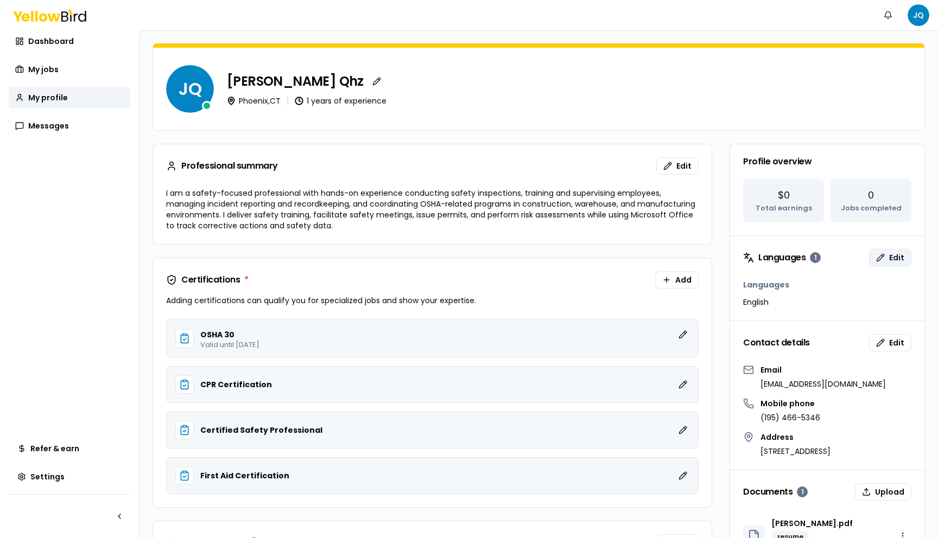
click at [897, 256] on span "Edit" at bounding box center [896, 257] width 15 height 11
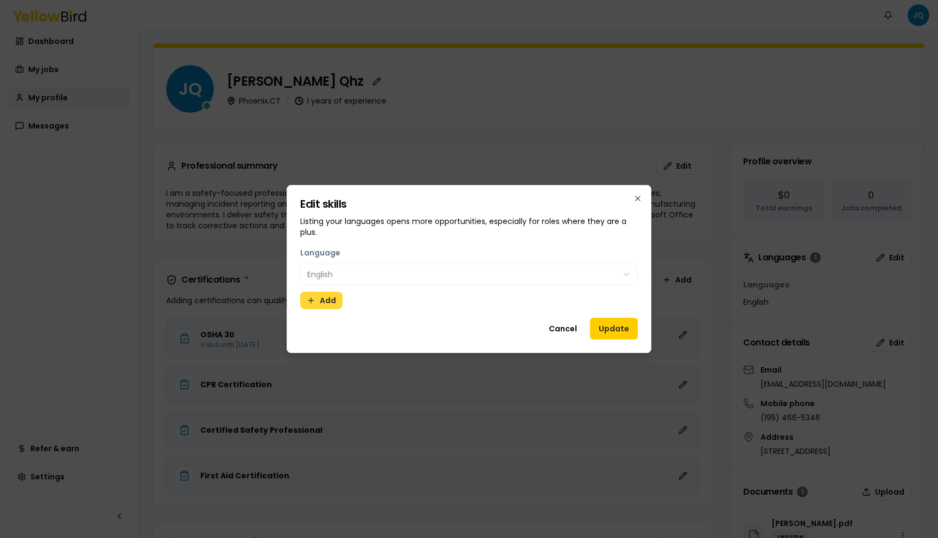
click at [329, 295] on button "Add" at bounding box center [321, 300] width 42 height 17
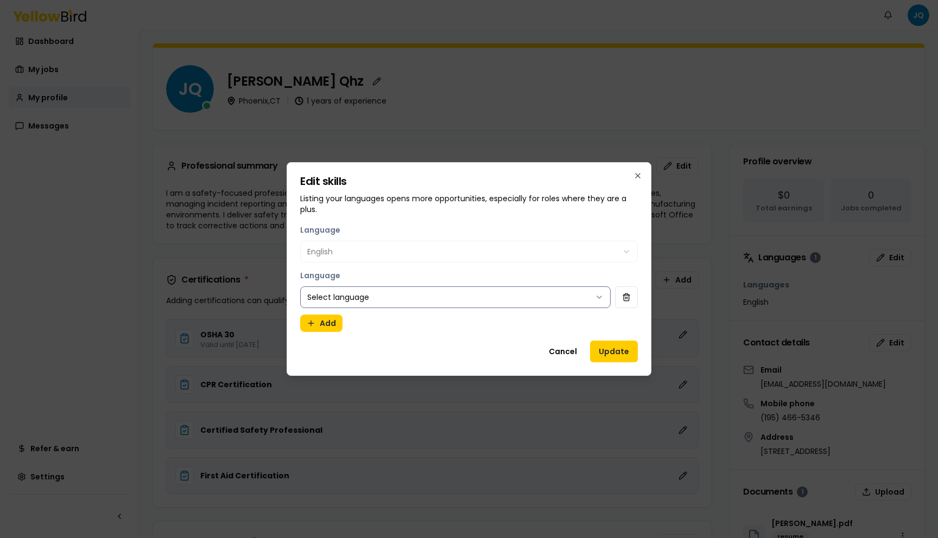
click at [353, 294] on body "Notifications JQ Dashboard My jobs My profile Messages Refer & earn Settings JQ…" at bounding box center [469, 269] width 938 height 538
click at [642, 310] on body "Notifications JQ Dashboard My jobs My profile Messages Refer & earn Settings JQ…" at bounding box center [469, 269] width 938 height 538
click at [613, 357] on button "Update" at bounding box center [614, 352] width 48 height 22
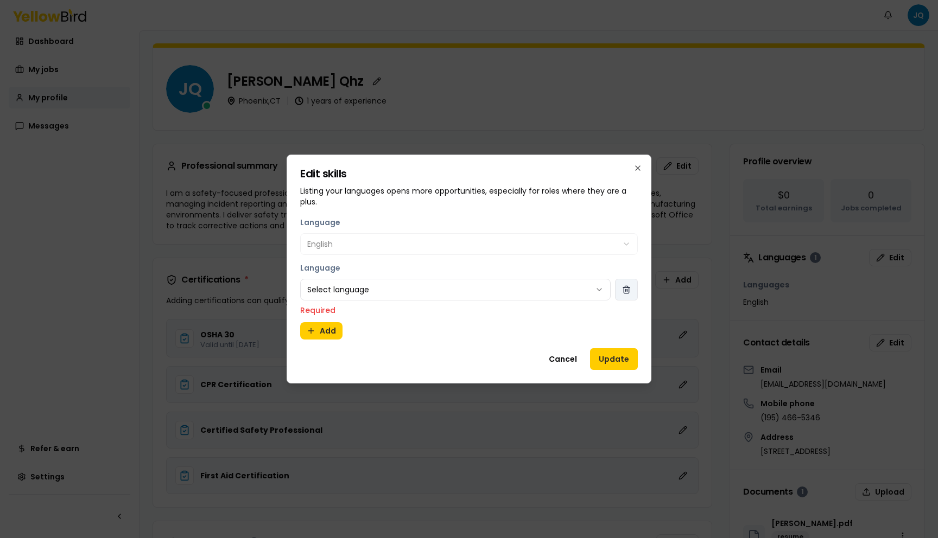
click at [625, 291] on button "button" at bounding box center [626, 290] width 23 height 22
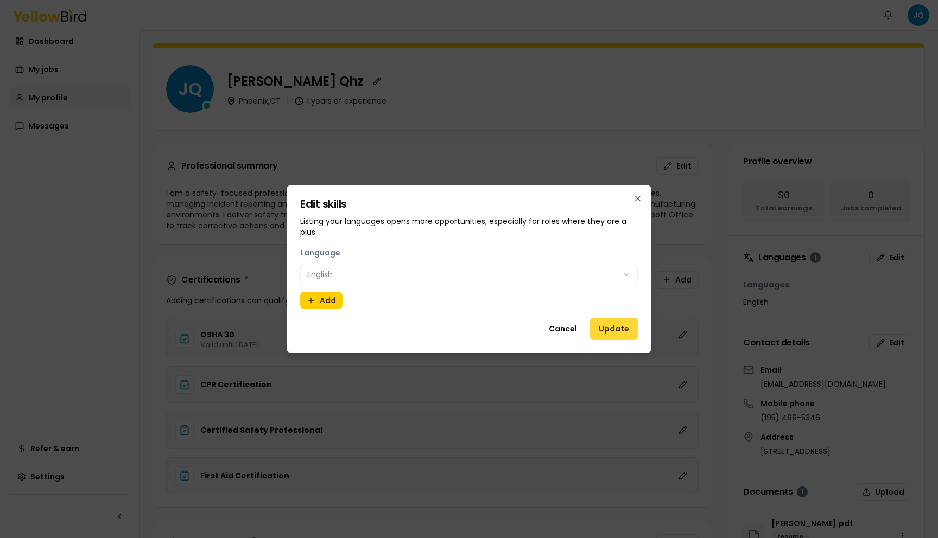
click at [619, 326] on button "Update" at bounding box center [614, 329] width 48 height 22
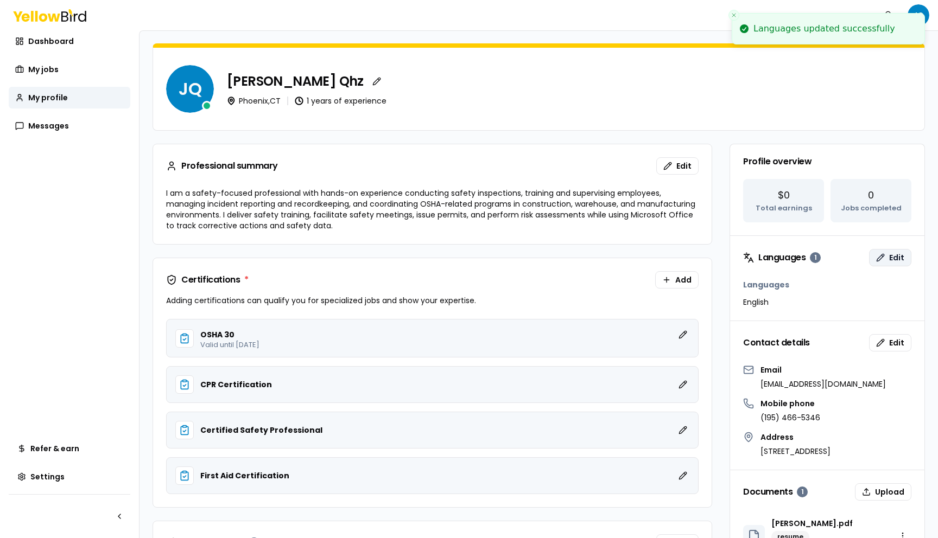
click at [883, 261] on button "Edit" at bounding box center [890, 257] width 42 height 17
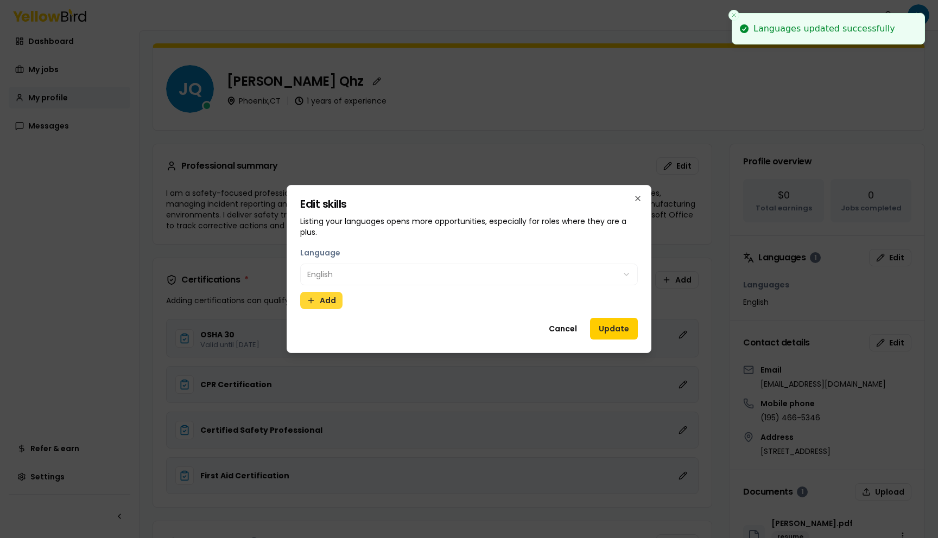
click at [319, 300] on button "Add" at bounding box center [321, 300] width 42 height 17
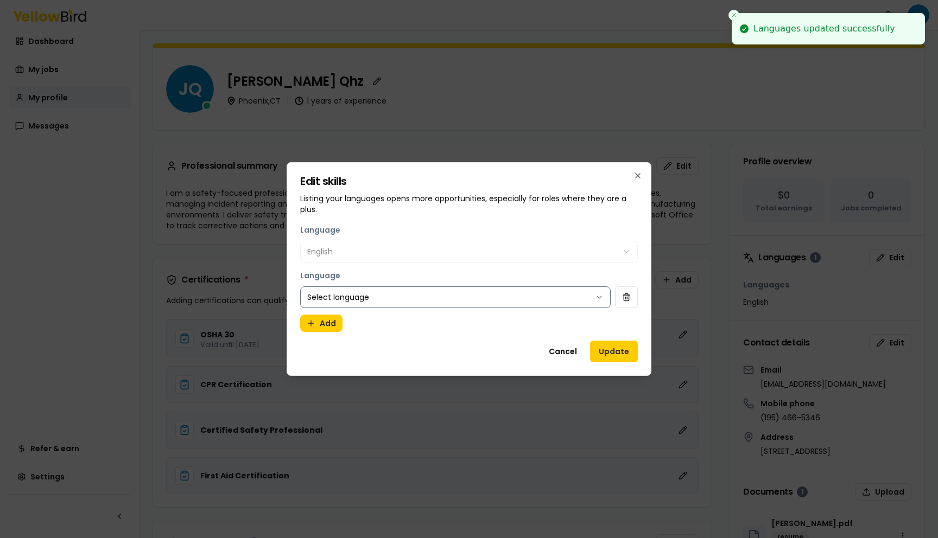
click at [350, 295] on body "Languages updated successfully Notifications JQ Dashboard My jobs My profile Me…" at bounding box center [469, 269] width 938 height 538
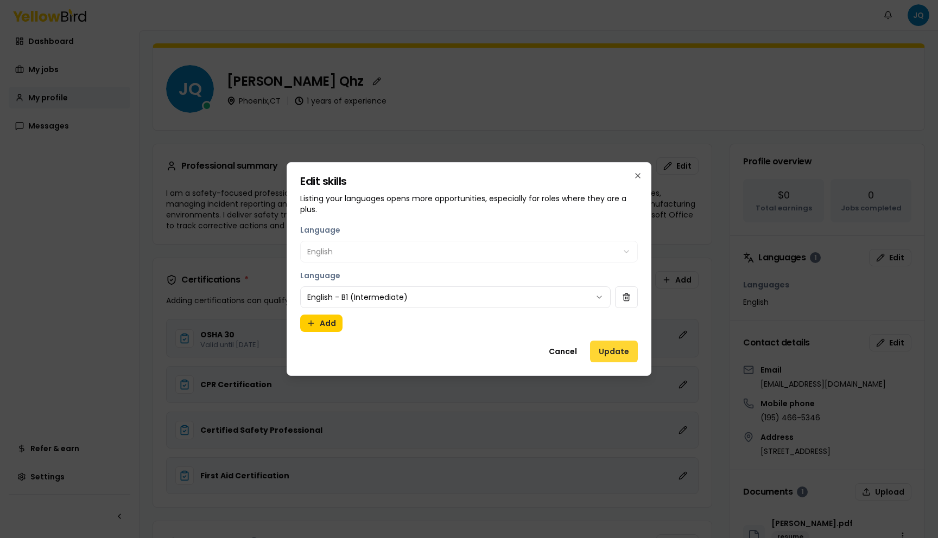
click at [617, 351] on button "Update" at bounding box center [614, 352] width 48 height 22
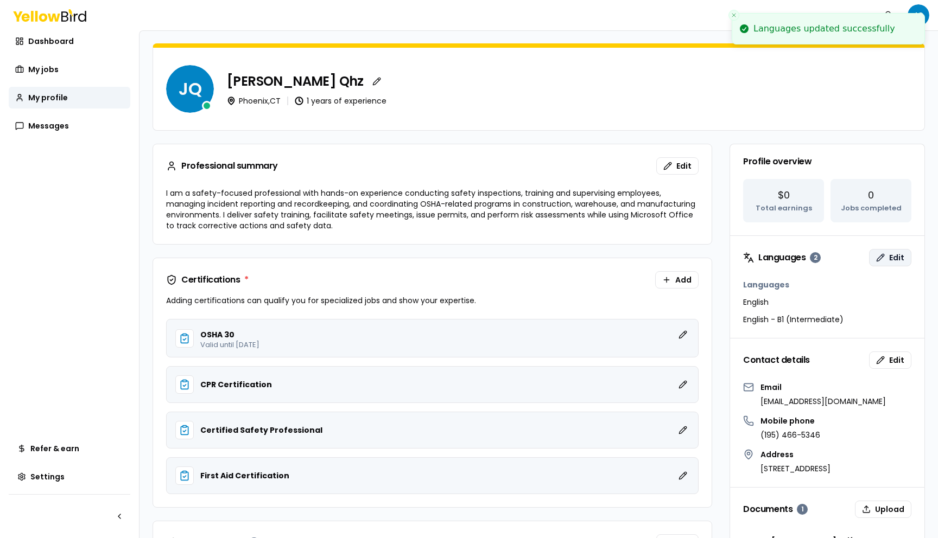
click at [891, 255] on span "Edit" at bounding box center [896, 257] width 15 height 11
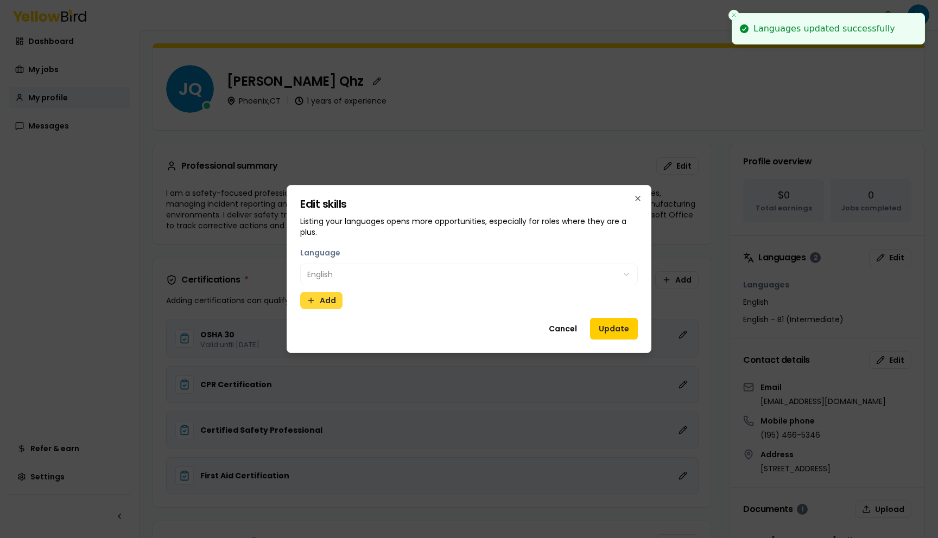
click at [318, 302] on button "Add" at bounding box center [321, 300] width 42 height 17
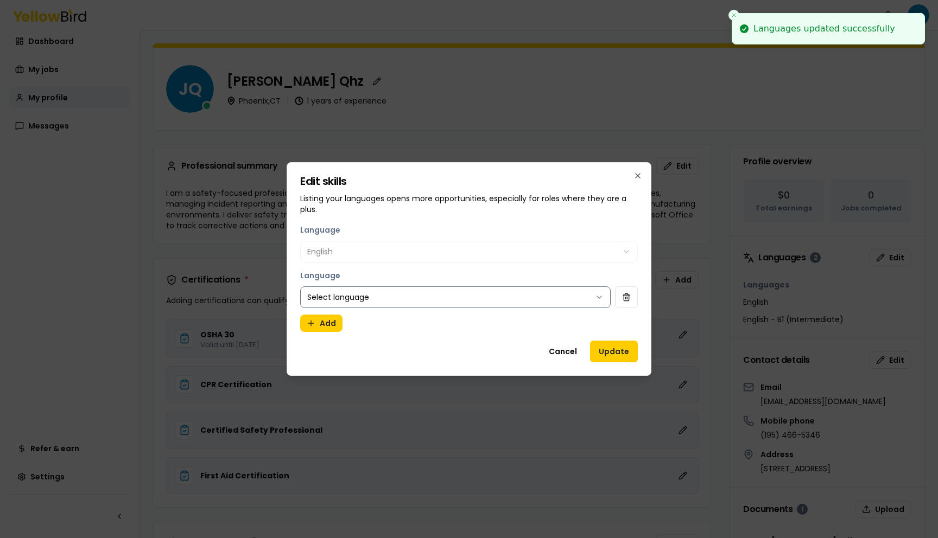
click at [378, 301] on body "Languages updated successfully Notifications JQ Dashboard My jobs My profile Me…" at bounding box center [469, 269] width 938 height 538
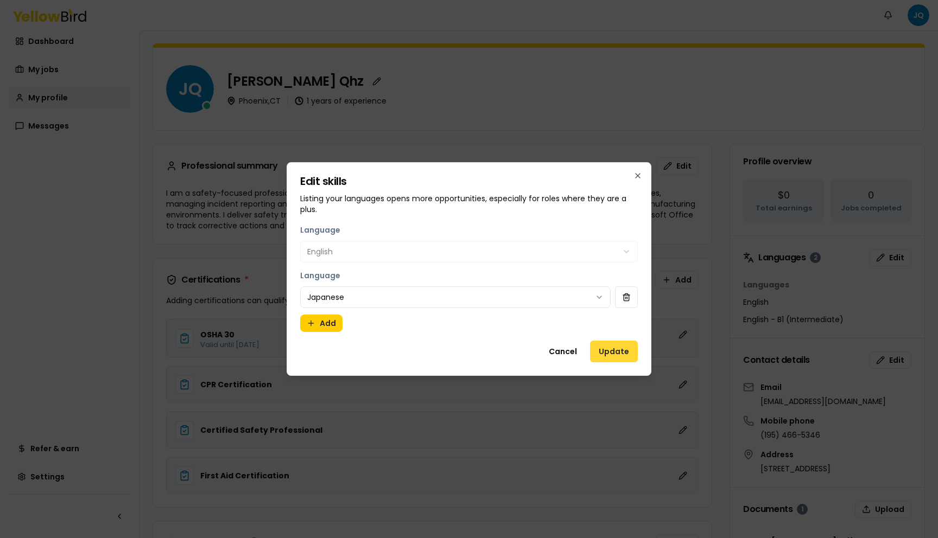
click at [612, 351] on button "Update" at bounding box center [614, 352] width 48 height 22
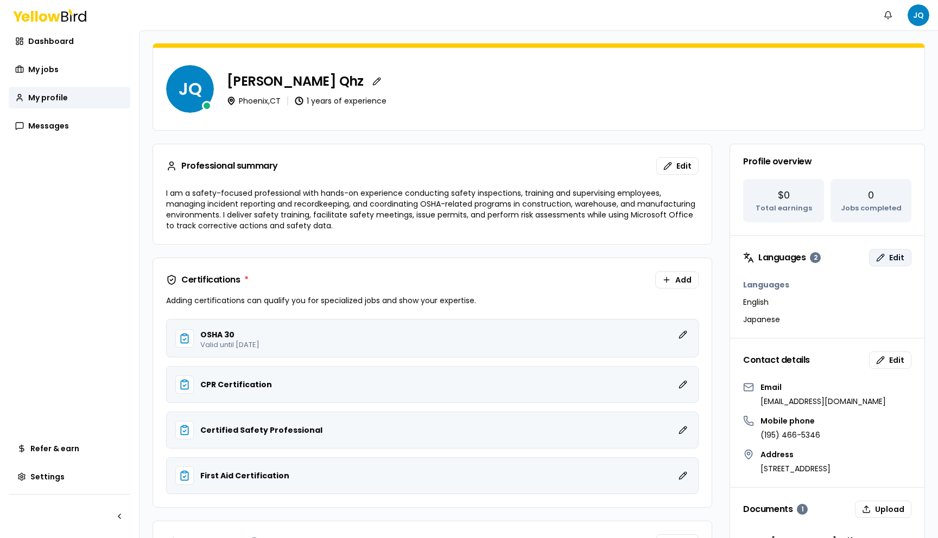
click at [877, 255] on button "Edit" at bounding box center [890, 257] width 42 height 17
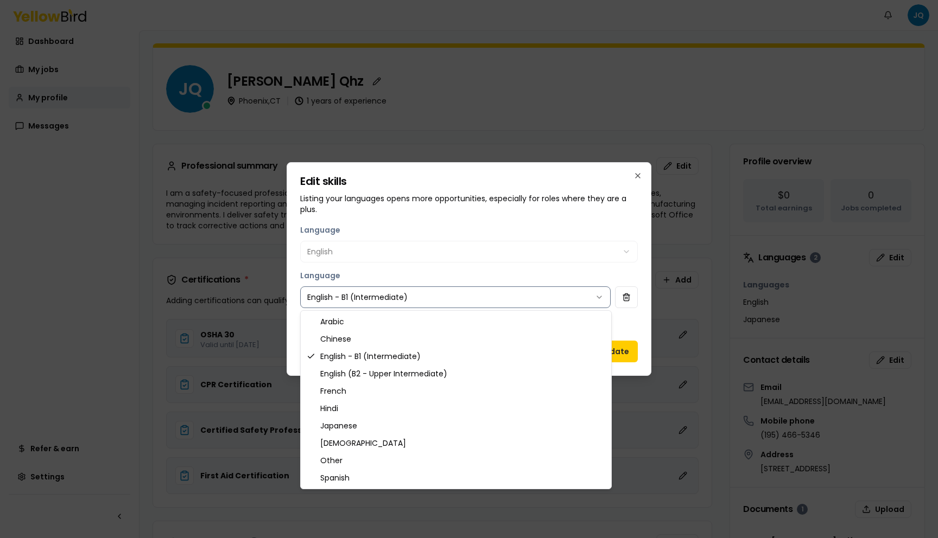
click at [523, 295] on body "Notifications JQ Dashboard My jobs My profile Messages Refer & earn Settings JQ…" at bounding box center [469, 269] width 938 height 538
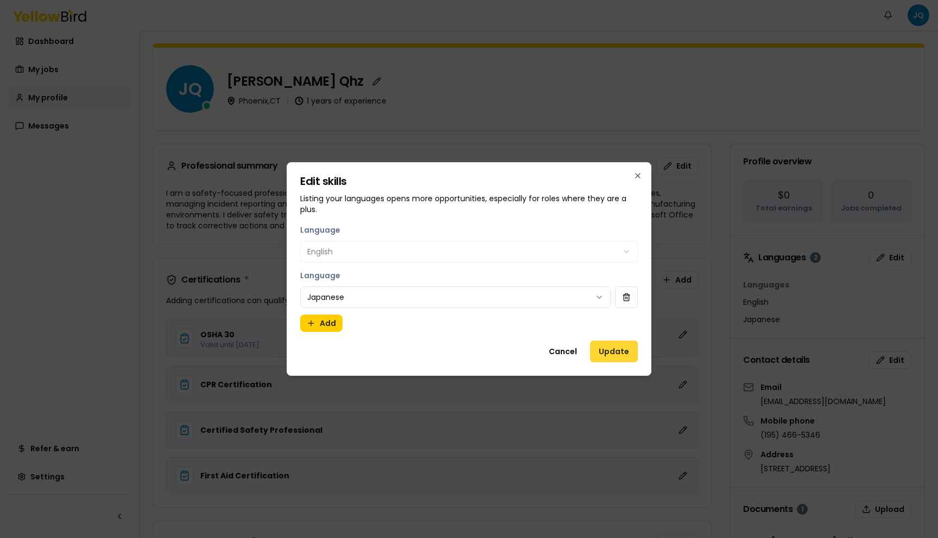
click at [613, 350] on button "Update" at bounding box center [614, 352] width 48 height 22
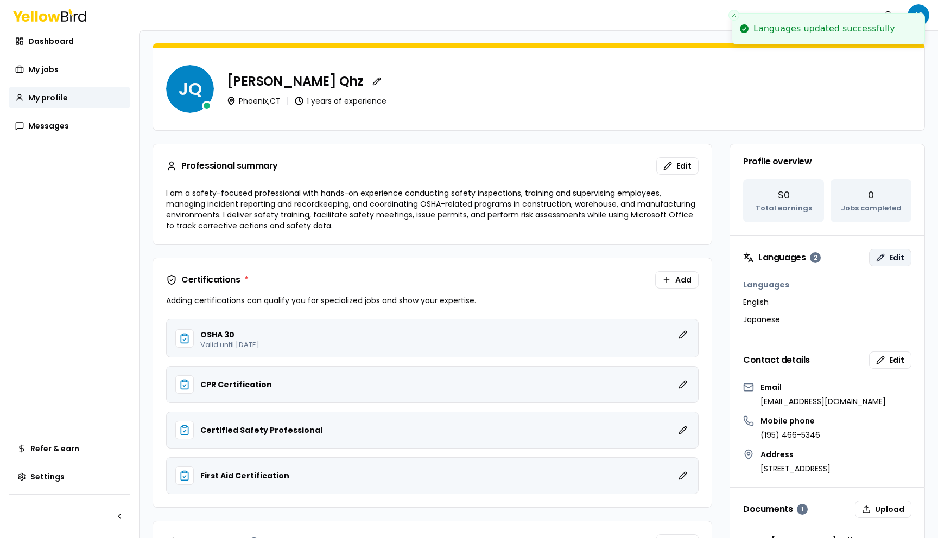
click at [887, 262] on button "Edit" at bounding box center [890, 257] width 42 height 17
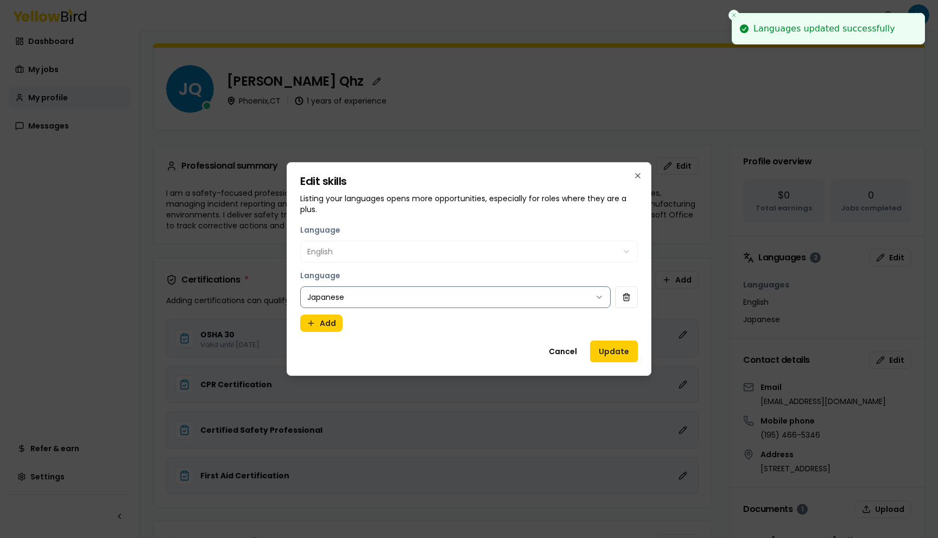
click at [460, 293] on body "Languages updated successfully Notifications JQ Dashboard My jobs My profile Me…" at bounding box center [469, 269] width 938 height 538
click at [601, 352] on button "Update" at bounding box center [614, 352] width 48 height 22
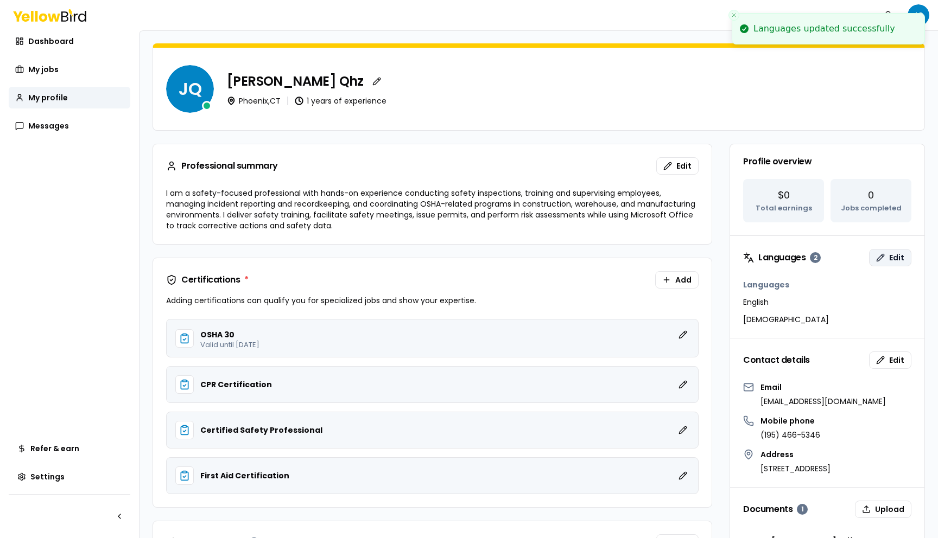
click at [886, 258] on button "Edit" at bounding box center [890, 257] width 42 height 17
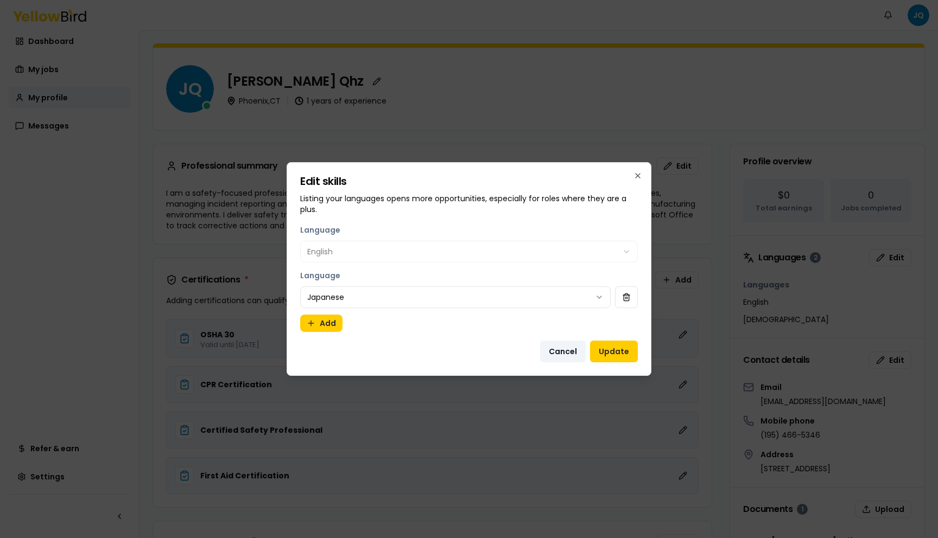
click at [557, 350] on button "Cancel" at bounding box center [563, 352] width 46 height 22
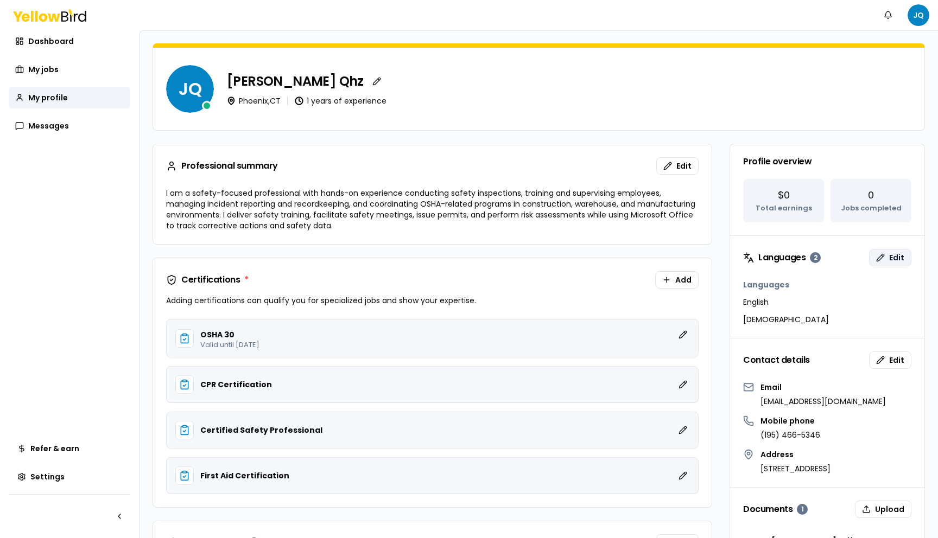
click at [891, 256] on span "Edit" at bounding box center [896, 257] width 15 height 11
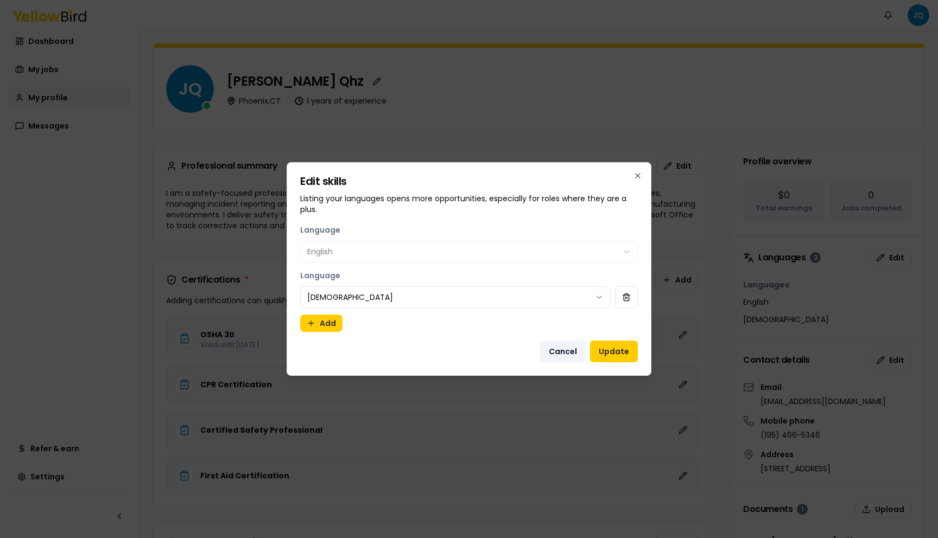
click at [572, 352] on button "Cancel" at bounding box center [563, 352] width 46 height 22
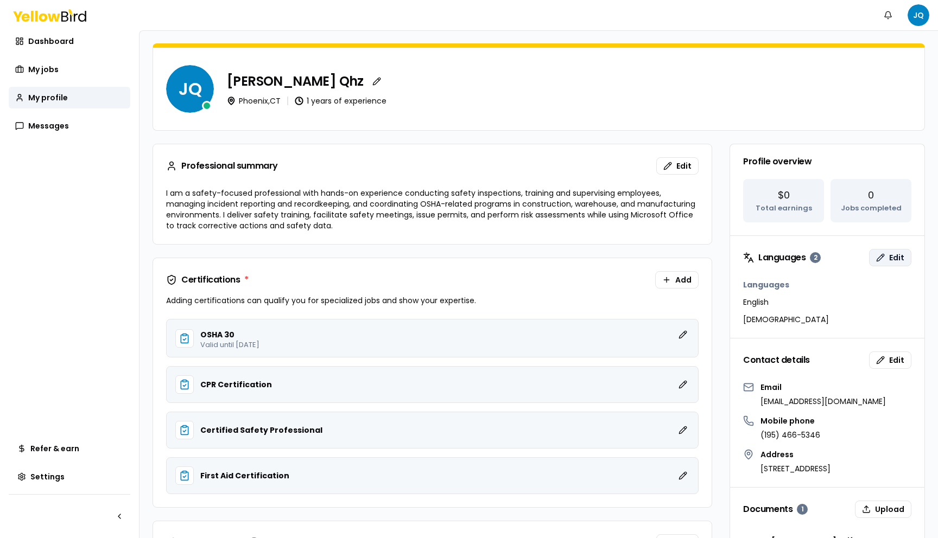
click at [876, 261] on button "Edit" at bounding box center [890, 257] width 42 height 17
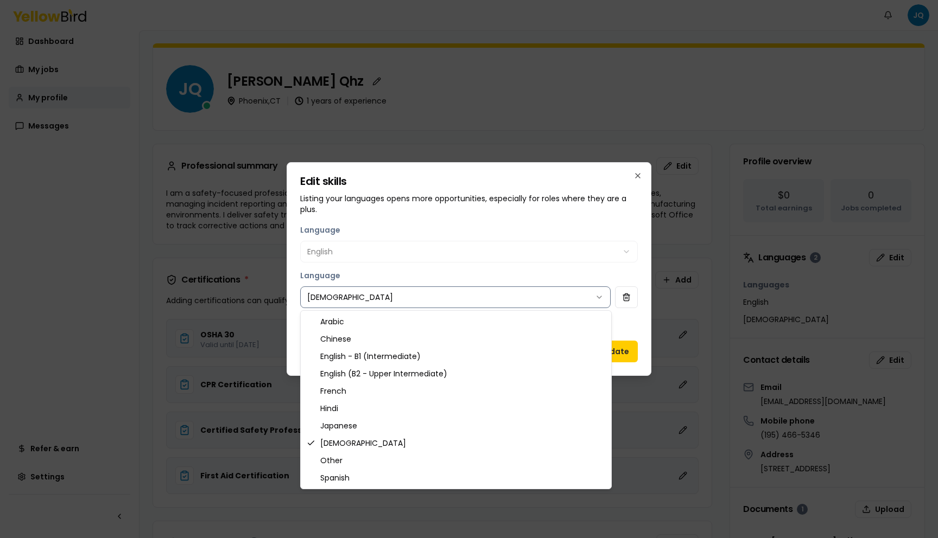
click at [454, 298] on body "Notifications JQ Dashboard My jobs My profile Messages Refer & earn Settings JQ…" at bounding box center [469, 269] width 938 height 538
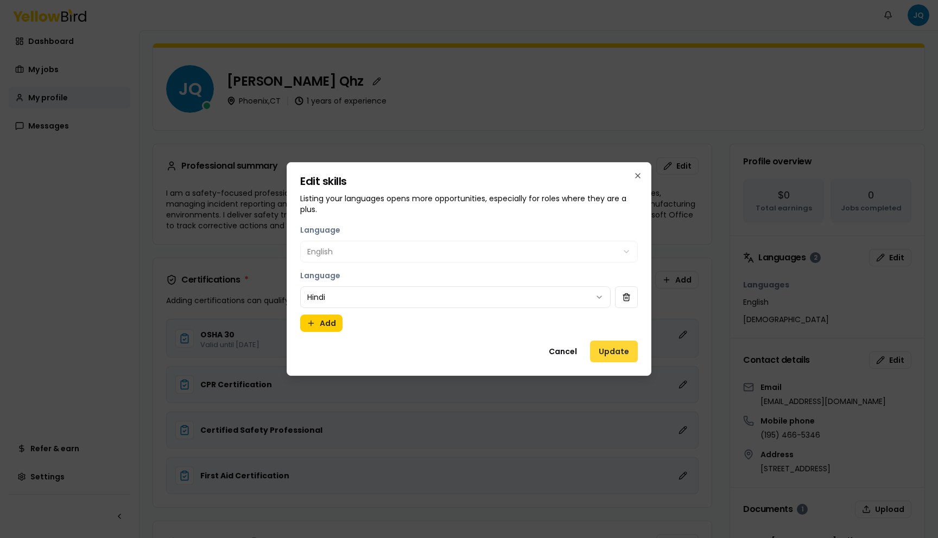
click at [604, 350] on button "Update" at bounding box center [614, 352] width 48 height 22
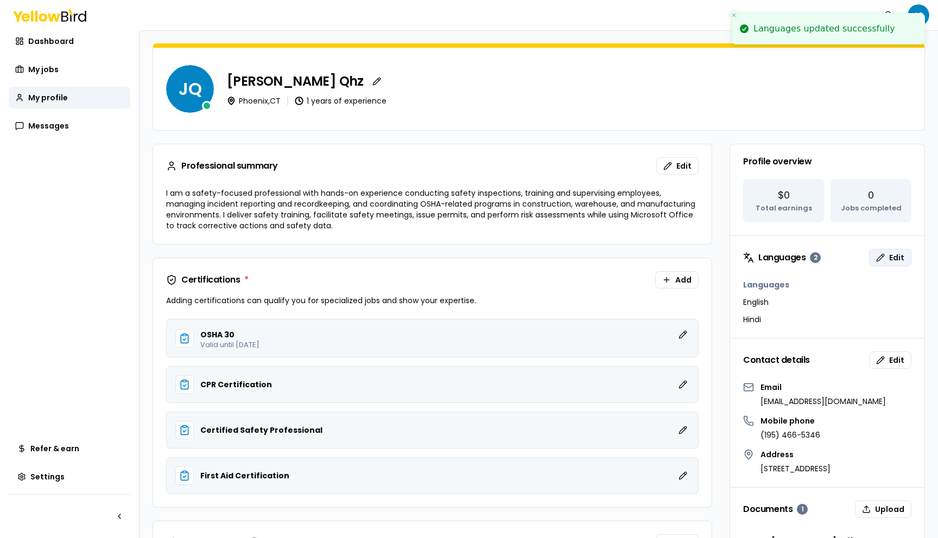
click at [889, 257] on button "Edit" at bounding box center [890, 257] width 42 height 17
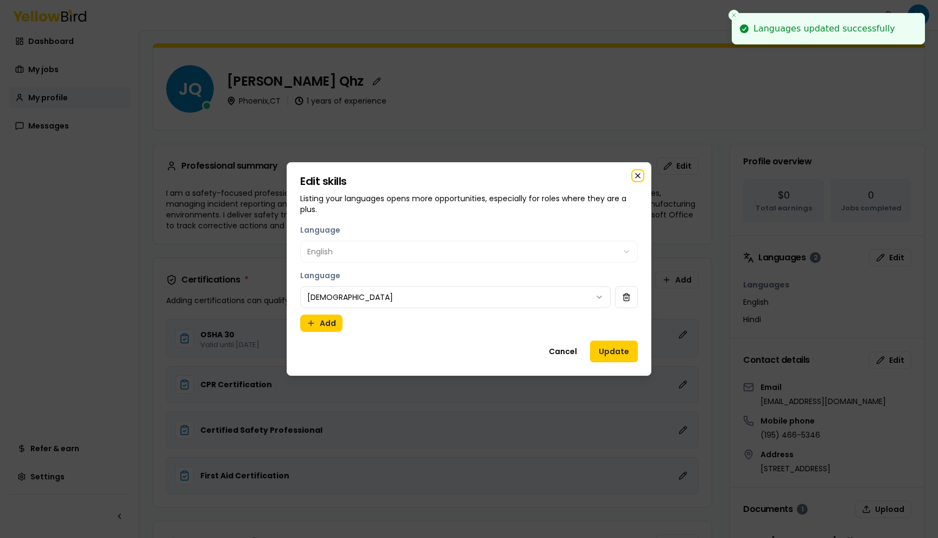
click at [636, 179] on icon "button" at bounding box center [637, 176] width 9 height 9
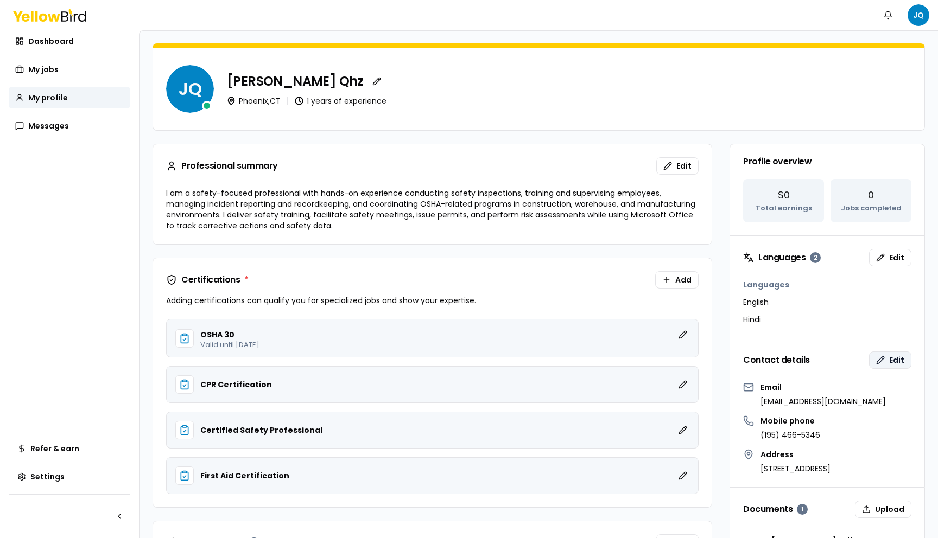
click at [890, 363] on span "Edit" at bounding box center [896, 360] width 15 height 11
click at [884, 257] on button "Edit" at bounding box center [890, 257] width 42 height 17
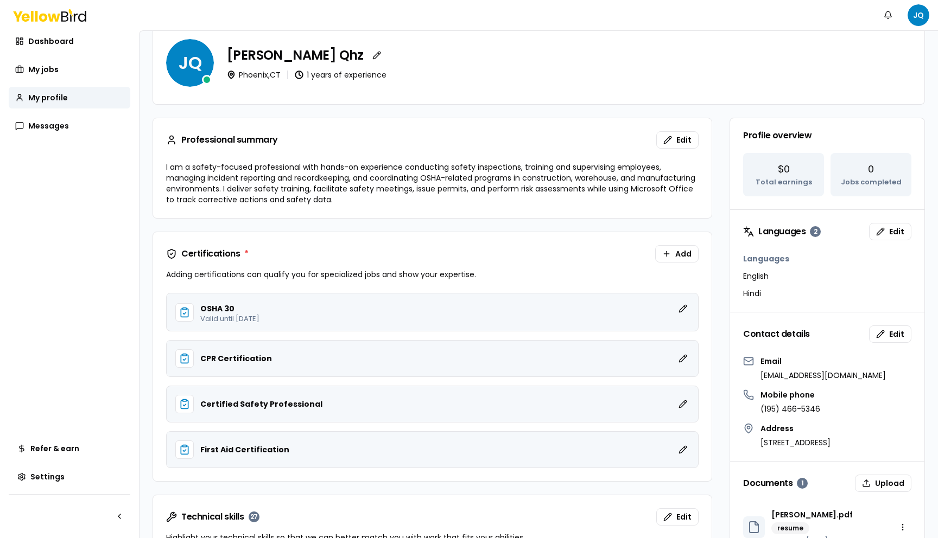
scroll to position [0, 0]
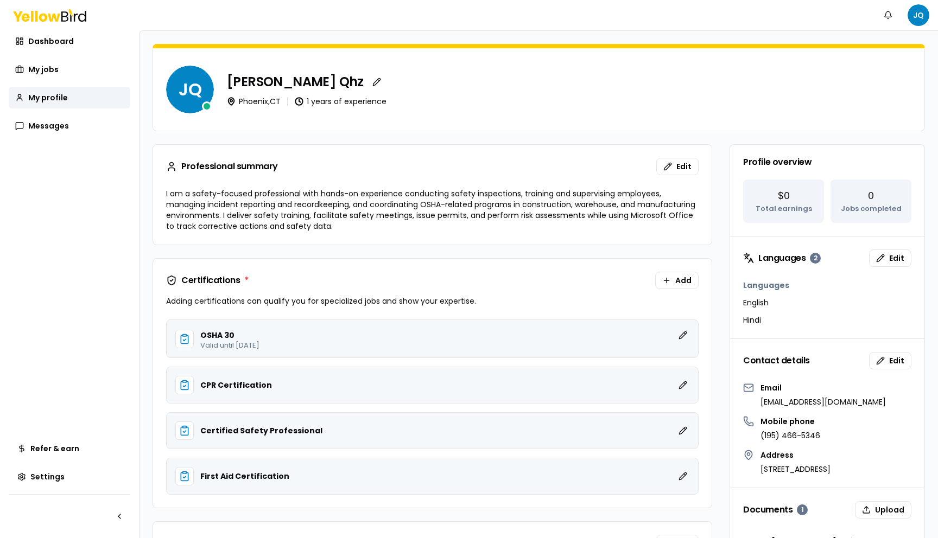
click at [86, 28] on div "Notifications JQ" at bounding box center [469, 15] width 938 height 30
click at [86, 45] on link "Dashboard" at bounding box center [70, 41] width 122 height 22
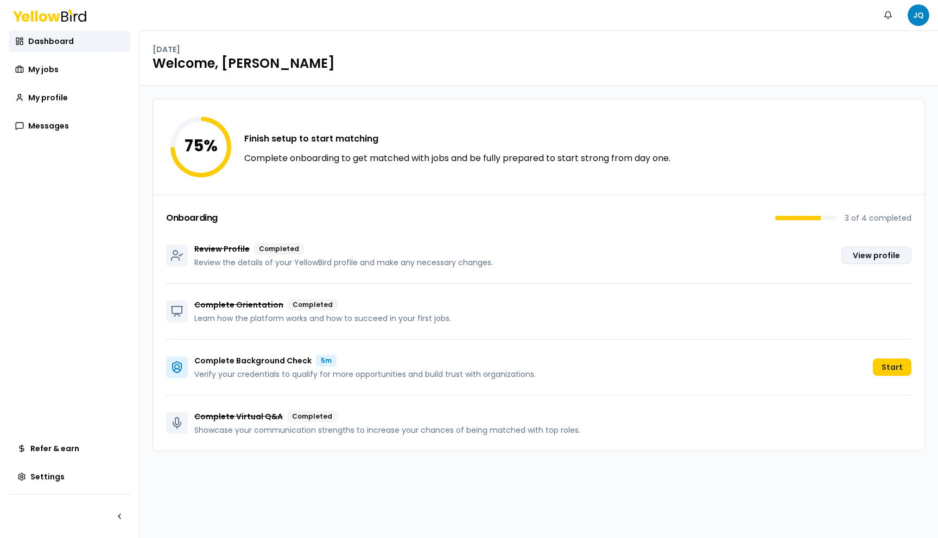
click at [874, 256] on link "View profile" at bounding box center [876, 255] width 70 height 17
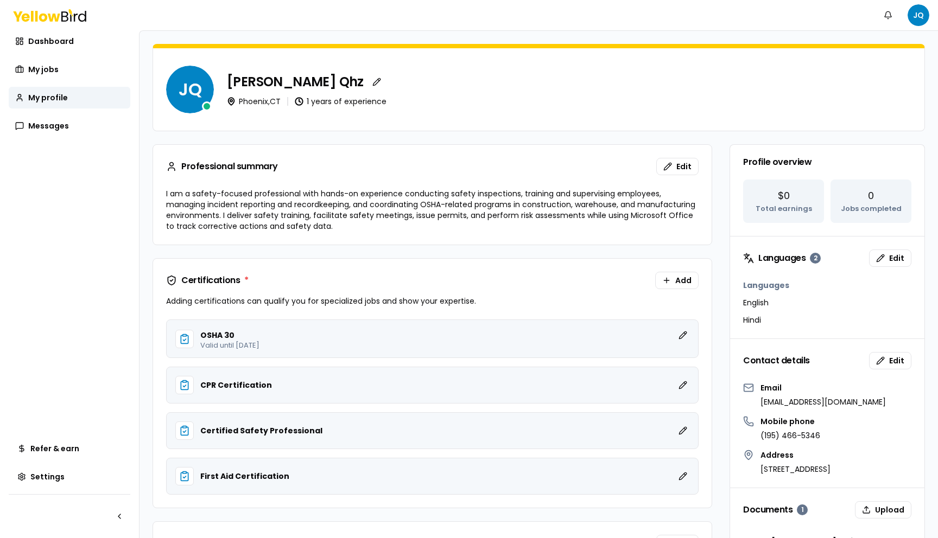
click at [682, 336] on button "Edit" at bounding box center [682, 335] width 13 height 13
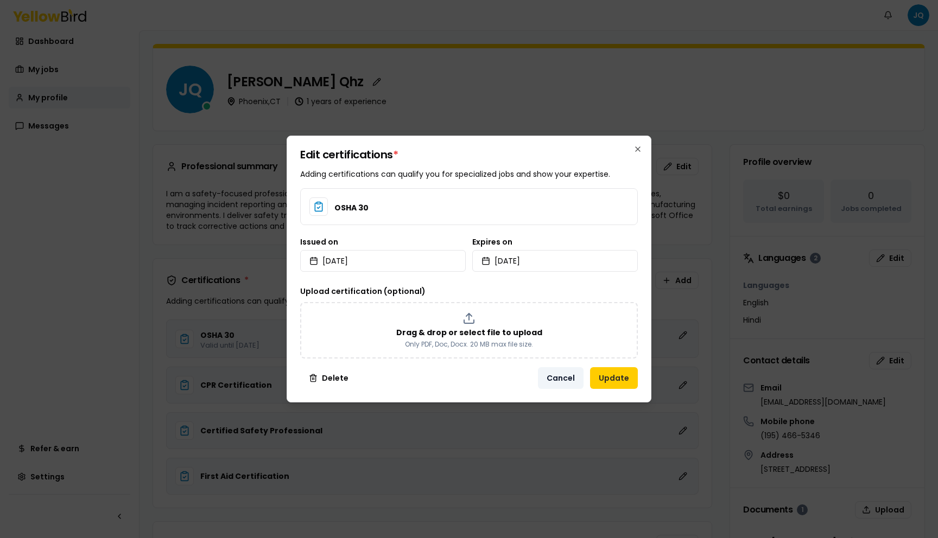
click at [563, 382] on button "Cancel" at bounding box center [561, 378] width 46 height 22
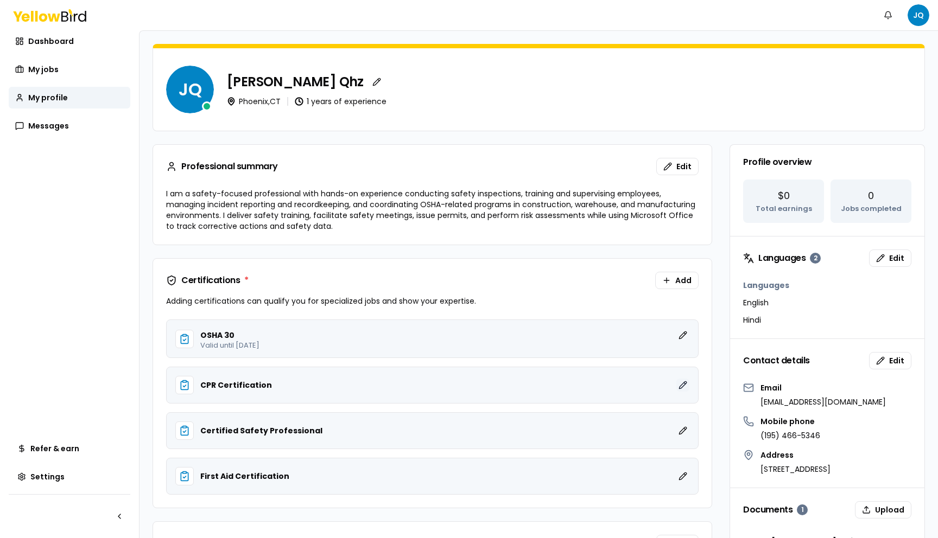
click at [687, 389] on button "Edit" at bounding box center [682, 385] width 13 height 13
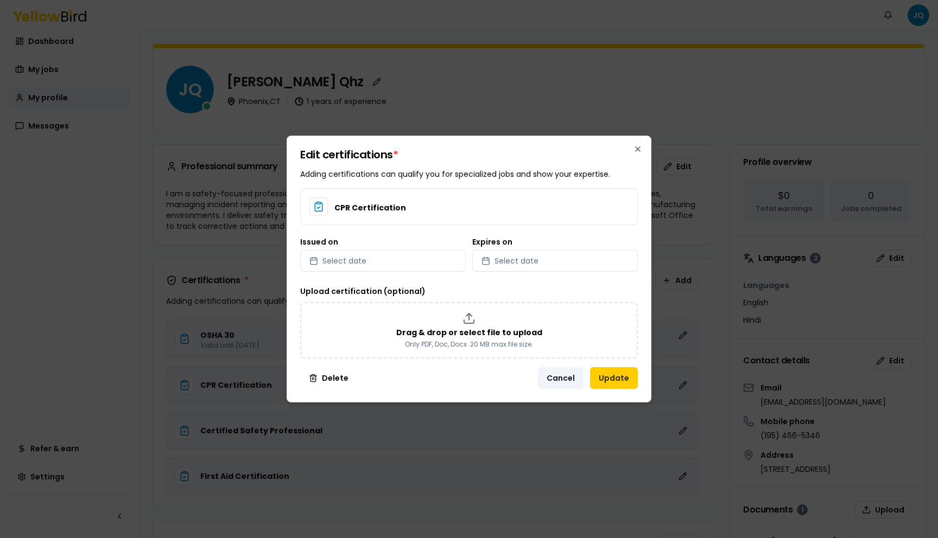
click at [560, 382] on button "Cancel" at bounding box center [561, 378] width 46 height 22
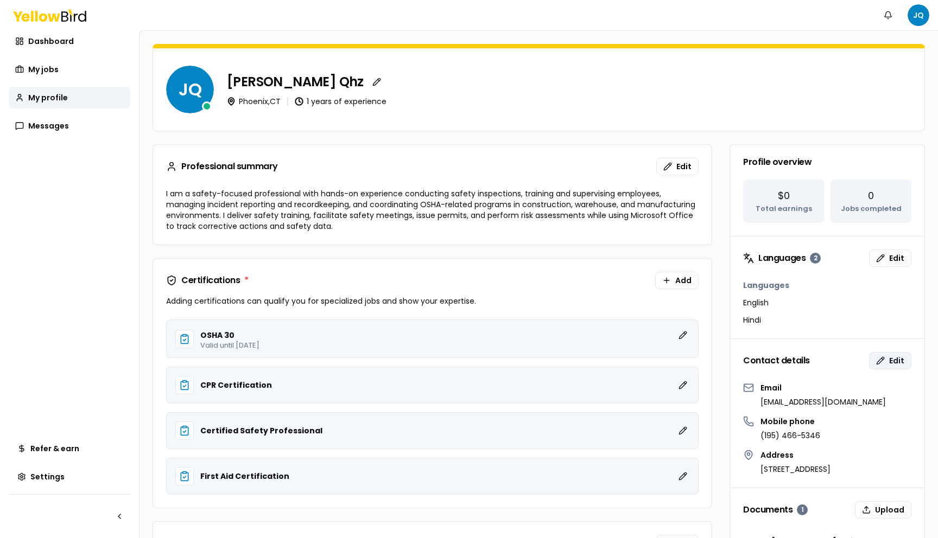
click at [885, 359] on button "Edit" at bounding box center [890, 360] width 42 height 17
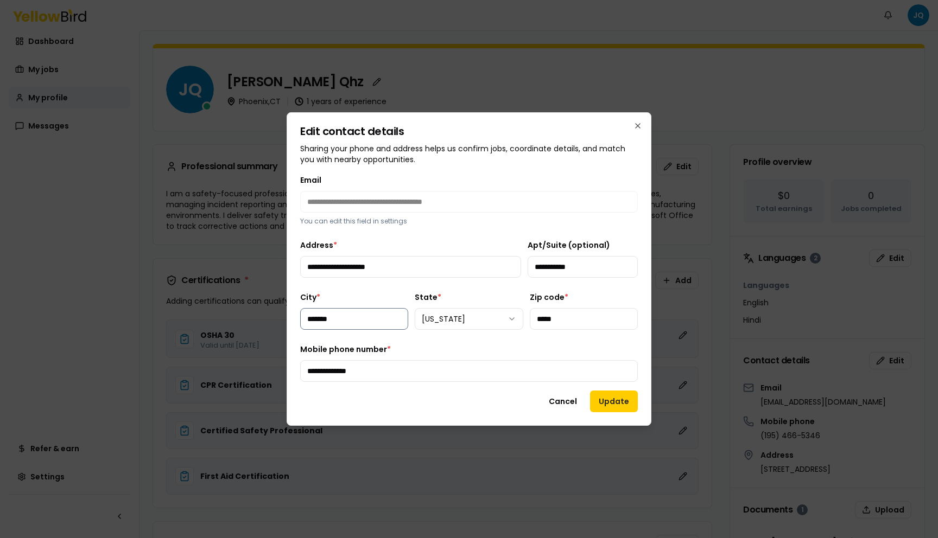
click at [397, 328] on input "*******" at bounding box center [354, 319] width 108 height 22
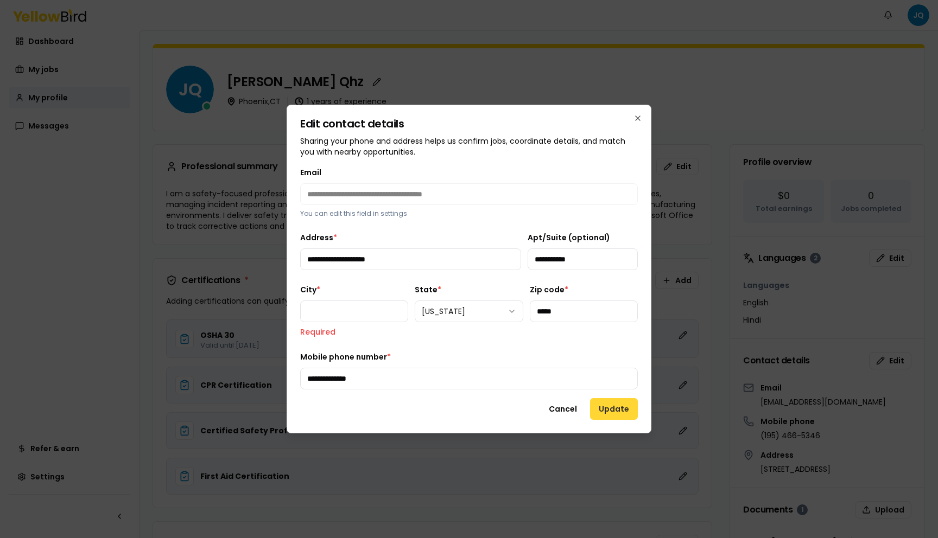
click at [606, 408] on button "Update" at bounding box center [614, 409] width 48 height 22
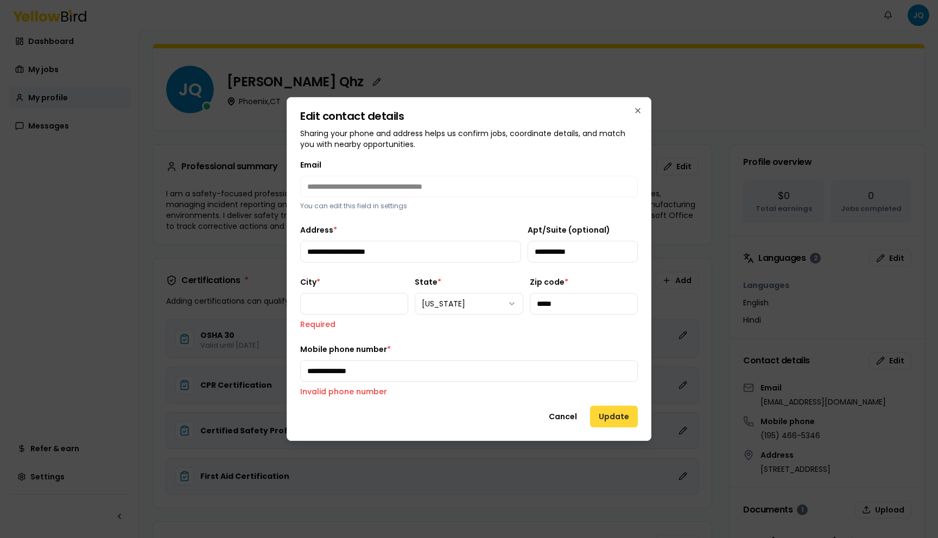
click at [606, 408] on button "Update" at bounding box center [614, 417] width 48 height 22
click at [610, 421] on button "Update" at bounding box center [614, 417] width 48 height 22
click at [410, 372] on input "**********" at bounding box center [469, 371] width 338 height 22
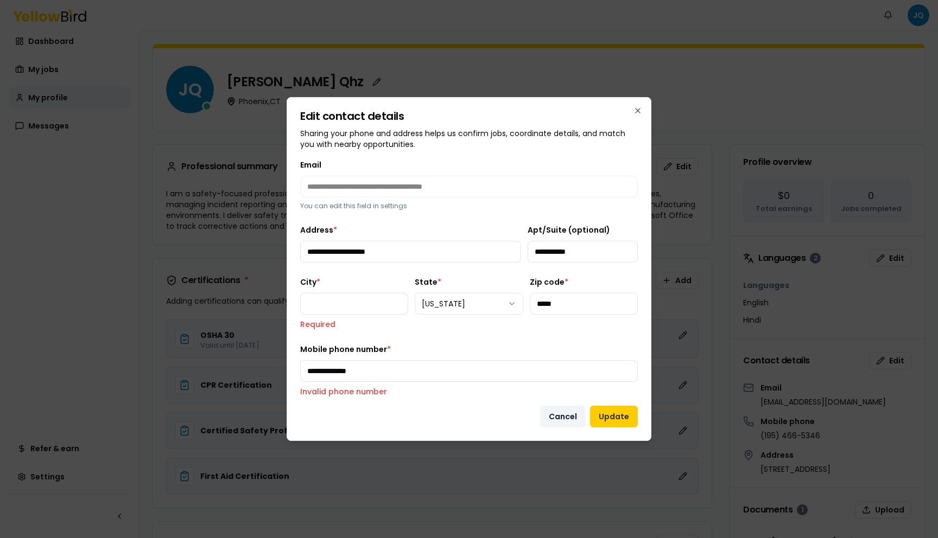
click at [568, 412] on button "Cancel" at bounding box center [563, 417] width 46 height 22
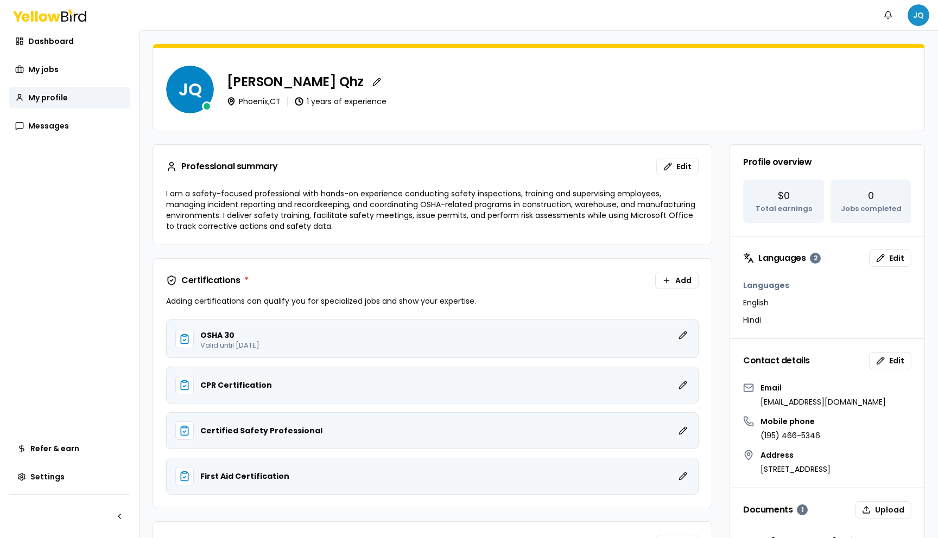
click at [920, 10] on html "Notifications JQ Dashboard My jobs My profile Messages Refer & earn Settings JQ…" at bounding box center [469, 269] width 938 height 538
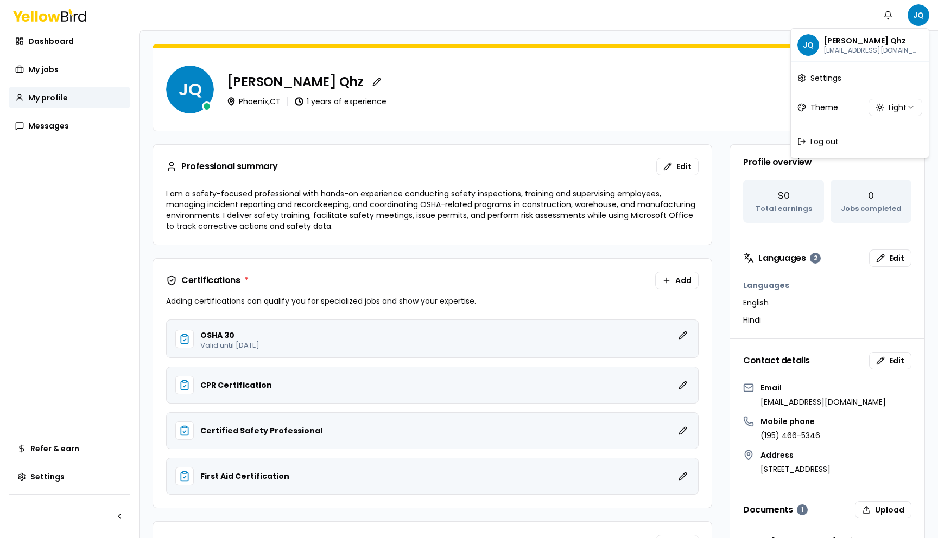
click at [836, 19] on html "Notifications JQ Dashboard My jobs My profile Messages Refer & earn Settings JQ…" at bounding box center [469, 269] width 938 height 538
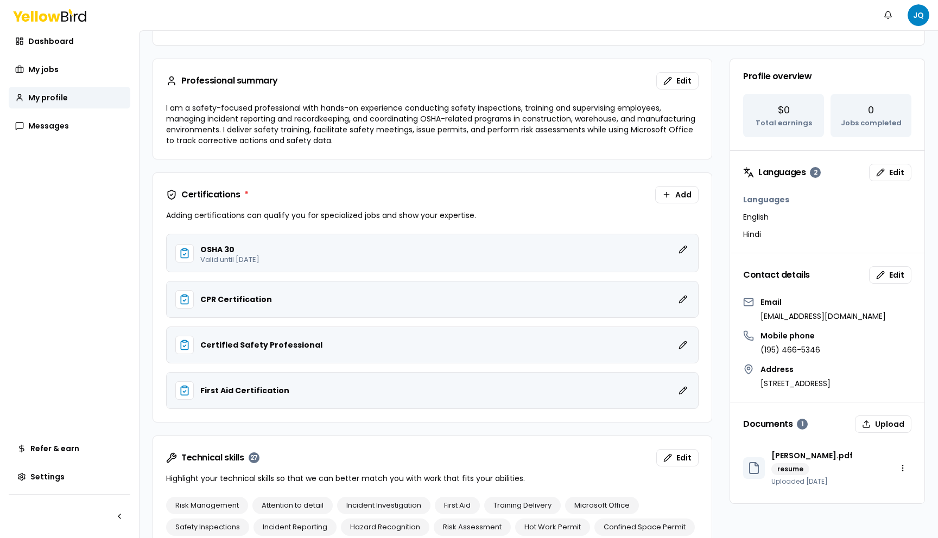
scroll to position [111, 0]
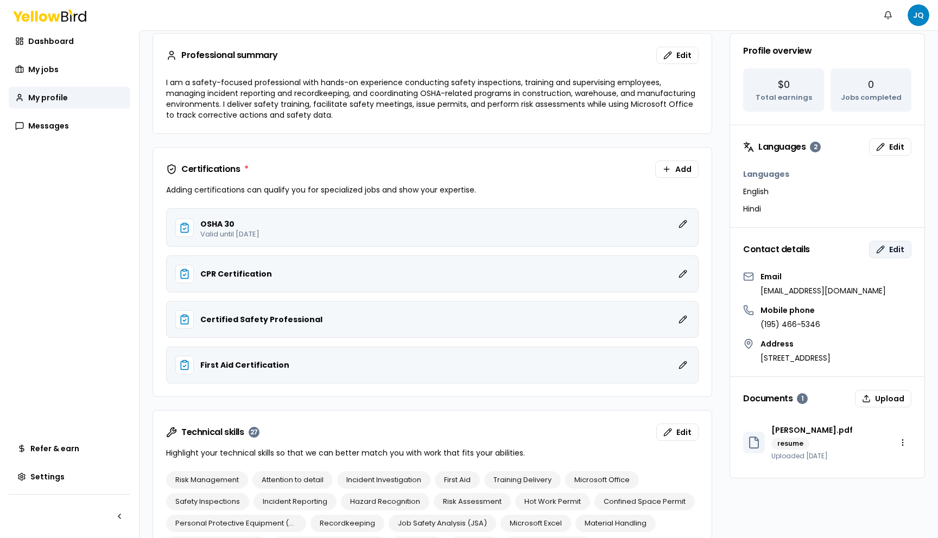
click at [892, 248] on span "Edit" at bounding box center [896, 249] width 15 height 11
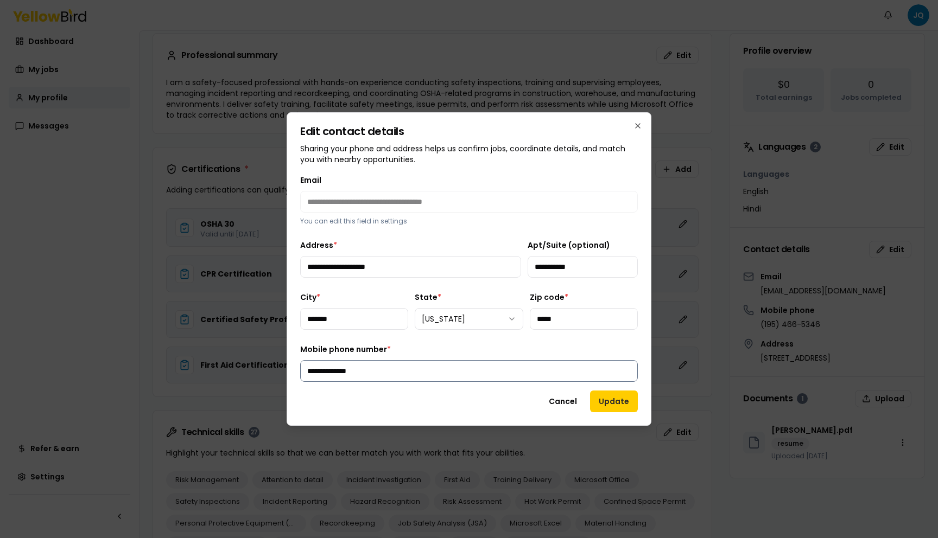
click at [379, 371] on input "**********" at bounding box center [469, 371] width 338 height 22
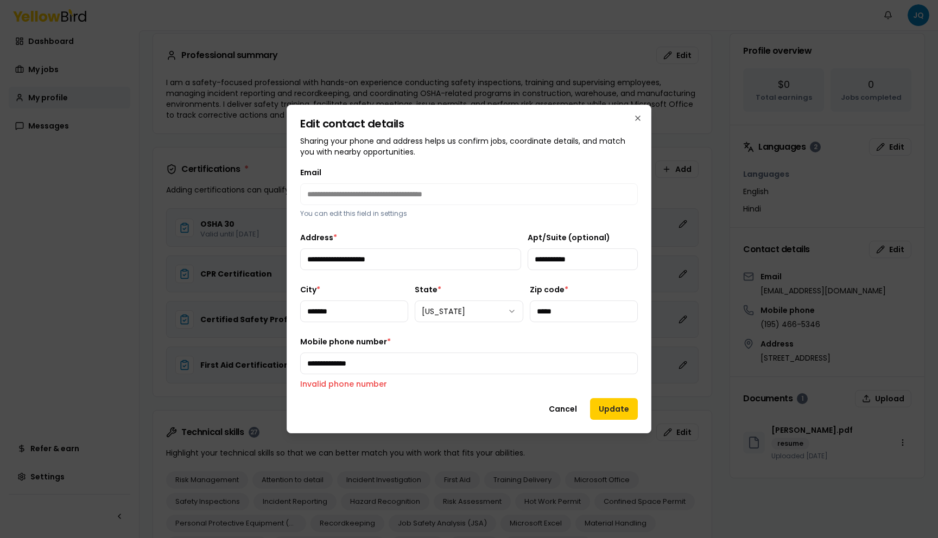
click at [425, 409] on div "Cancel Update" at bounding box center [469, 409] width 338 height 22
click at [321, 364] on input "**********" at bounding box center [469, 364] width 338 height 22
type input "**"
click at [439, 394] on div "**********" at bounding box center [469, 269] width 365 height 329
click at [607, 405] on button "Update" at bounding box center [614, 409] width 48 height 22
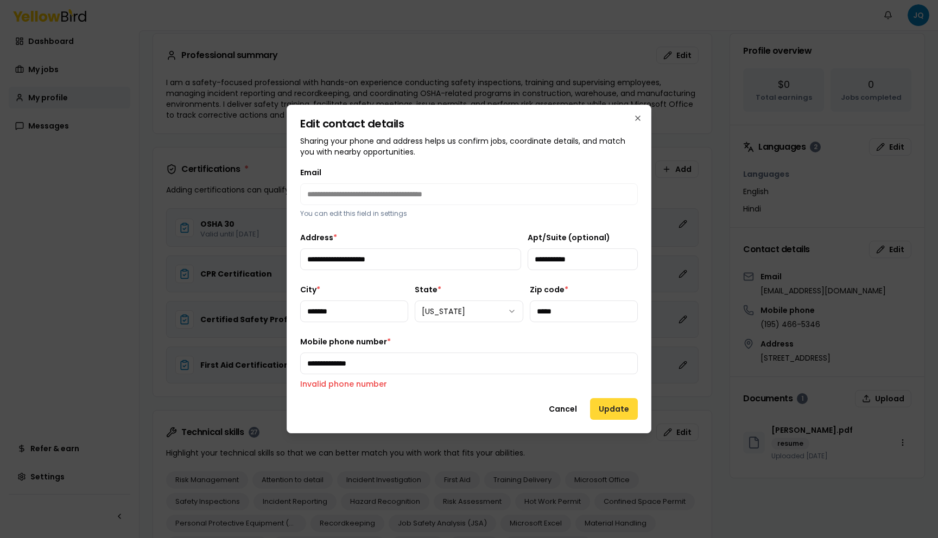
click at [607, 405] on button "Update" at bounding box center [614, 409] width 48 height 22
click at [314, 363] on input "**********" at bounding box center [469, 364] width 338 height 22
type input "**"
type input "**********"
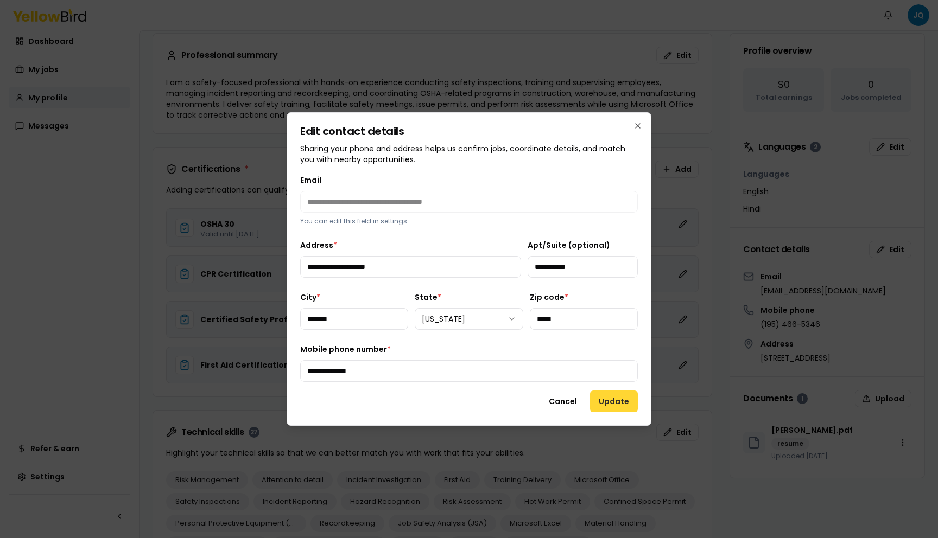
click at [625, 411] on button "Update" at bounding box center [614, 402] width 48 height 22
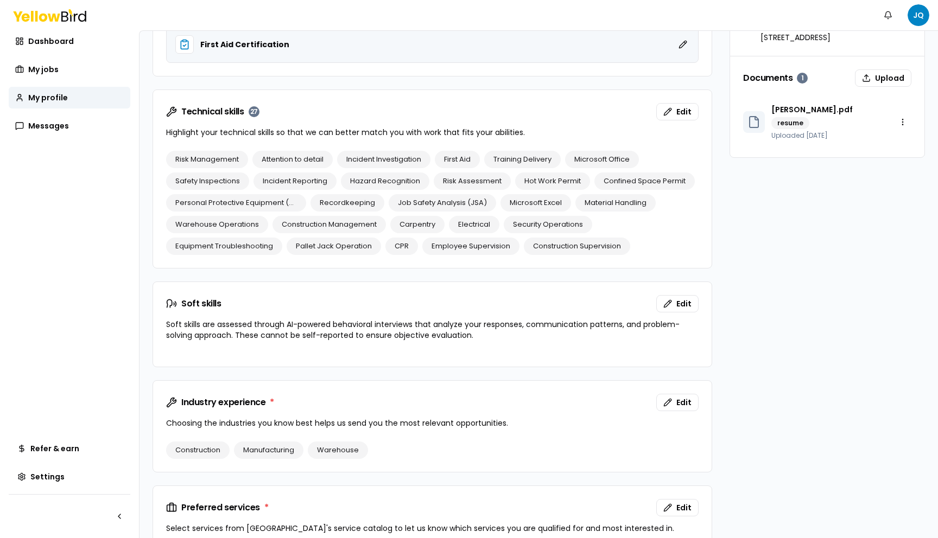
scroll to position [434, 0]
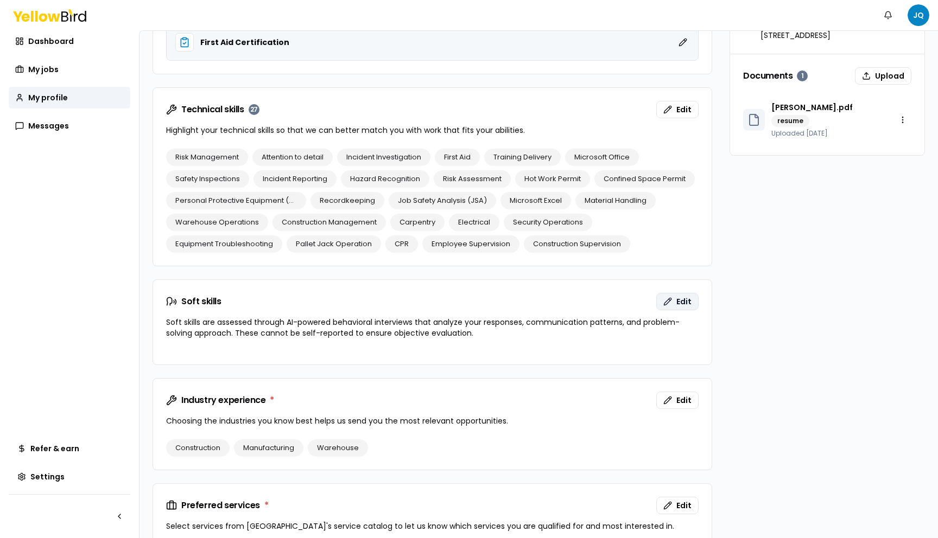
click at [669, 300] on button "Edit" at bounding box center [677, 301] width 42 height 17
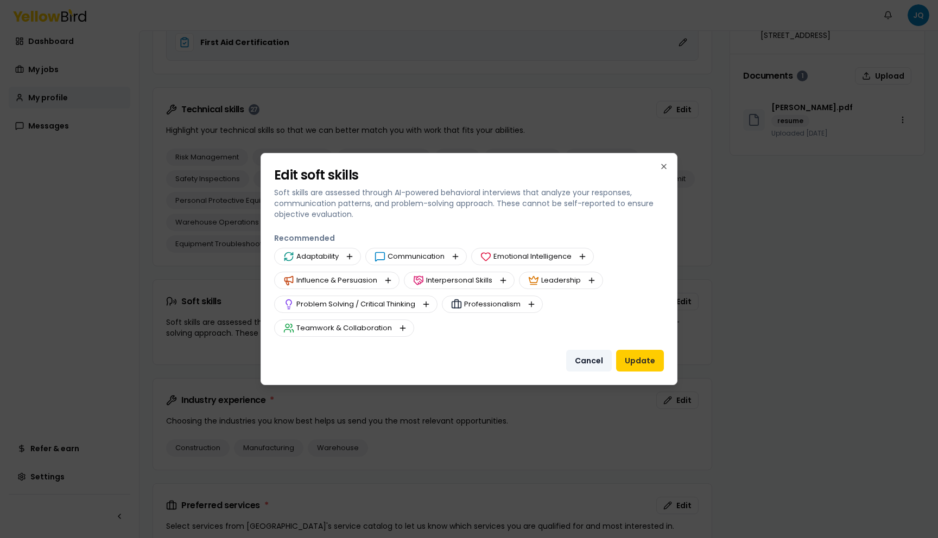
click at [584, 358] on button "Cancel" at bounding box center [589, 361] width 46 height 22
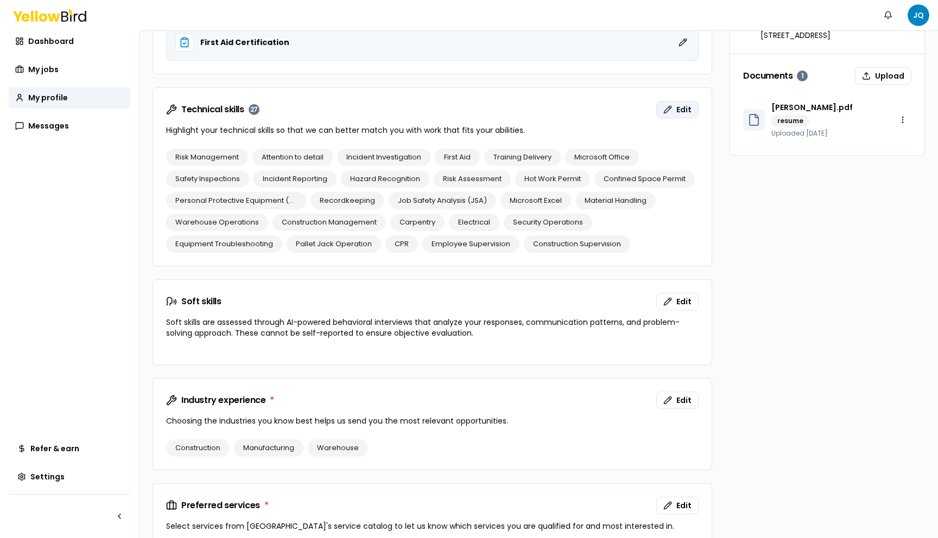
click at [678, 111] on span "Edit" at bounding box center [683, 109] width 15 height 11
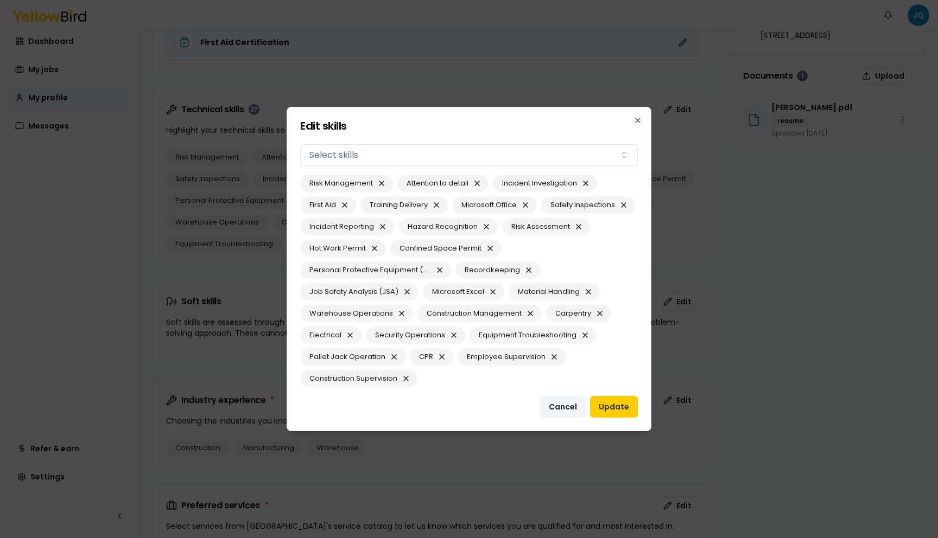
click at [566, 411] on button "Cancel" at bounding box center [563, 407] width 46 height 22
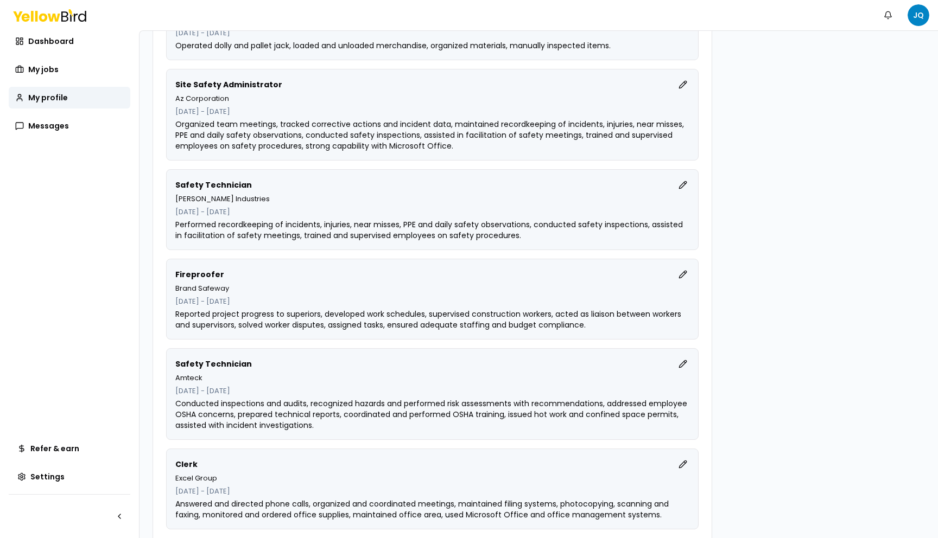
scroll to position [1272, 0]
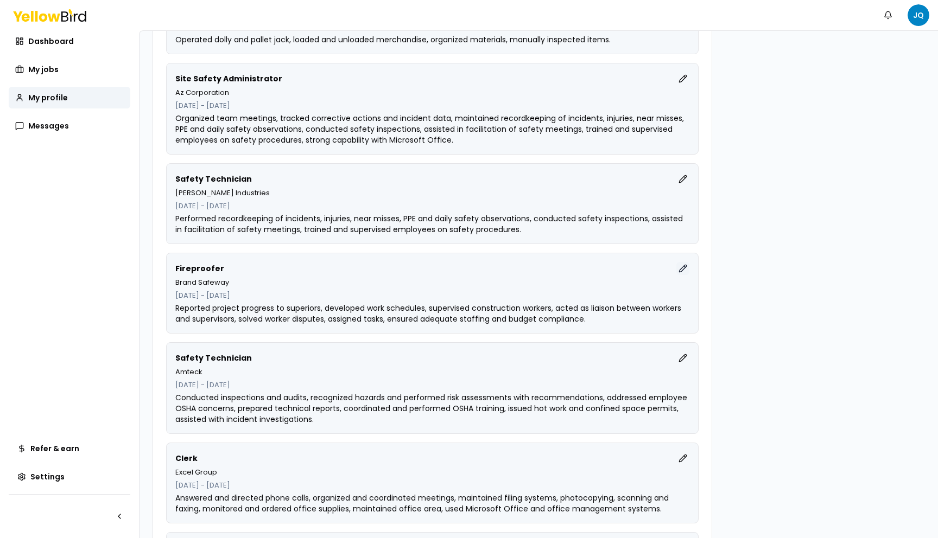
click at [678, 264] on button "Edit" at bounding box center [682, 268] width 13 height 13
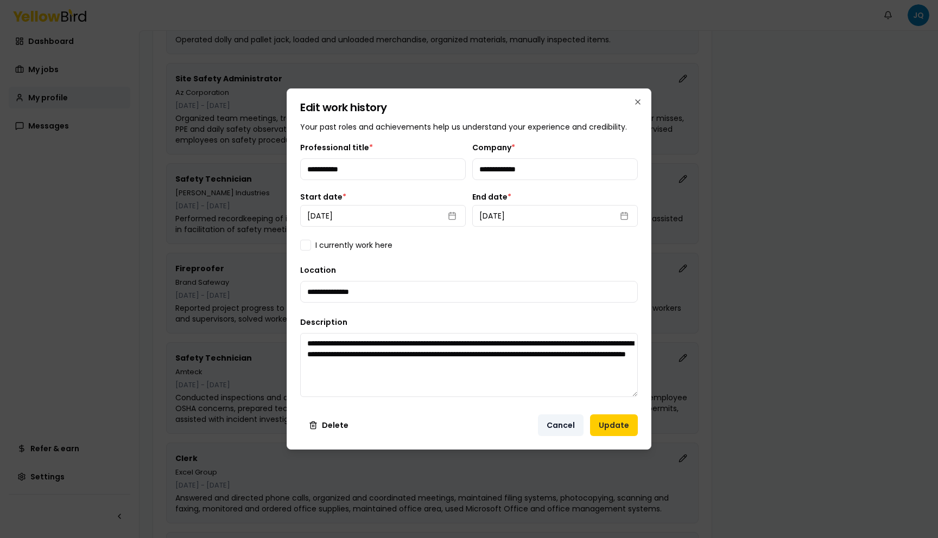
click at [565, 421] on button "Cancel" at bounding box center [561, 426] width 46 height 22
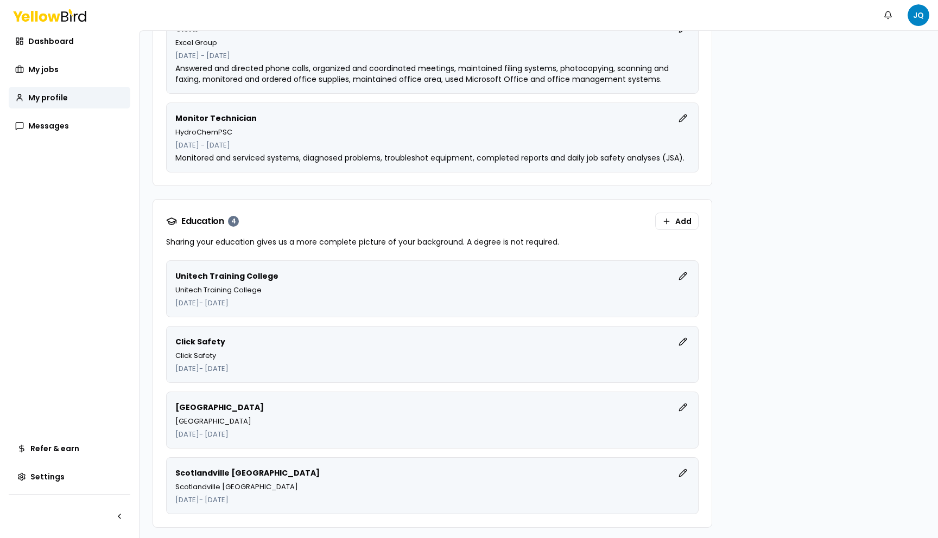
scroll to position [1705, 0]
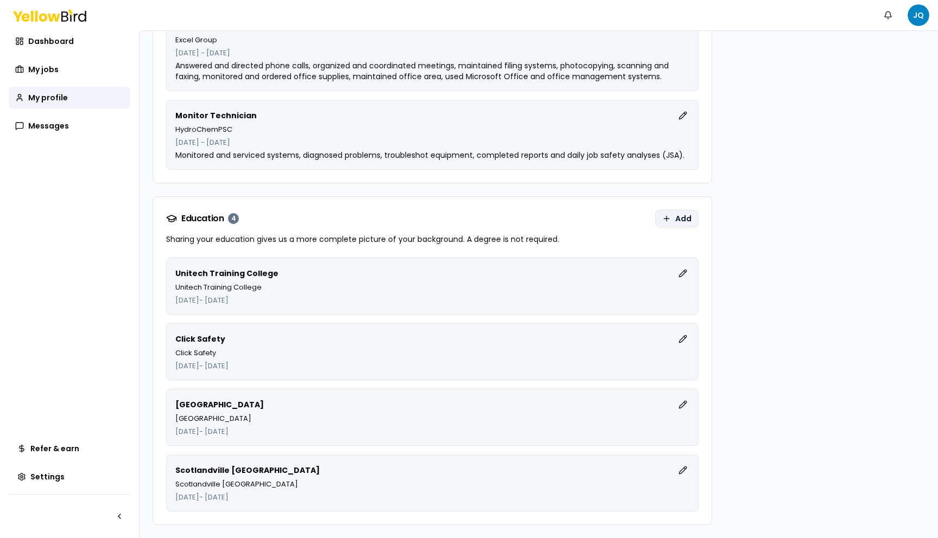
click at [671, 219] on button "Add" at bounding box center [676, 218] width 43 height 17
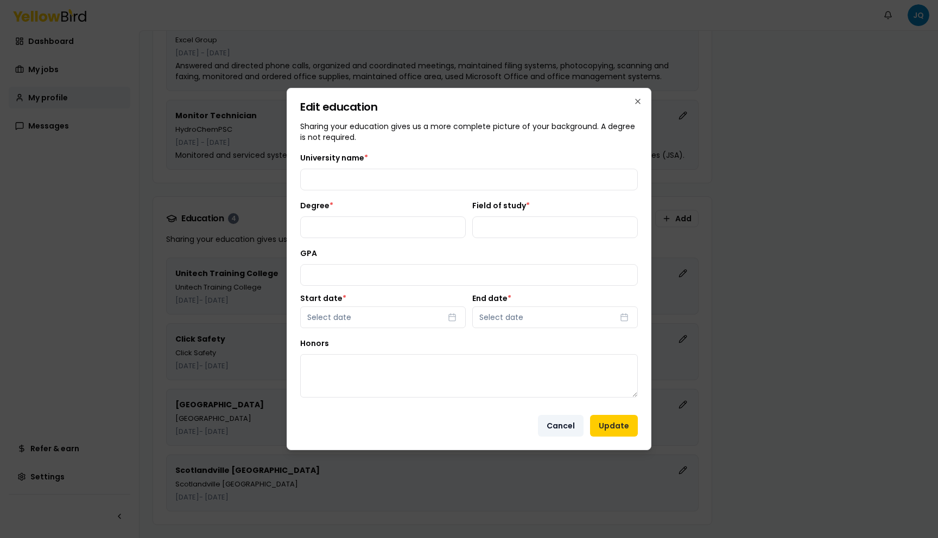
click at [560, 424] on button "Cancel" at bounding box center [561, 426] width 46 height 22
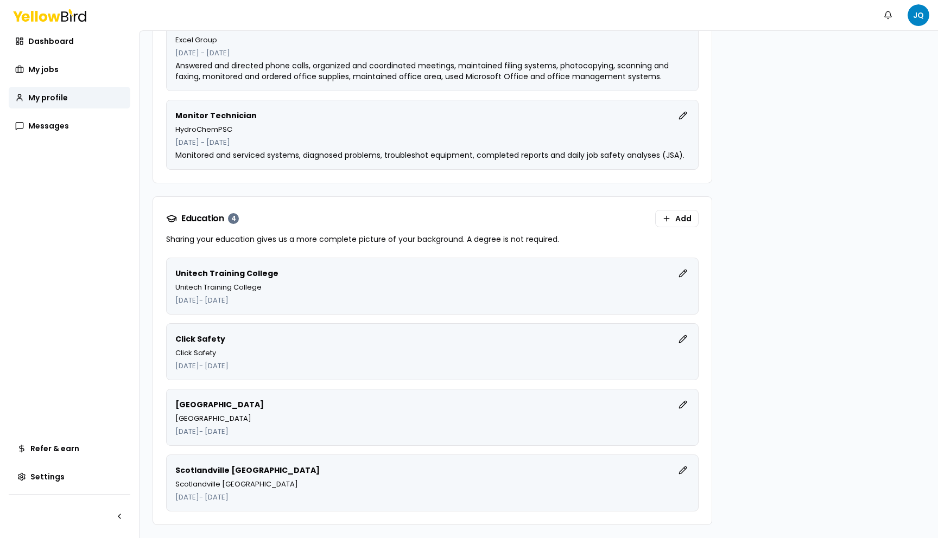
click at [678, 208] on div "Education 4 Add Sharing your education gives us a more complete picture of your…" at bounding box center [432, 227] width 559 height 61
click at [678, 214] on span "Add" at bounding box center [683, 218] width 16 height 11
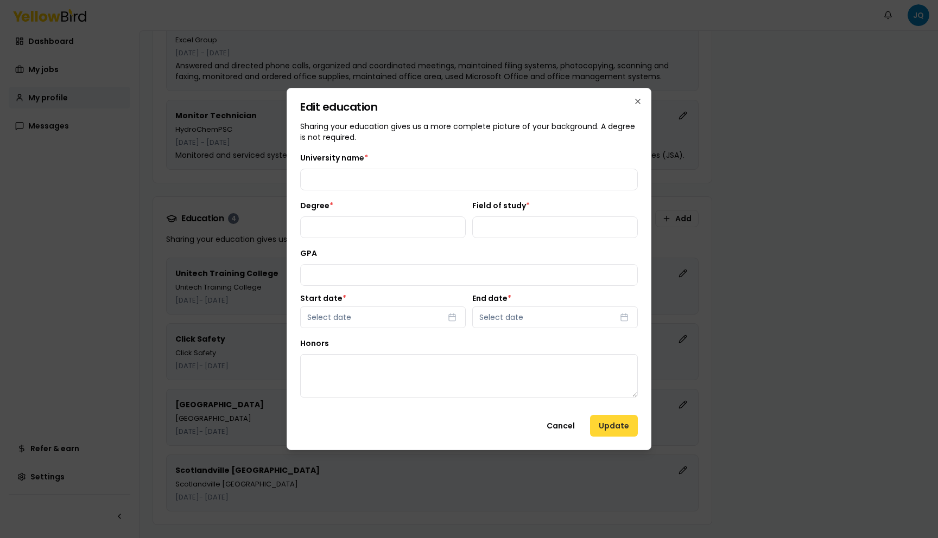
click at [620, 428] on button "Update" at bounding box center [614, 426] width 48 height 22
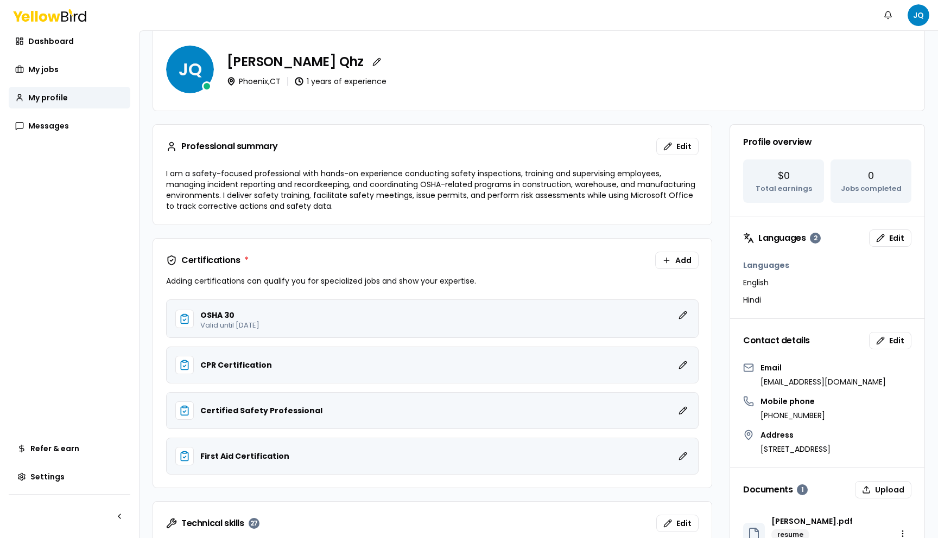
scroll to position [0, 0]
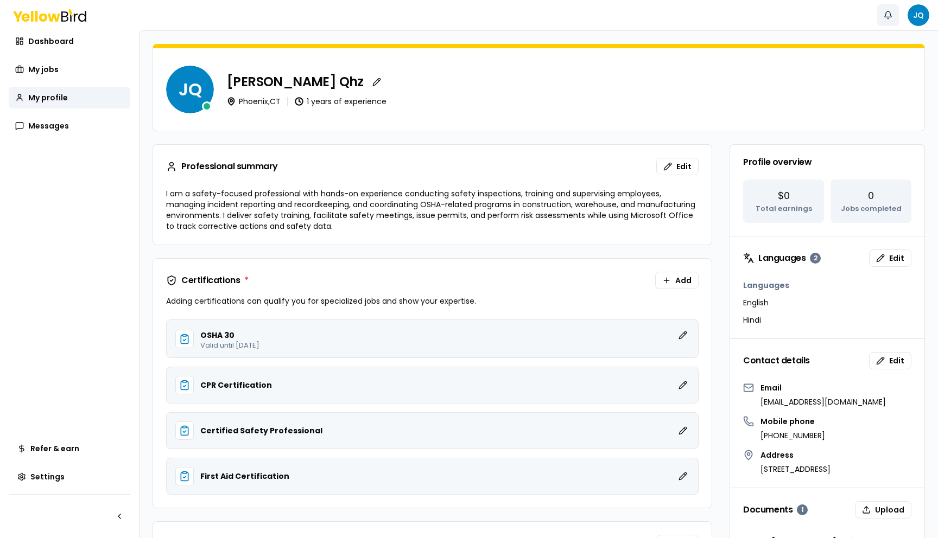
click at [888, 18] on button "Notifications" at bounding box center [888, 15] width 22 height 22
click at [866, 13] on div "Notifications JQ" at bounding box center [469, 15] width 938 height 30
click at [917, 15] on html "Notifications JQ Dashboard My jobs My profile Messages Refer & earn Settings JQ…" at bounding box center [469, 269] width 938 height 538
click at [902, 107] on html "Notifications JQ Dashboard My jobs My profile Messages Refer & earn Settings JQ…" at bounding box center [469, 269] width 938 height 538
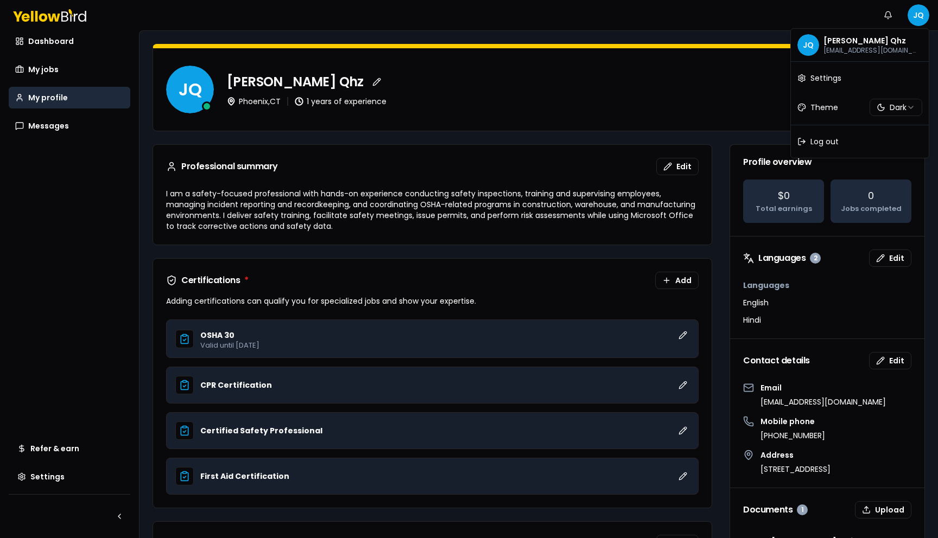
click at [744, 80] on html "Notifications JQ Dashboard My jobs My profile Messages Refer & earn Settings JQ…" at bounding box center [469, 269] width 938 height 538
click at [921, 12] on html "Notifications JQ Dashboard My jobs My profile Messages Refer & earn Settings JQ…" at bounding box center [469, 269] width 938 height 538
click at [885, 105] on html "Notifications JQ Dashboard My jobs My profile Messages Refer & earn Settings JQ…" at bounding box center [469, 269] width 938 height 538
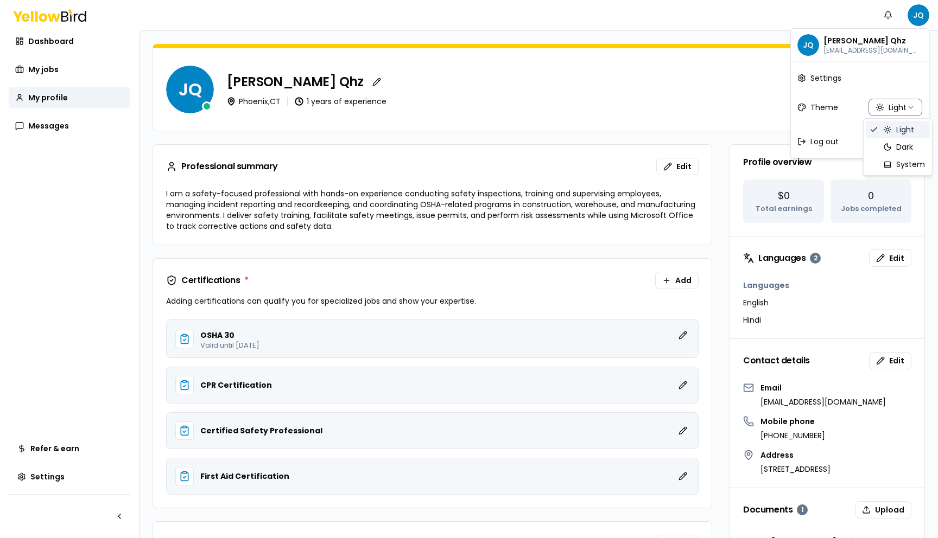
click at [890, 109] on html "Notifications JQ Dashboard My jobs My profile Messages Refer & earn Settings JQ…" at bounding box center [469, 269] width 938 height 538
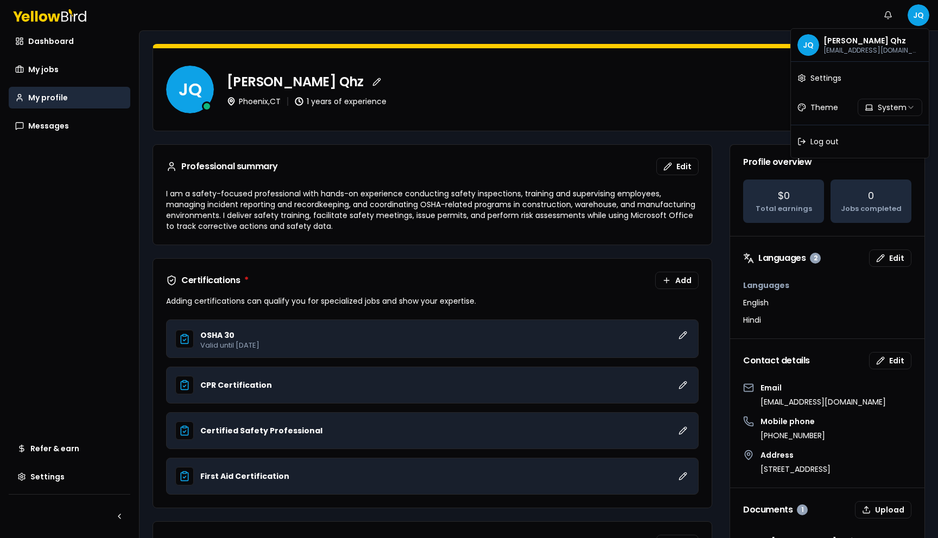
click at [751, 96] on html "Notifications JQ Dashboard My jobs My profile Messages Refer & earn Settings JQ…" at bounding box center [469, 269] width 938 height 538
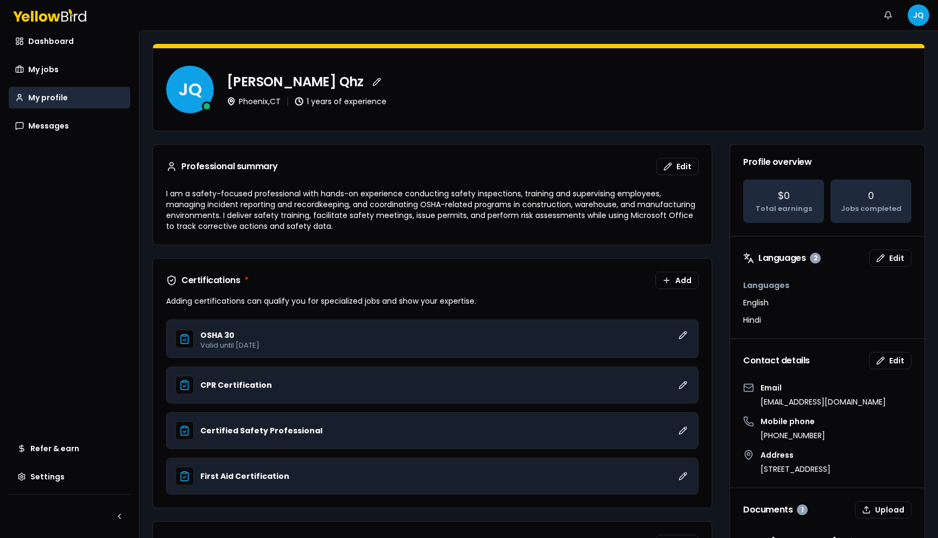
click at [738, 98] on div "[GEOGRAPHIC_DATA] , [GEOGRAPHIC_DATA] 1 years of experience" at bounding box center [569, 101] width 685 height 9
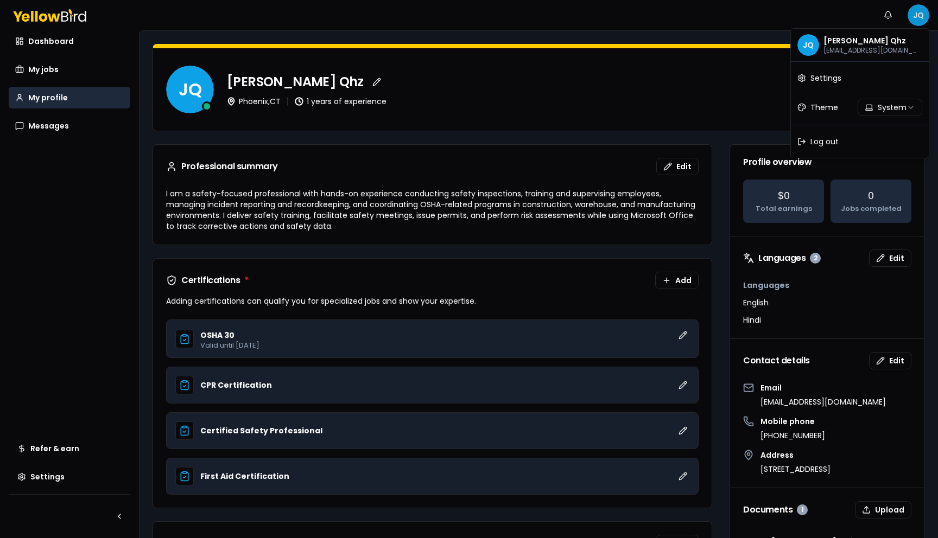
click at [915, 21] on html "Notifications JQ Dashboard My jobs My profile Messages Refer & earn Settings JQ…" at bounding box center [469, 269] width 938 height 538
click at [891, 105] on html "Notifications JQ Dashboard My jobs My profile Messages Refer & earn Settings JQ…" at bounding box center [469, 269] width 938 height 538
click at [888, 102] on html "Notifications JQ Dashboard My jobs My profile Messages Refer & earn Settings JQ…" at bounding box center [469, 269] width 938 height 538
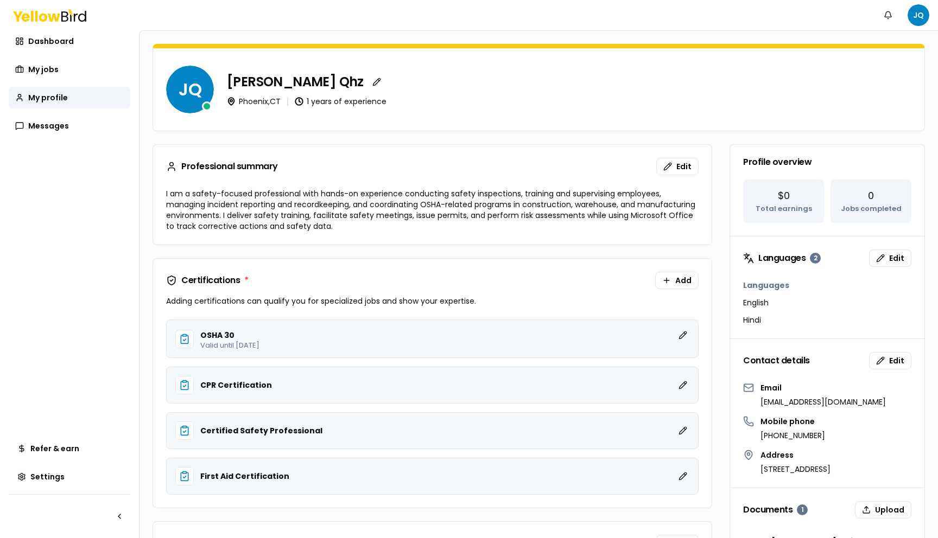
click at [726, 168] on html "Notifications JQ Dashboard My jobs My profile Messages Refer & earn Settings JQ…" at bounding box center [469, 269] width 938 height 538
click at [890, 16] on button "Notifications" at bounding box center [888, 15] width 22 height 22
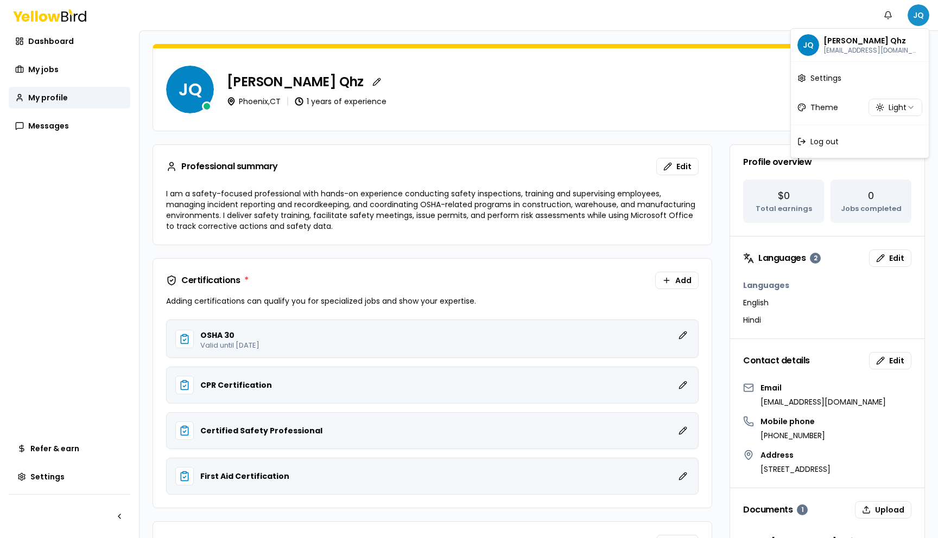
click at [910, 10] on html "Notifications JQ Dashboard My jobs My profile Messages Refer & earn Settings JQ…" at bounding box center [469, 269] width 938 height 538
click at [890, 98] on div "Theme Light" at bounding box center [860, 107] width 134 height 30
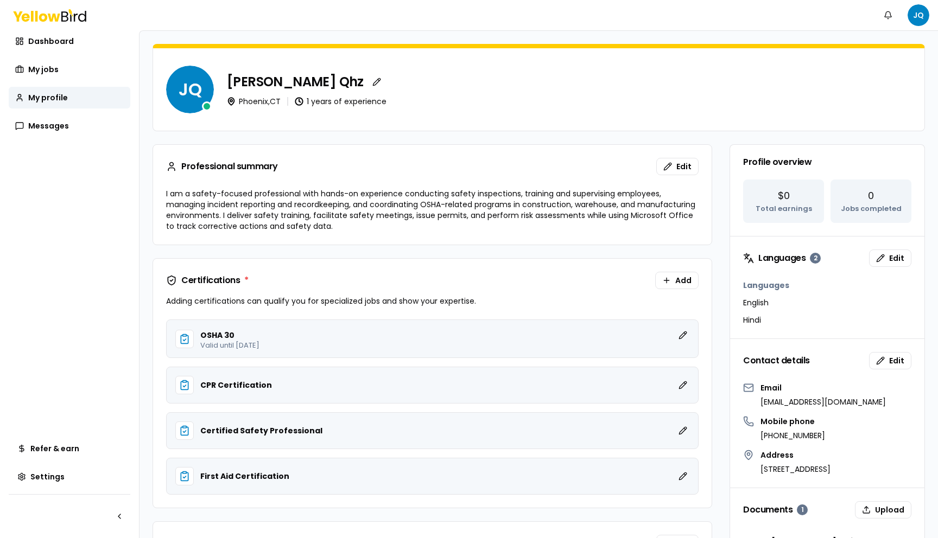
click at [915, 27] on div "Notifications JQ" at bounding box center [469, 15] width 938 height 30
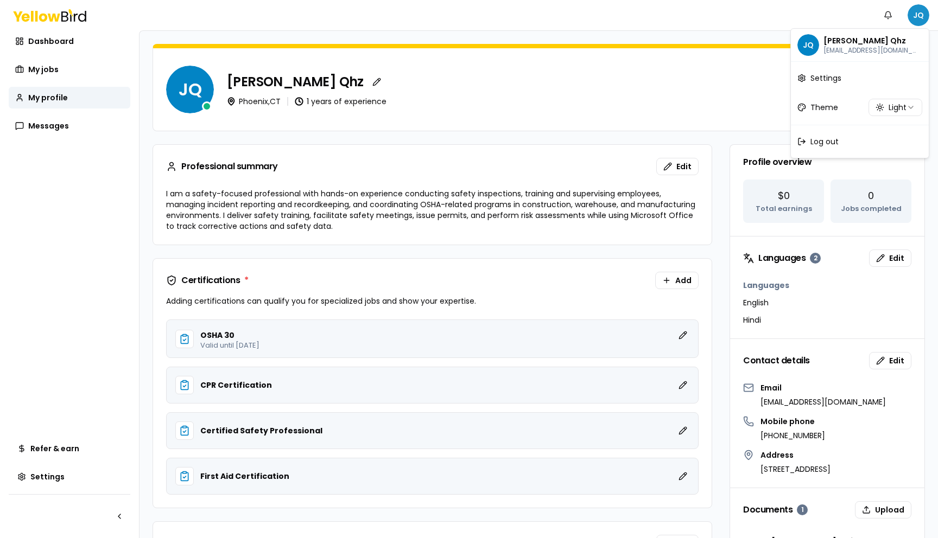
click at [915, 23] on html "Notifications JQ Dashboard My jobs My profile Messages Refer & earn Settings JQ…" at bounding box center [469, 269] width 938 height 538
click at [888, 105] on html "Notifications JQ Dashboard My jobs My profile Messages Refer & earn Settings JQ…" at bounding box center [469, 269] width 938 height 538
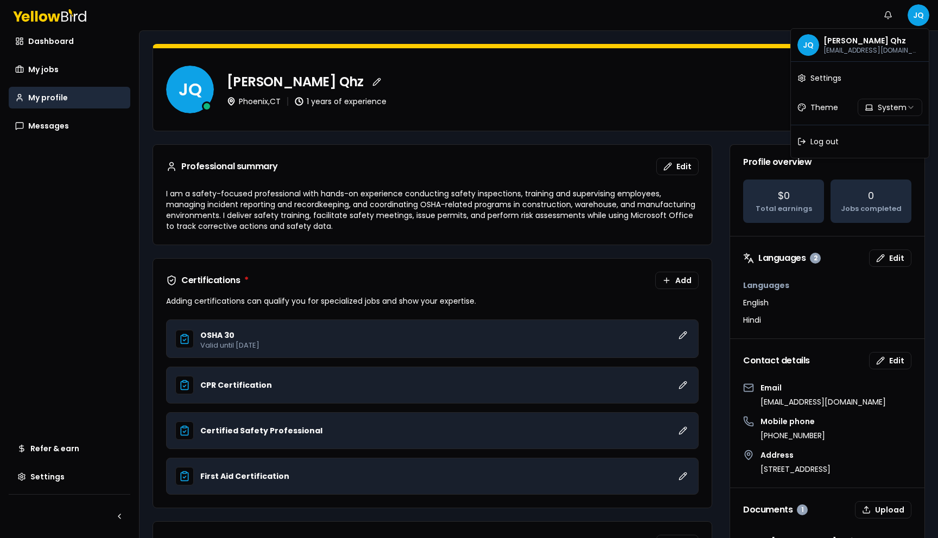
click at [724, 191] on html "Notifications JQ Dashboard My jobs My profile Messages Refer & earn Settings JQ…" at bounding box center [469, 269] width 938 height 538
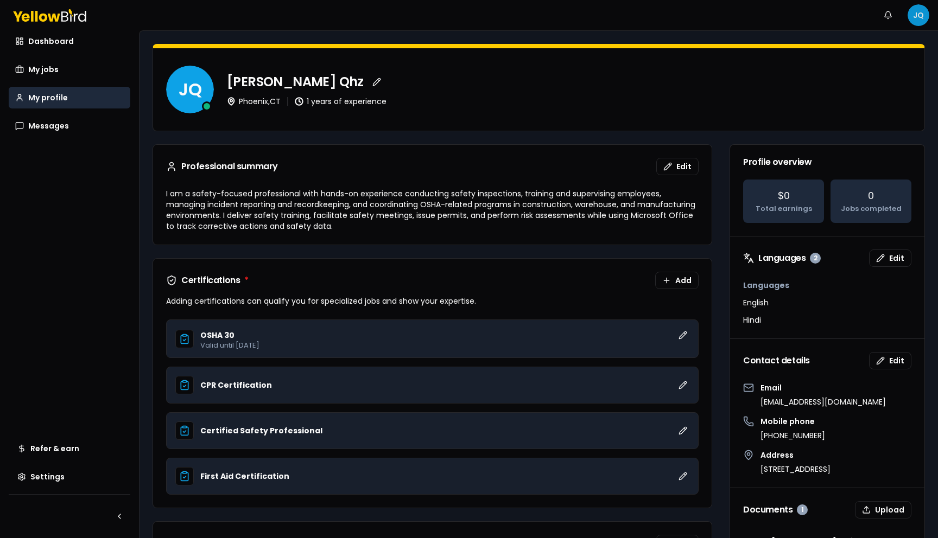
click at [911, 16] on html "Notifications JQ Dashboard My jobs My profile Messages Refer & earn Settings JQ…" at bounding box center [469, 269] width 938 height 538
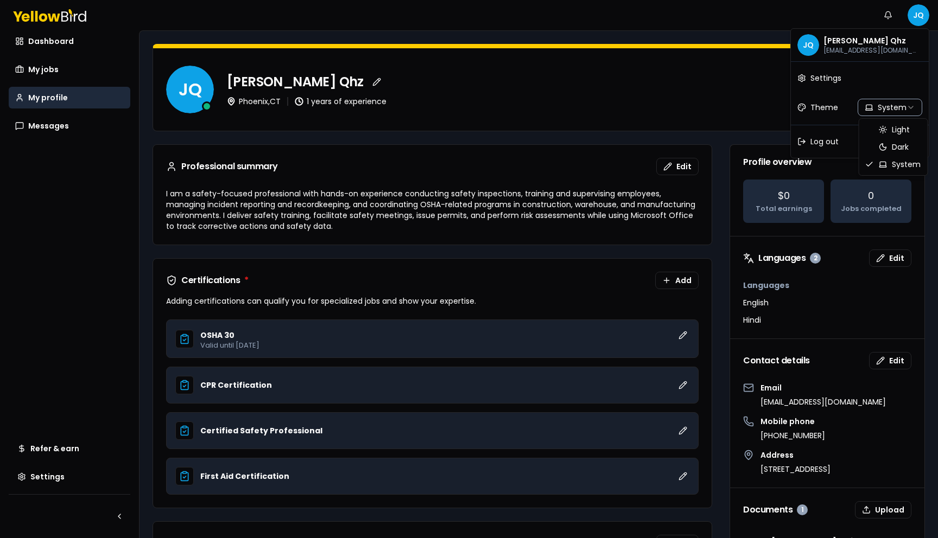
click at [873, 111] on html "Notifications JQ Dashboard My jobs My profile Messages Refer & earn Settings JQ…" at bounding box center [469, 269] width 938 height 538
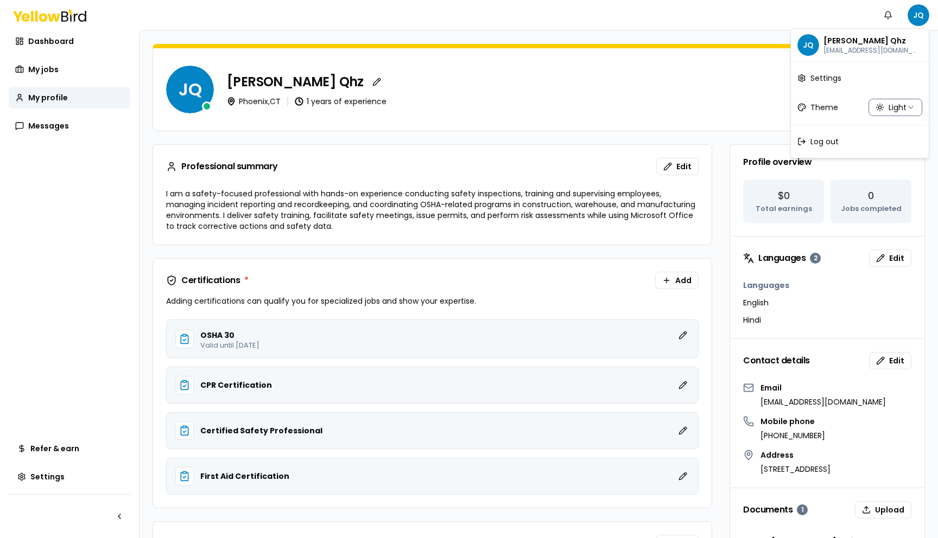
click at [887, 105] on html "Notifications JQ Dashboard My jobs My profile Messages Refer & earn Settings JQ…" at bounding box center [469, 269] width 938 height 538
click at [710, 199] on html "Notifications JQ Dashboard My jobs My profile Messages Refer & earn Settings JQ…" at bounding box center [469, 269] width 938 height 538
click at [923, 19] on html "Notifications JQ Dashboard My jobs My profile Messages Refer & earn Settings JQ…" at bounding box center [469, 269] width 938 height 538
